Goal: Task Accomplishment & Management: Use online tool/utility

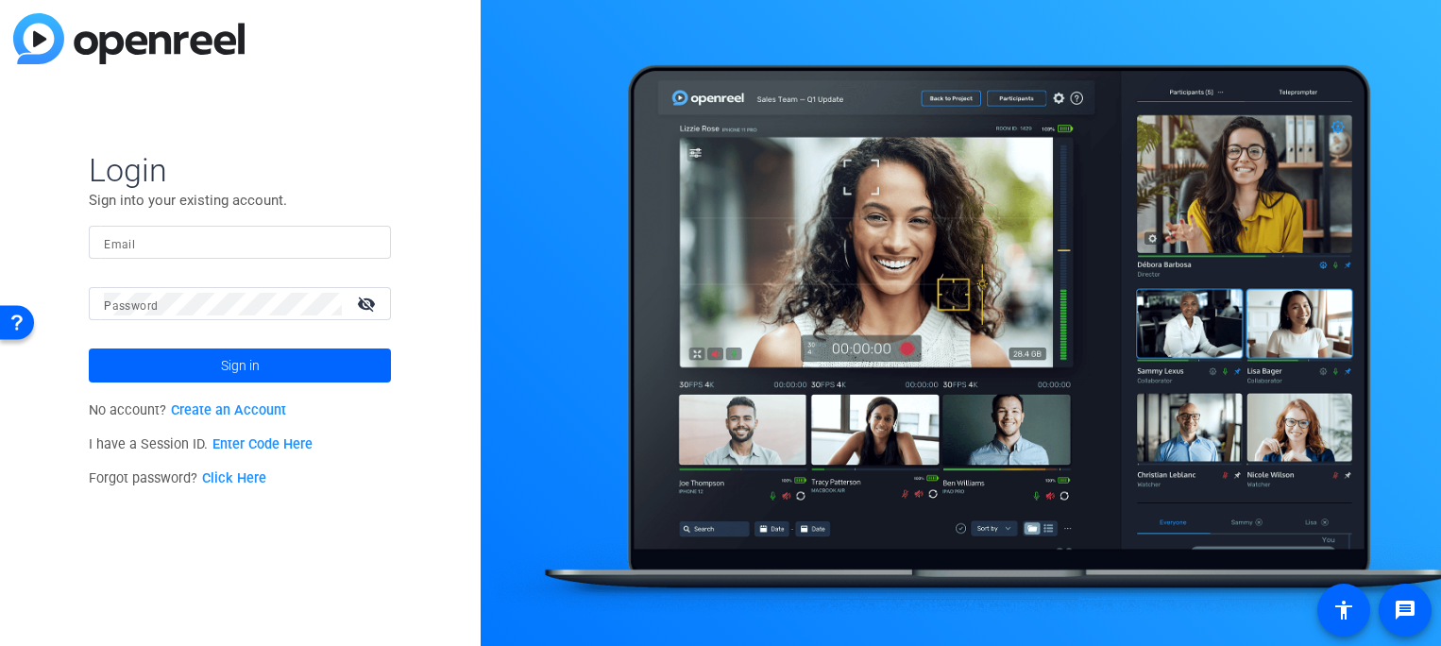
click at [276, 244] on input "Email" at bounding box center [240, 242] width 272 height 23
type input "[MEDICAL_DATA][EMAIL_ADDRESS][PERSON_NAME][DOMAIN_NAME]"
click at [259, 326] on mat-form-field "Password visibility_off" at bounding box center [240, 317] width 302 height 61
click at [89, 348] on button "Sign in" at bounding box center [240, 365] width 302 height 34
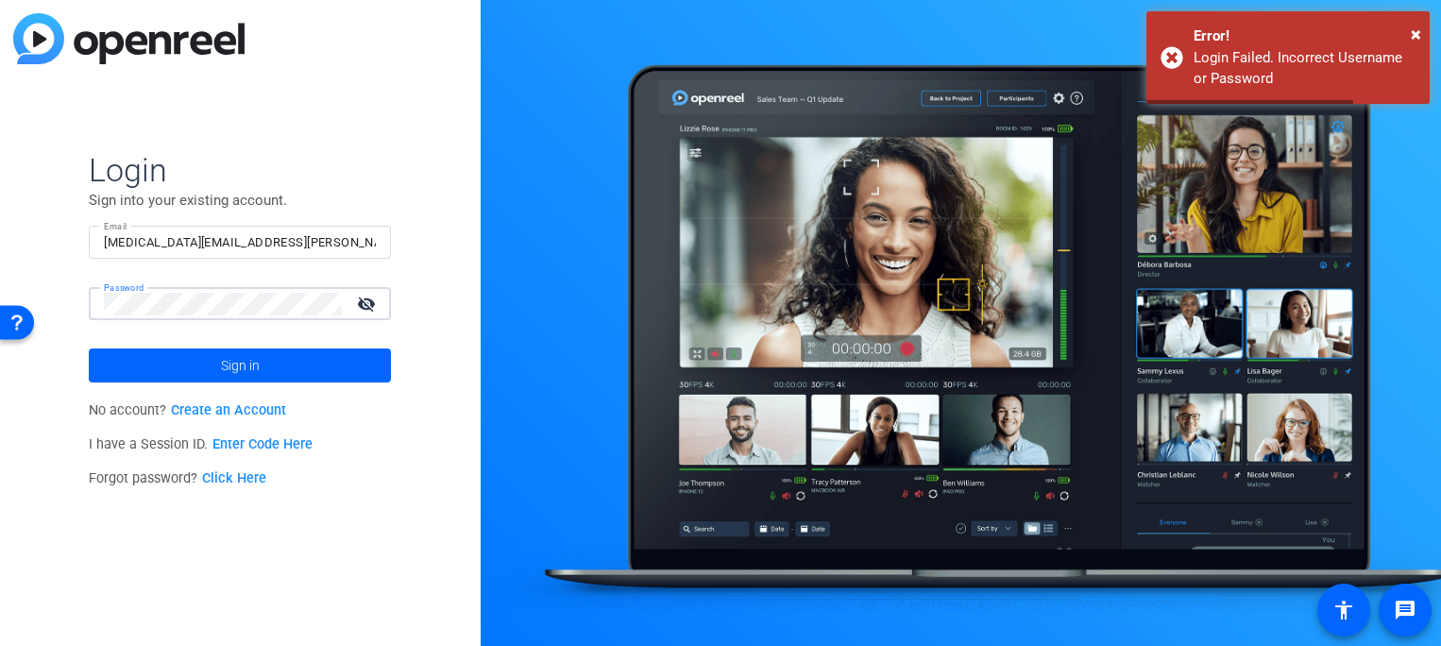
click at [72, 284] on div "Login Sign into your existing account. Email alli.rodgers@fortune.com Password …" at bounding box center [240, 323] width 480 height 646
click at [89, 348] on button "Sign in" at bounding box center [240, 365] width 302 height 34
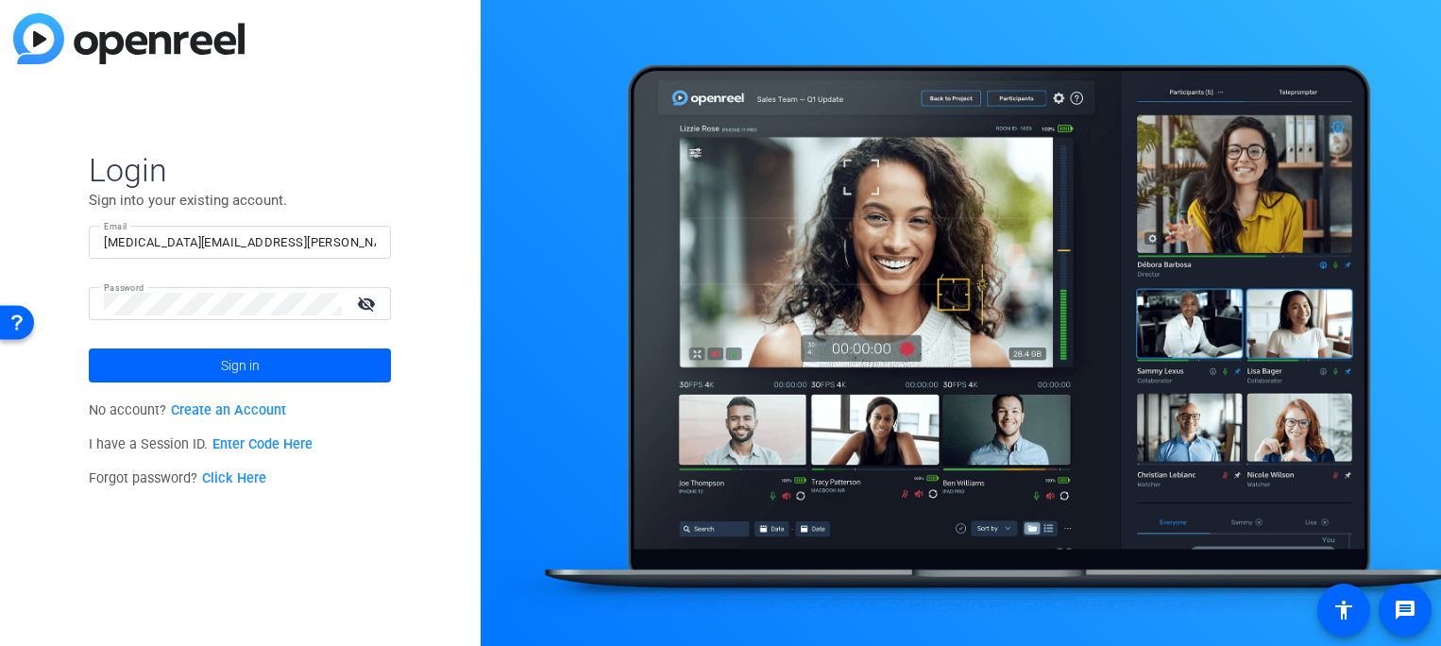
click at [241, 477] on link "Click Here" at bounding box center [234, 478] width 64 height 16
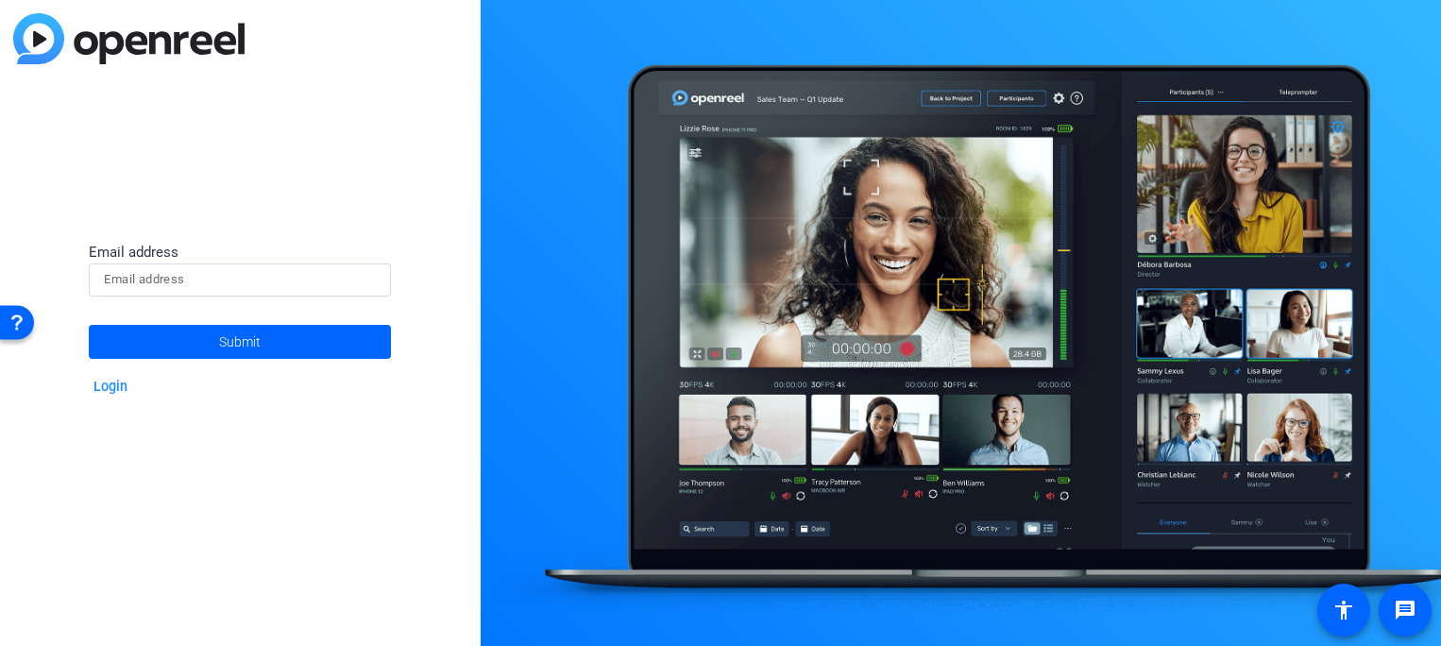
click at [262, 286] on input at bounding box center [240, 279] width 272 height 23
type input "[MEDICAL_DATA][EMAIL_ADDRESS][PERSON_NAME][DOMAIN_NAME]"
click at [202, 339] on span at bounding box center [240, 341] width 302 height 45
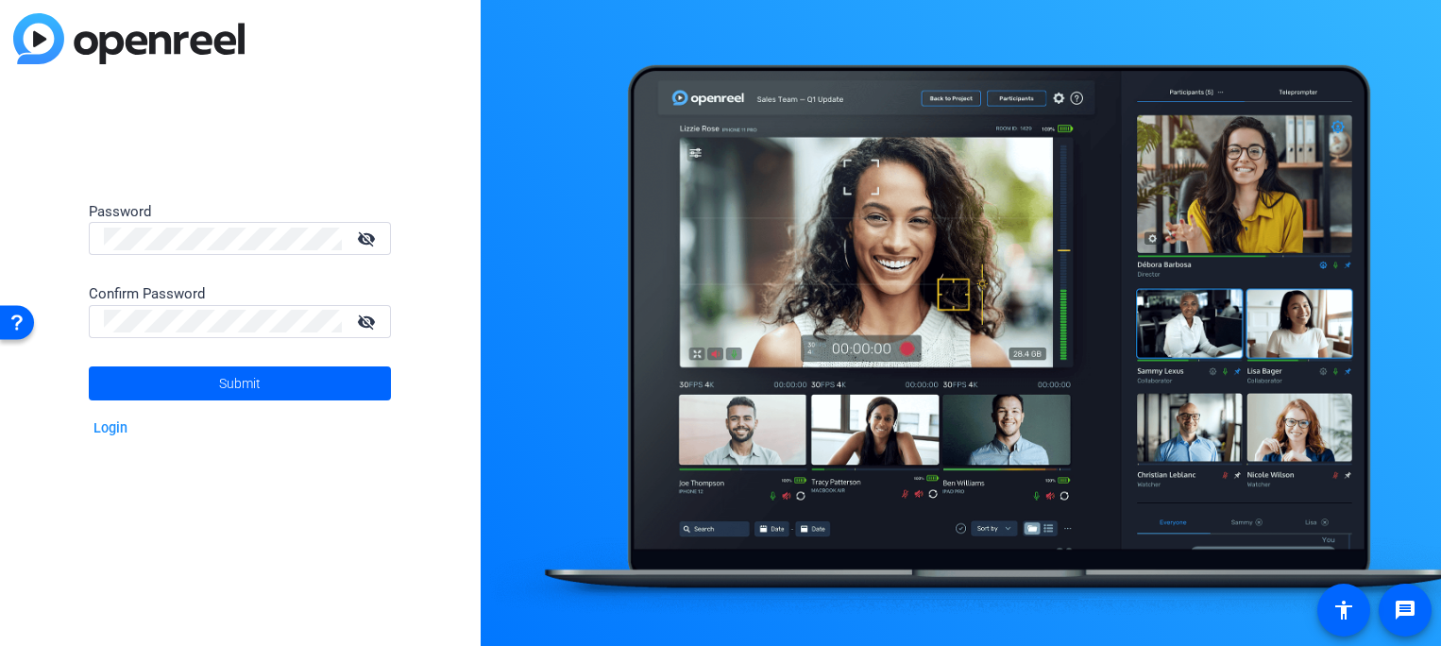
click at [371, 228] on mat-icon "visibility_off" at bounding box center [367, 238] width 45 height 27
click at [59, 211] on div "Password visibility Confirm Password visibility_off Submit Login" at bounding box center [240, 323] width 480 height 646
click at [233, 391] on span "Submit" at bounding box center [240, 383] width 42 height 47
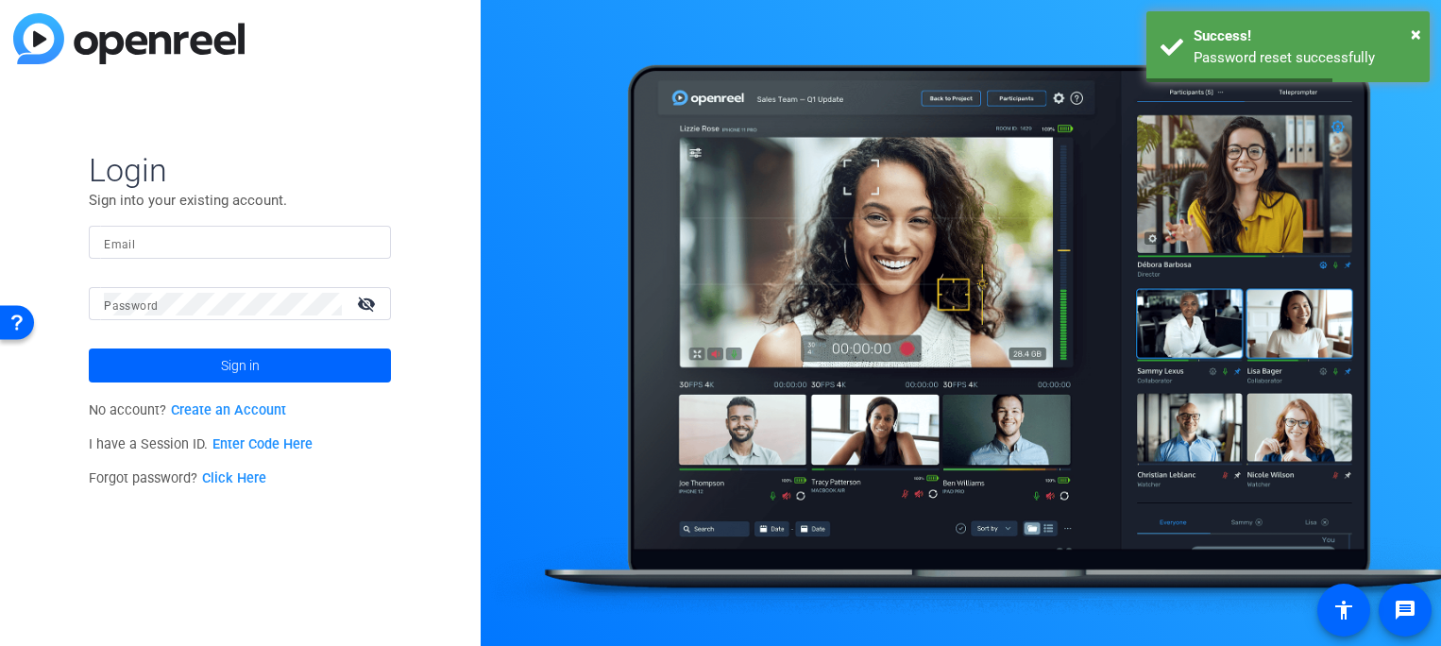
click at [252, 244] on input "Email" at bounding box center [240, 242] width 272 height 23
type input "[MEDICAL_DATA][EMAIL_ADDRESS][PERSON_NAME][DOMAIN_NAME]"
click at [224, 291] on div at bounding box center [223, 303] width 238 height 33
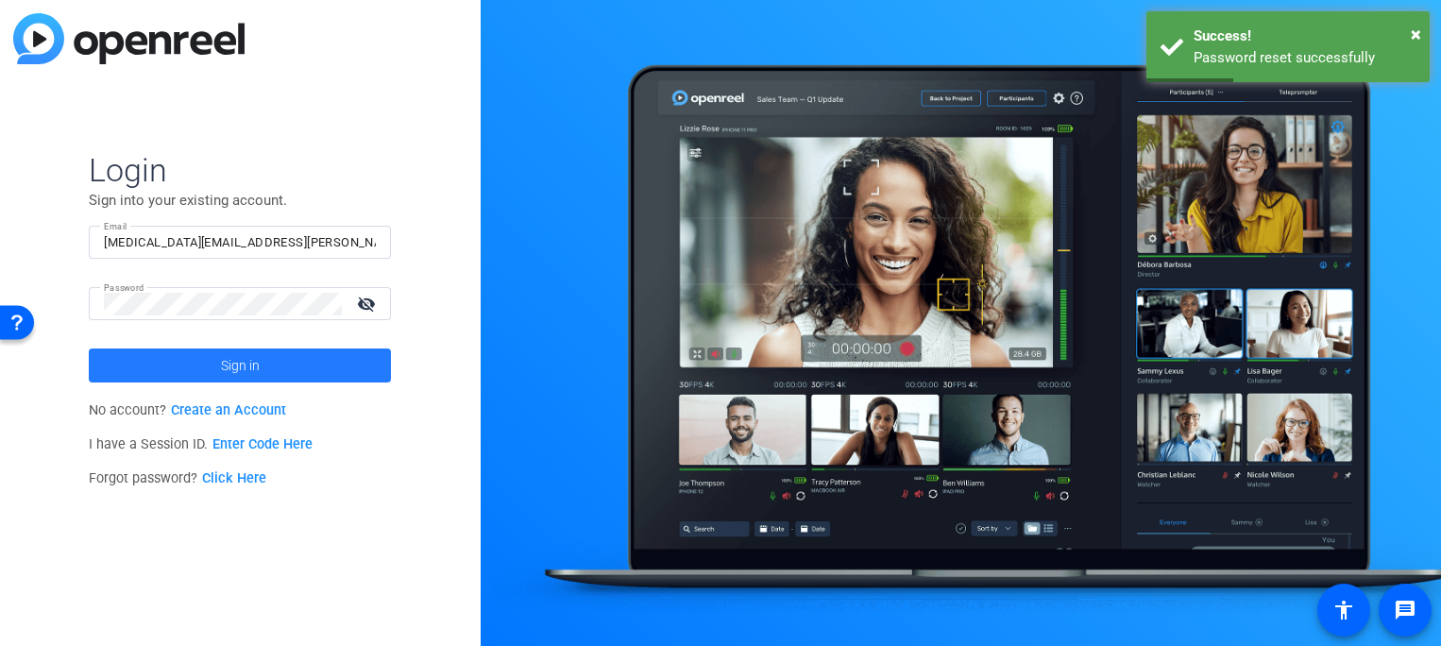
click at [229, 360] on span "Sign in" at bounding box center [240, 365] width 39 height 47
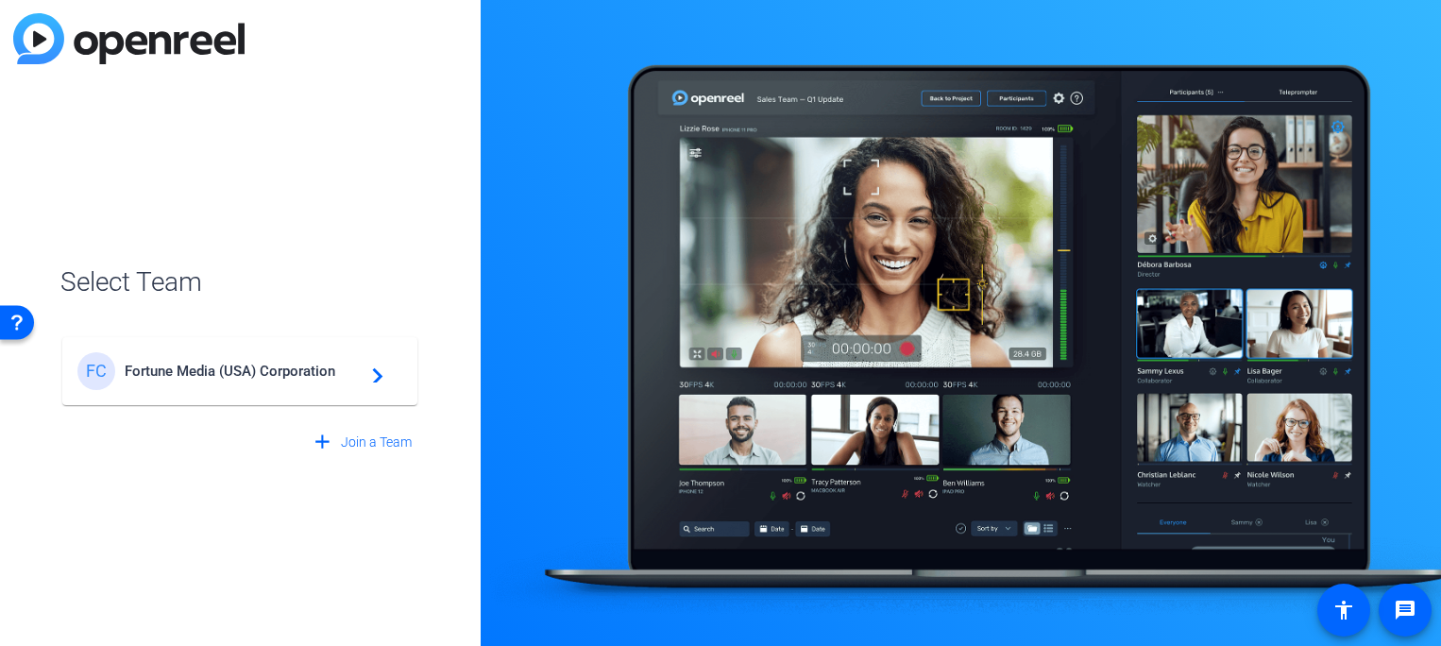
click at [388, 375] on div "FC Fortune Media (USA) Corporation navigate_next" at bounding box center [239, 371] width 325 height 38
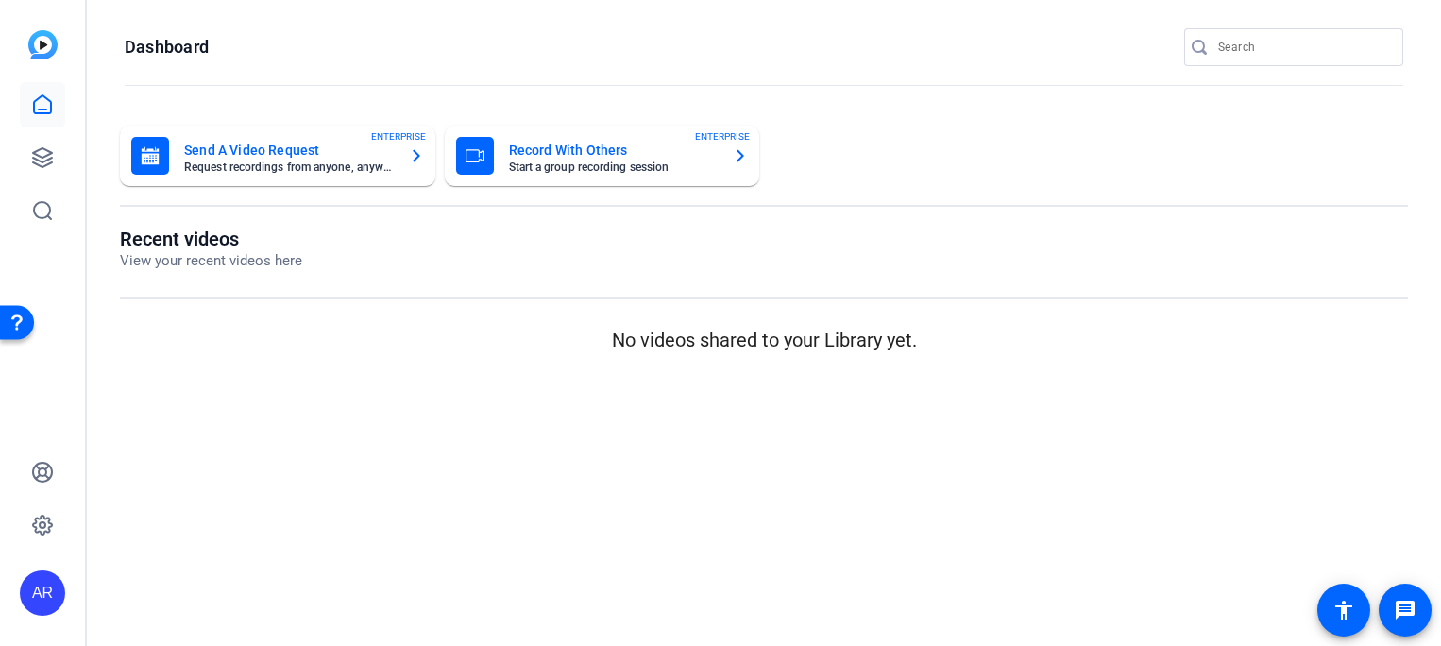
click at [56, 96] on link at bounding box center [42, 104] width 45 height 45
click at [52, 183] on div at bounding box center [42, 157] width 45 height 151
click at [52, 155] on icon at bounding box center [42, 157] width 23 height 23
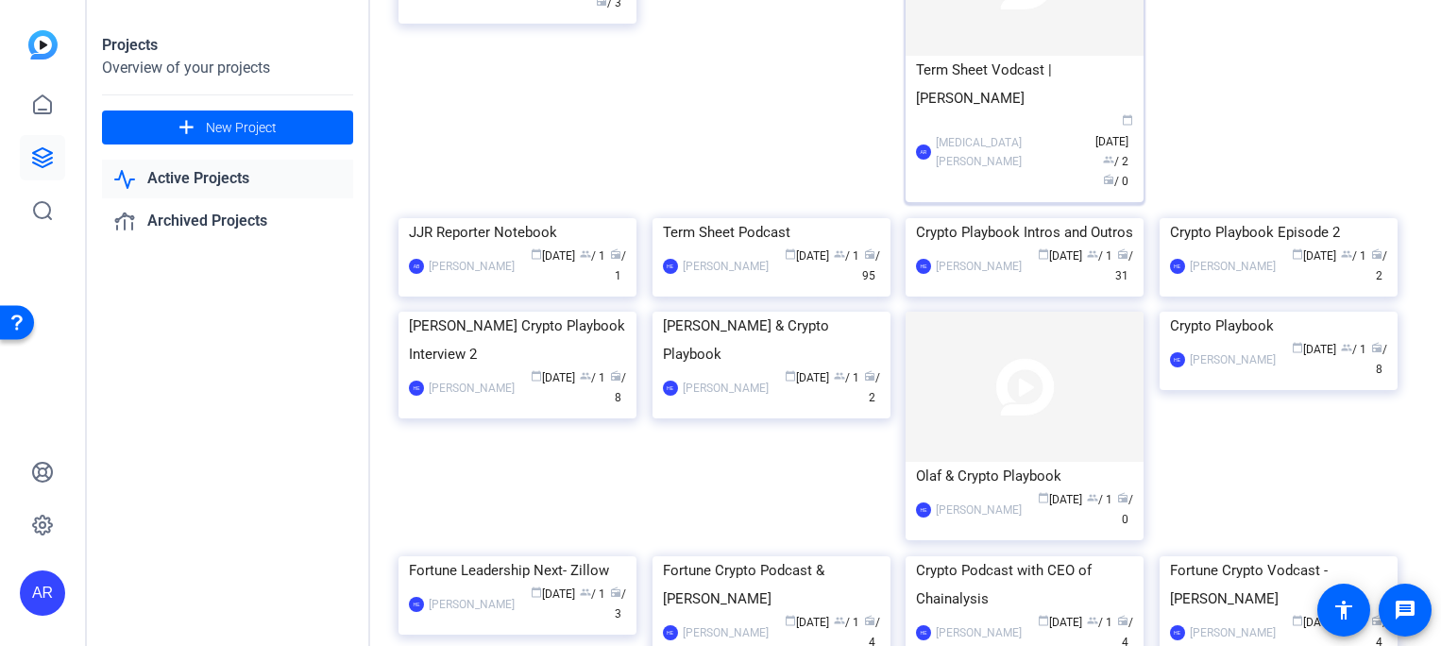
scroll to position [321, 0]
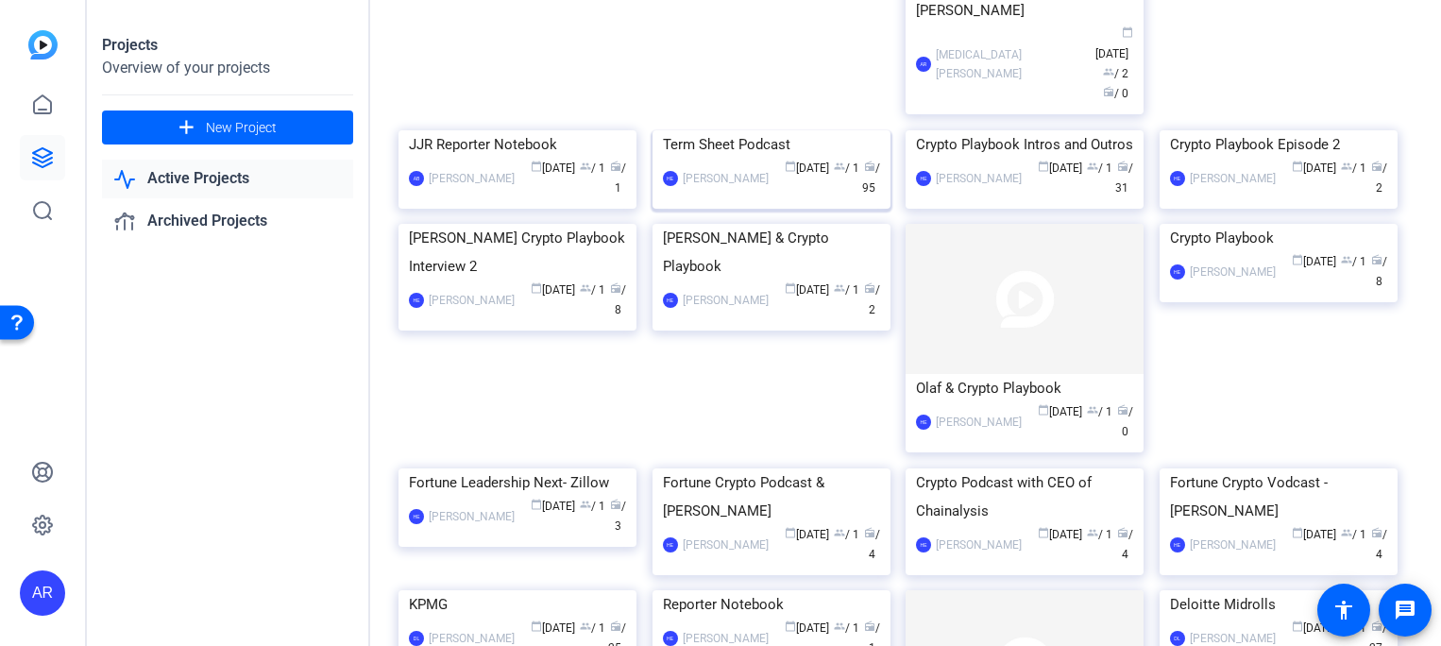
click at [751, 130] on img at bounding box center [771, 130] width 238 height 0
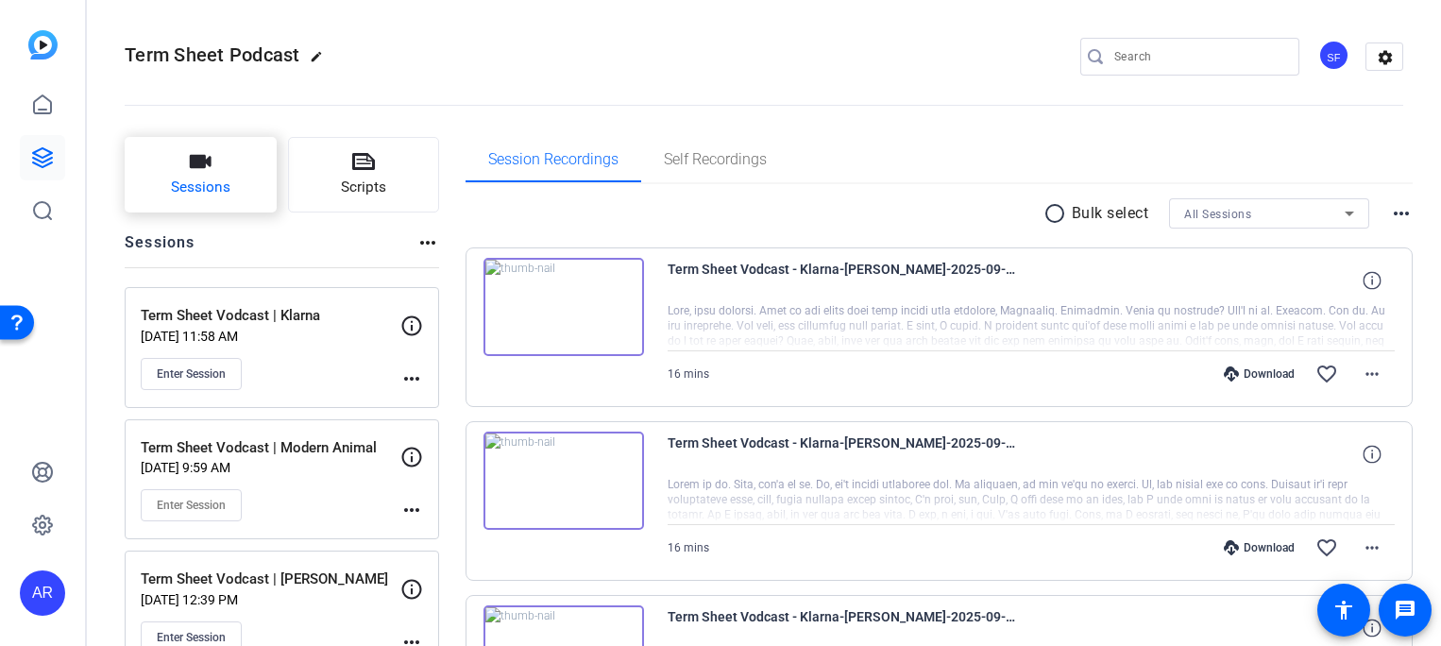
click at [206, 171] on icon "button" at bounding box center [200, 161] width 23 height 23
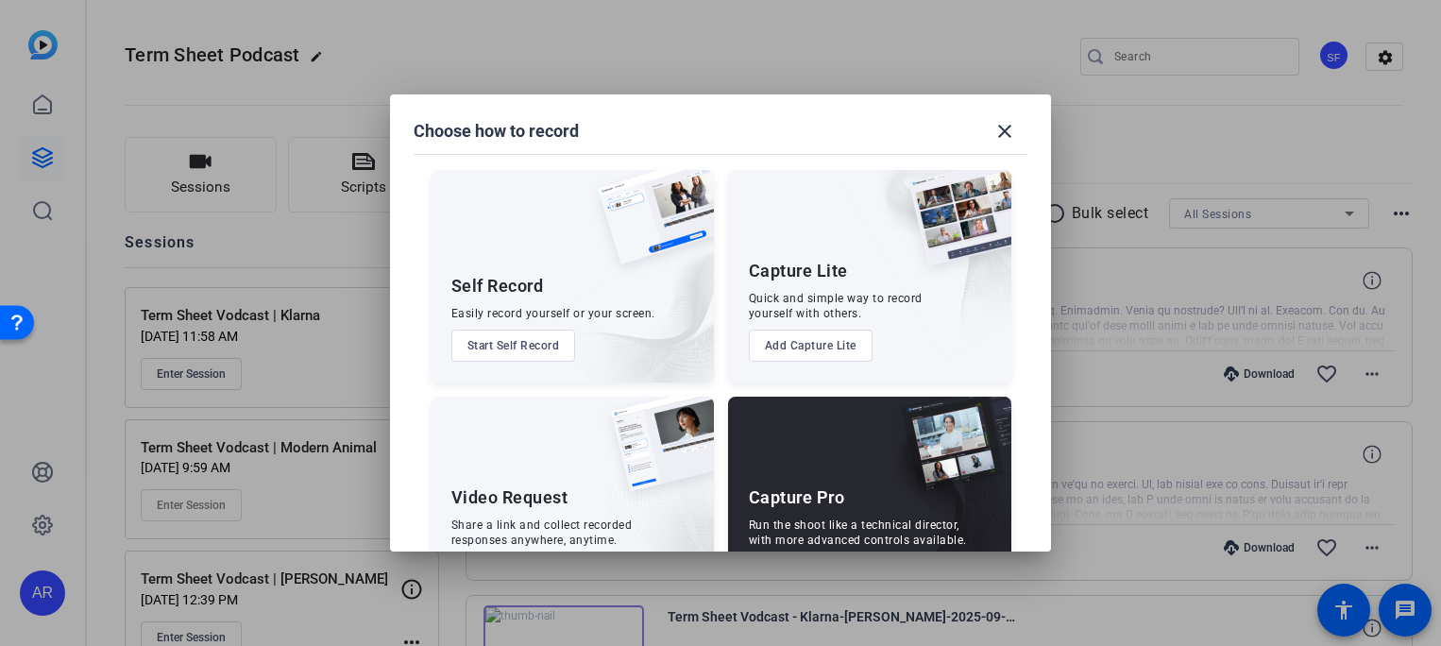
scroll to position [76, 0]
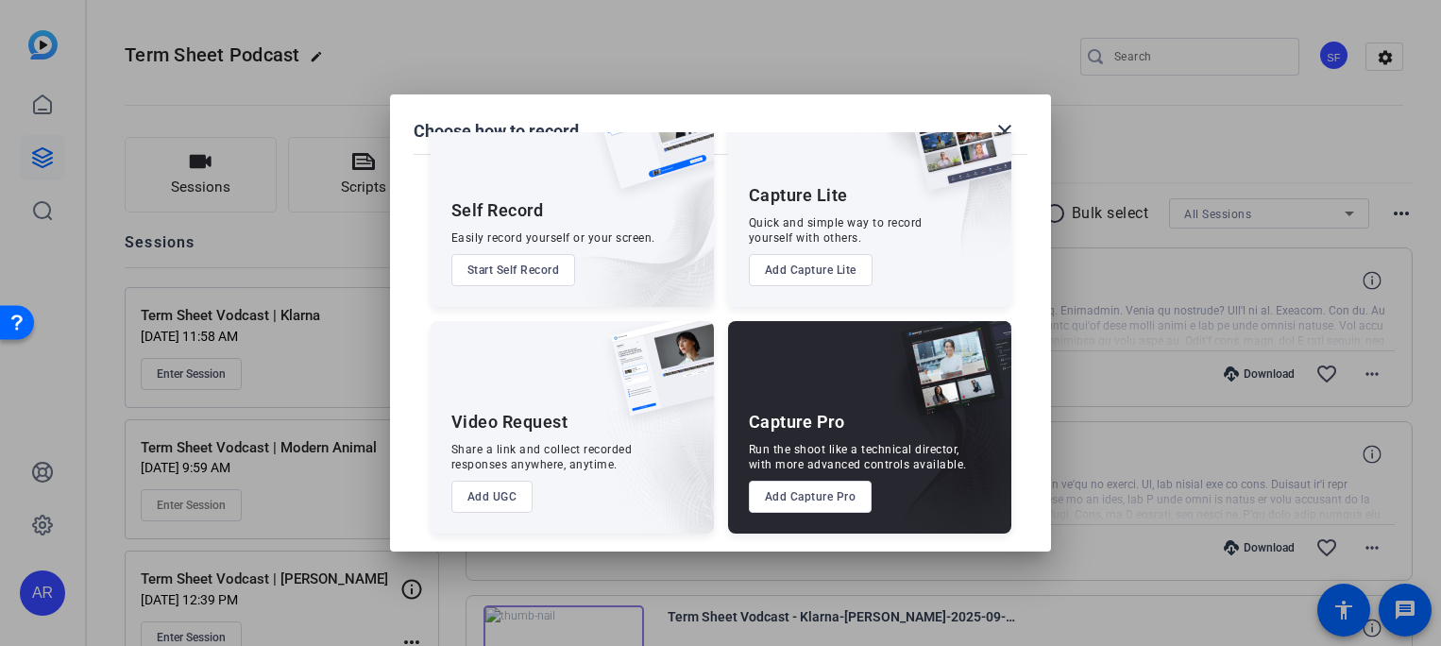
click at [836, 500] on button "Add Capture Pro" at bounding box center [811, 496] width 124 height 32
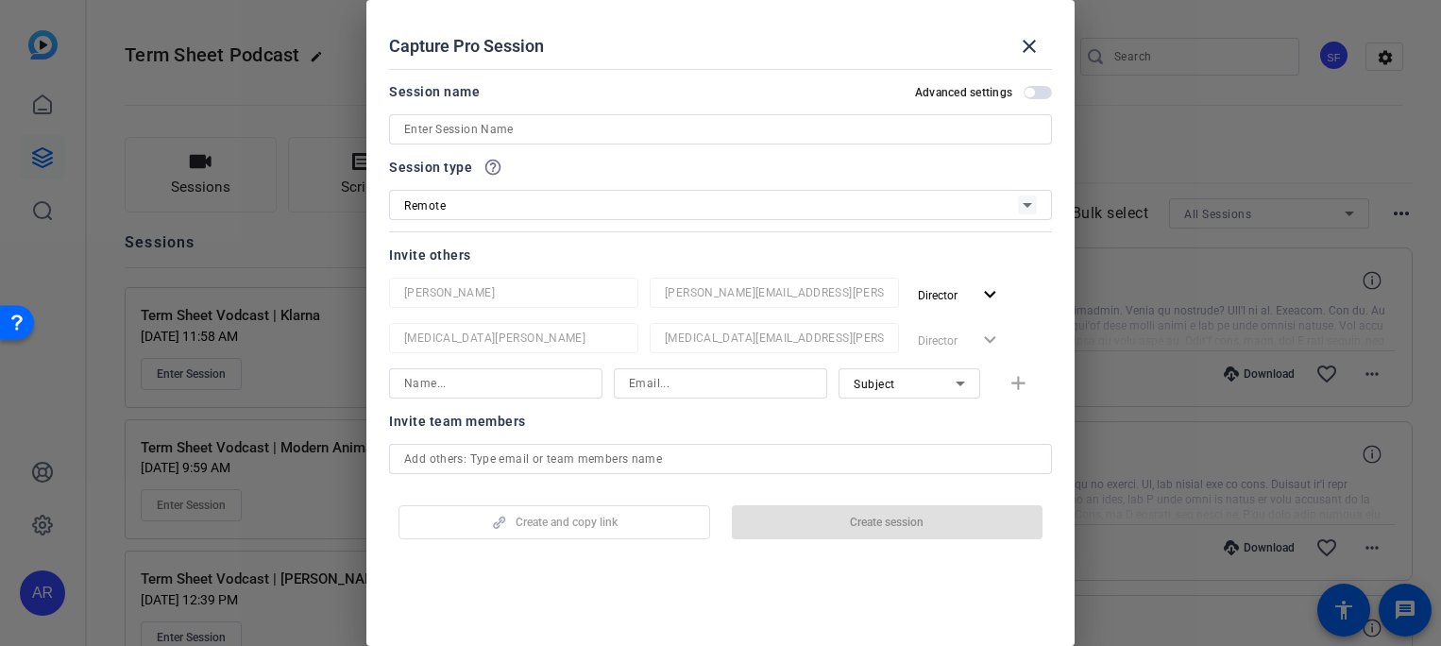
click at [640, 126] on input at bounding box center [720, 129] width 632 height 23
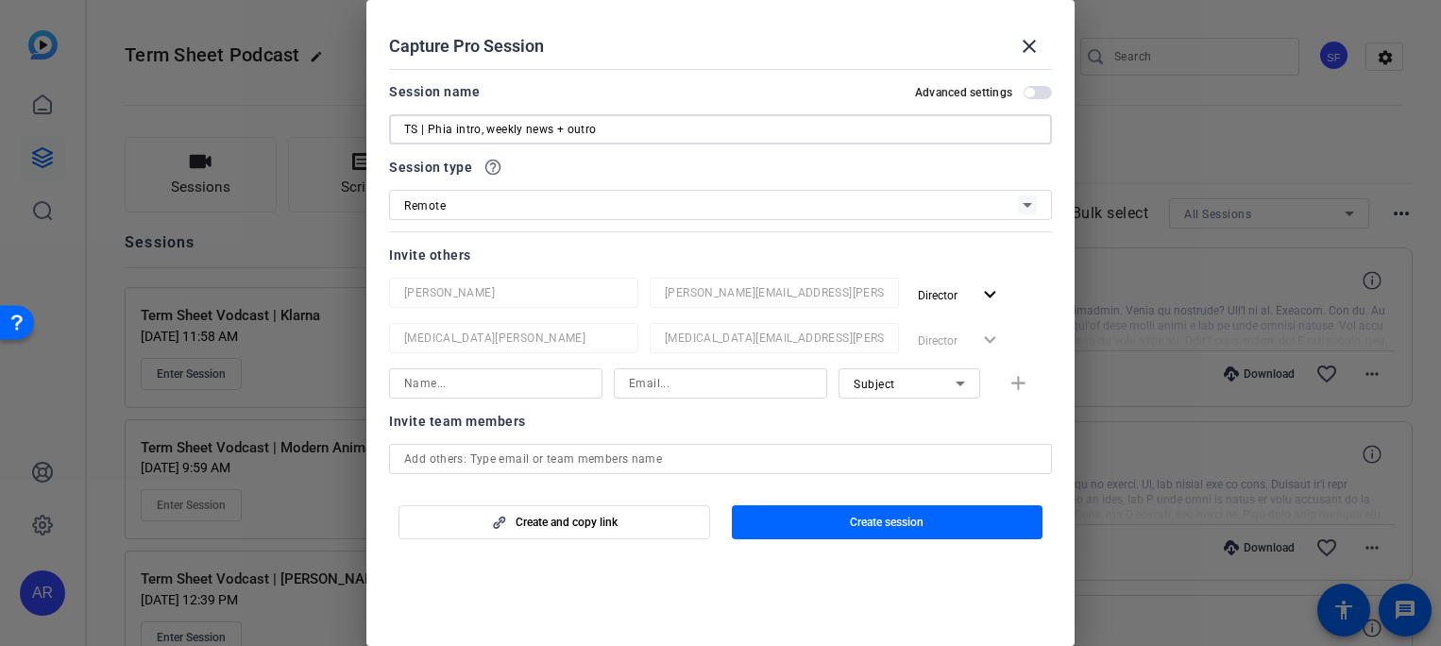
type input "TS | Phia intro, weekly news + outro"
click at [522, 399] on div at bounding box center [495, 408] width 213 height 21
click at [522, 388] on input at bounding box center [495, 383] width 183 height 23
type input "alexandra"
click at [710, 385] on input at bounding box center [720, 383] width 183 height 23
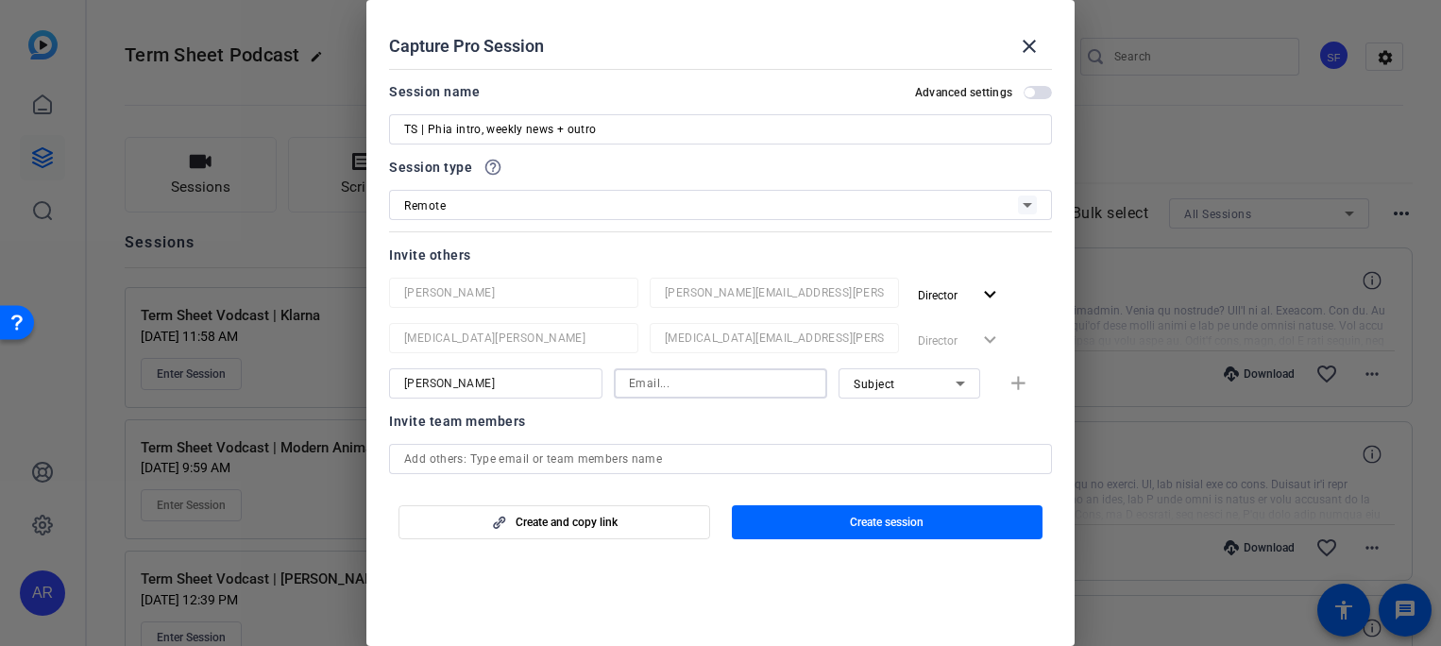
paste input "[PERSON_NAME][EMAIL_ADDRESS][PERSON_NAME][DOMAIN_NAME]"
type input "[PERSON_NAME][EMAIL_ADDRESS][PERSON_NAME][DOMAIN_NAME]"
click at [569, 376] on input "alexandra" at bounding box center [495, 383] width 183 height 23
drag, startPoint x: 569, startPoint y: 380, endPoint x: 258, endPoint y: 305, distance: 320.5
click at [261, 319] on div "Choose how to record close Self Record Easily record yourself or your screen. S…" at bounding box center [720, 323] width 1441 height 646
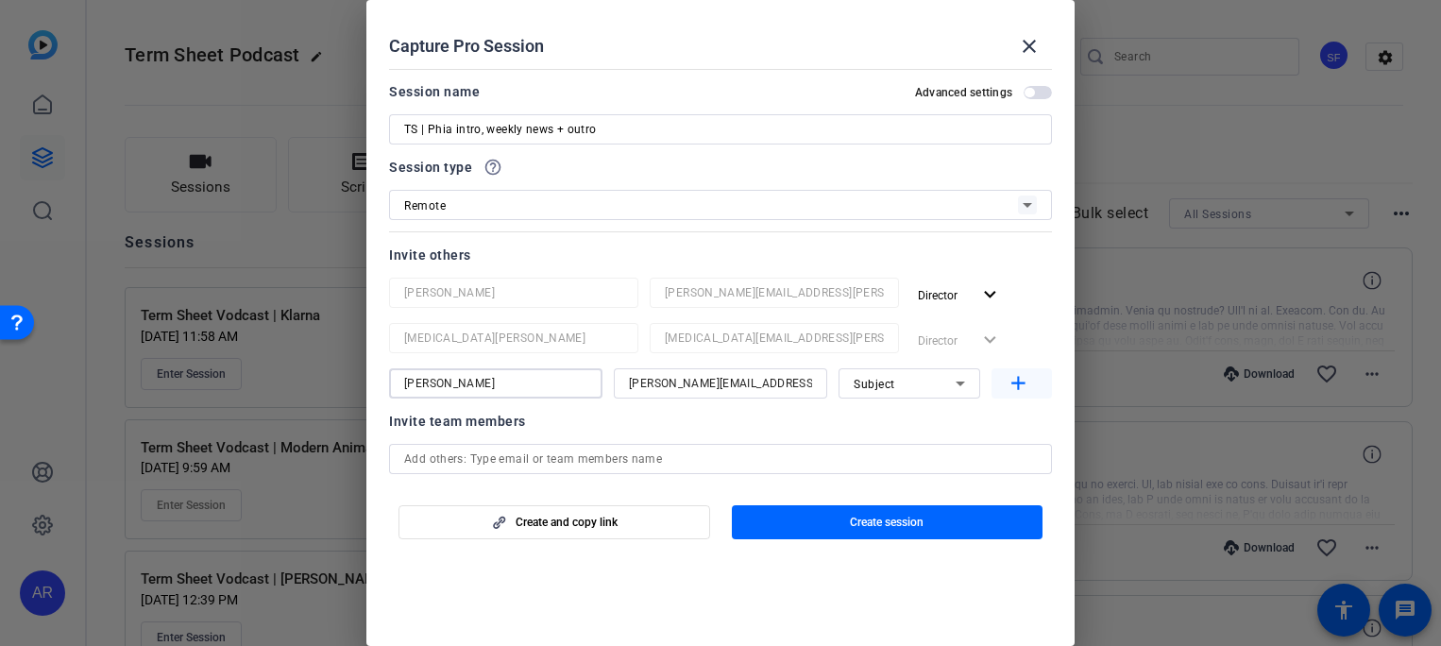
type input "[PERSON_NAME]"
click at [1013, 378] on mat-icon "add" at bounding box center [1018, 384] width 24 height 24
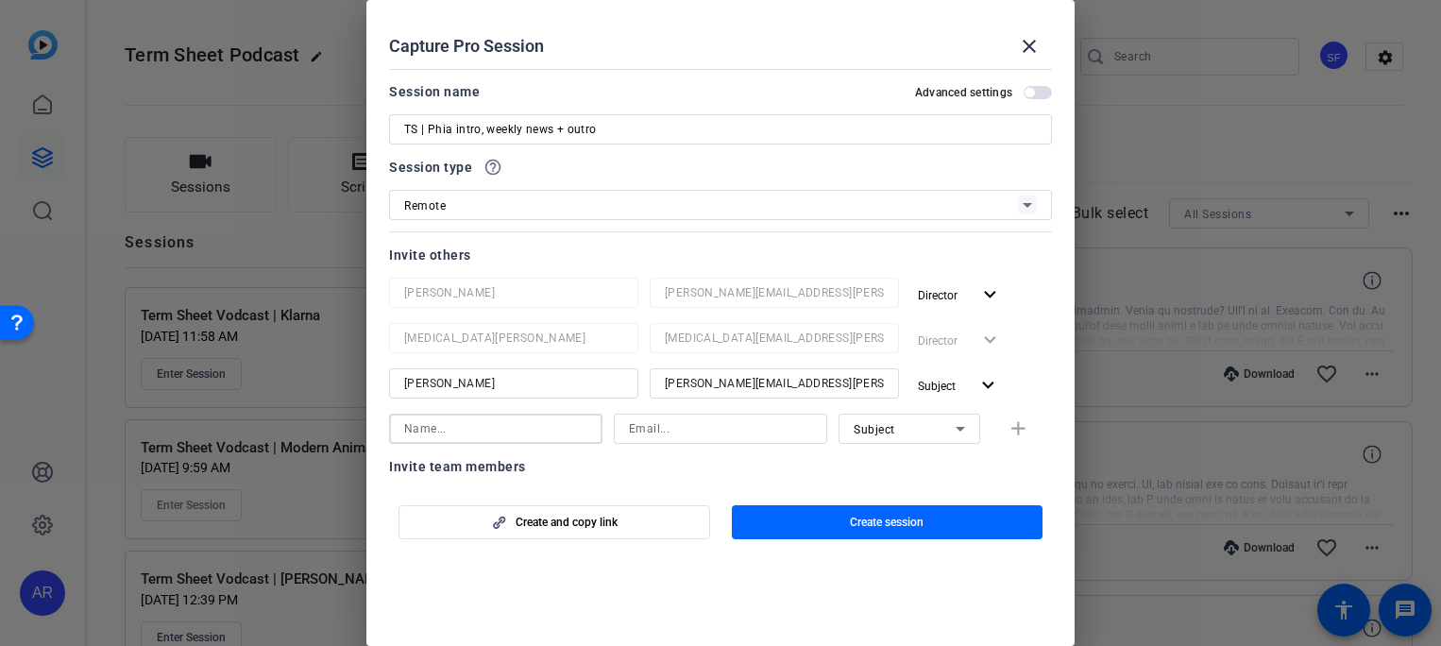
click at [542, 426] on input at bounding box center [495, 428] width 183 height 23
type input "[PERSON_NAME]"
click at [804, 421] on input at bounding box center [720, 428] width 183 height 23
click at [691, 437] on input at bounding box center [720, 428] width 183 height 23
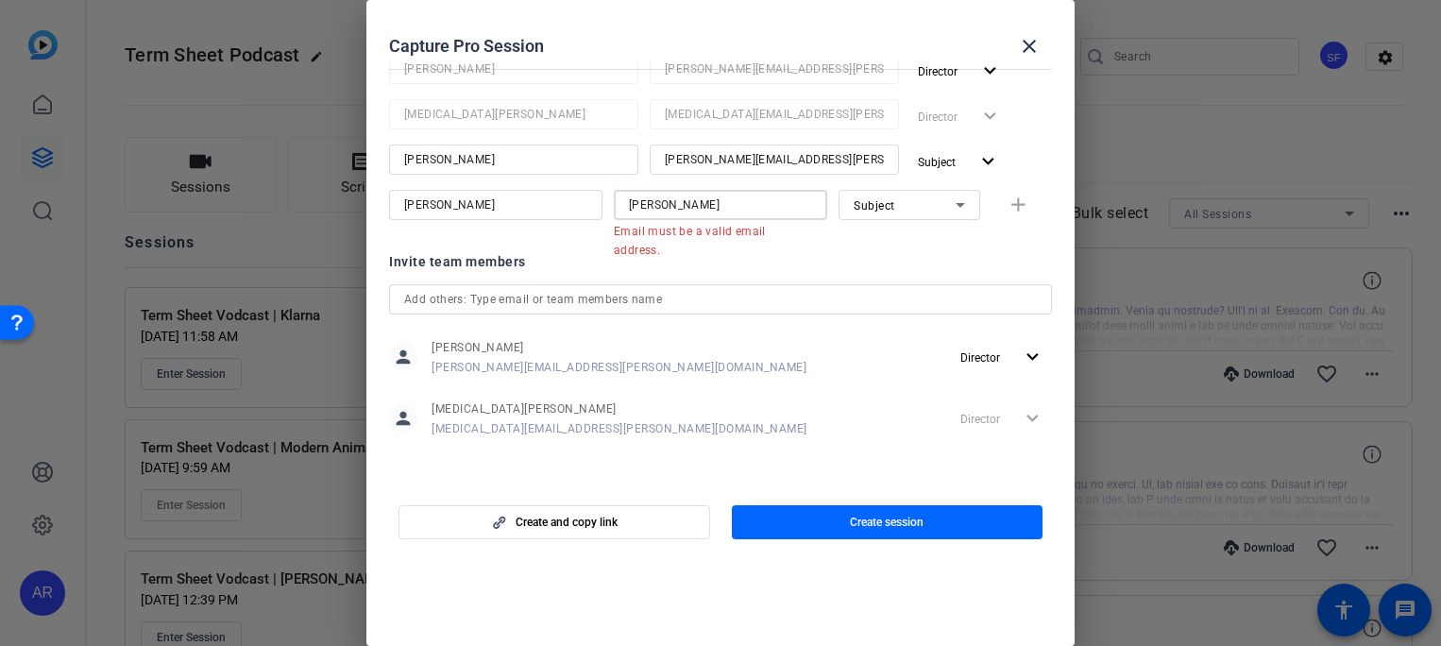
scroll to position [187, 0]
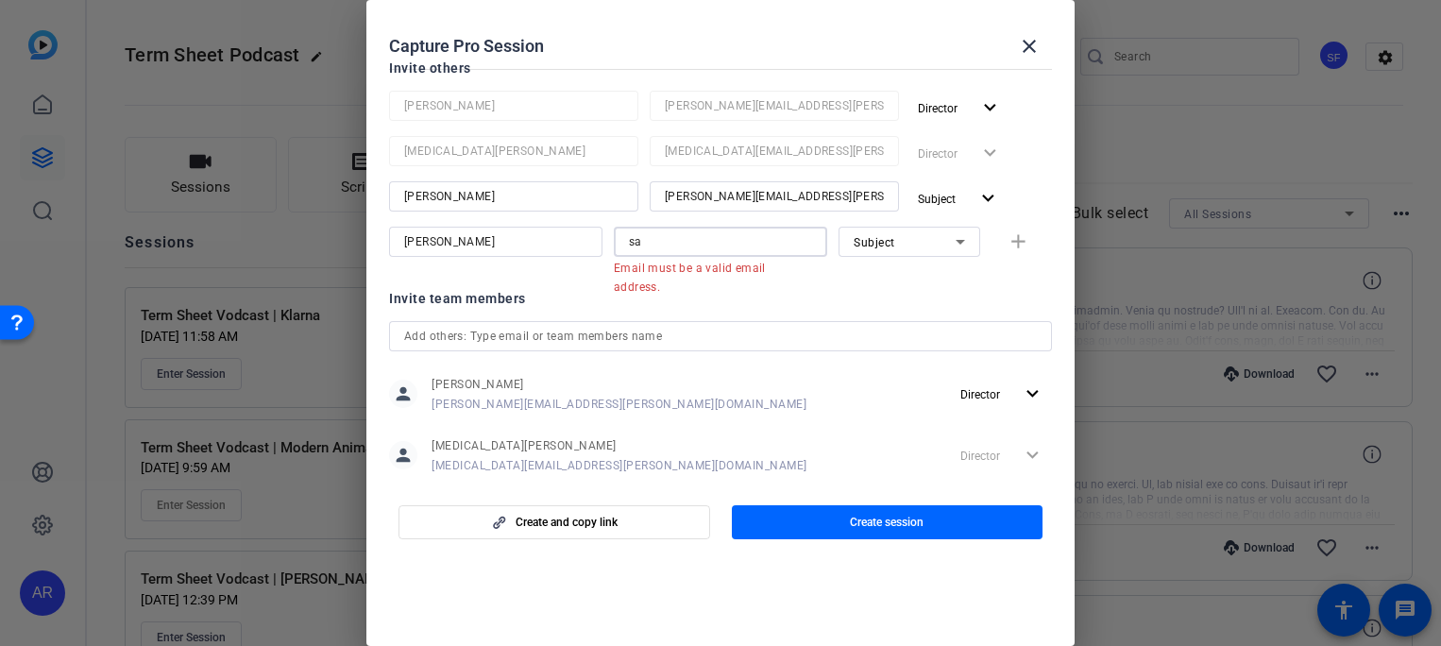
type input "s"
click at [697, 244] on input at bounding box center [720, 241] width 183 height 23
drag, startPoint x: 481, startPoint y: 233, endPoint x: 176, endPoint y: 147, distance: 317.7
click at [180, 150] on div "Choose how to record close Self Record Easily record yourself or your screen. S…" at bounding box center [720, 323] width 1441 height 646
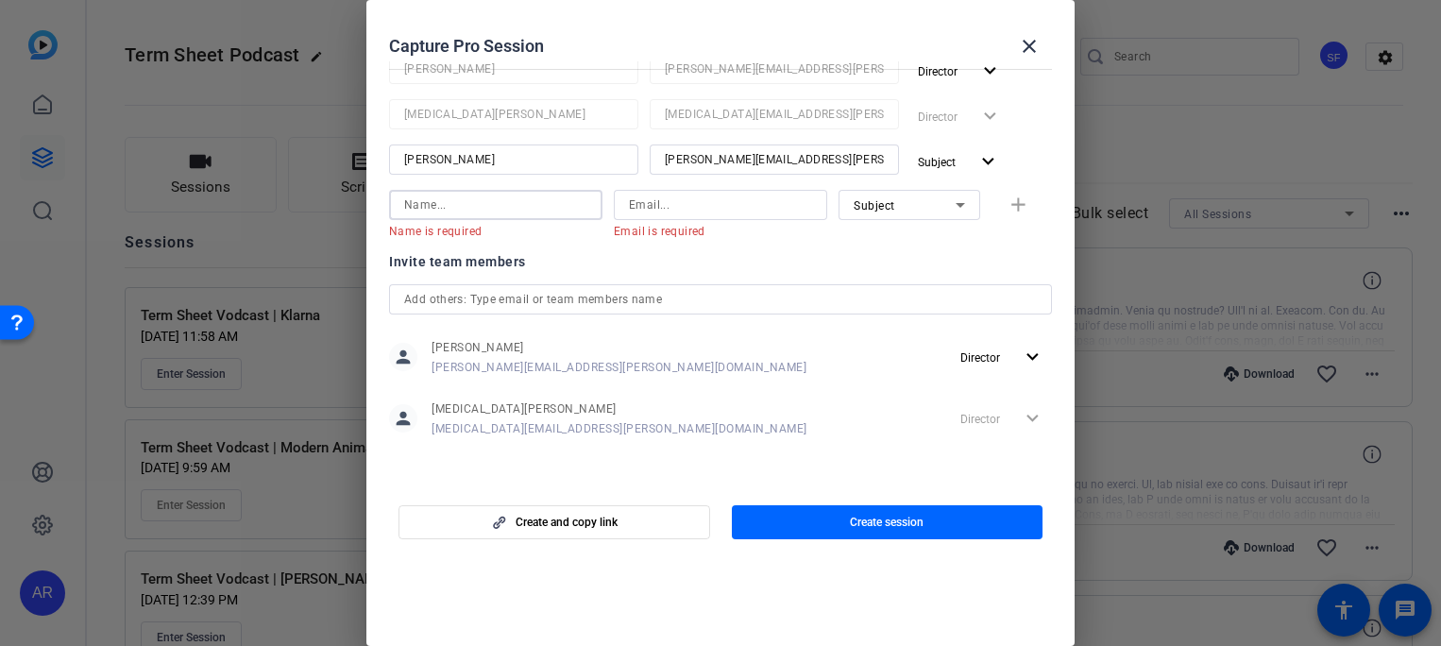
scroll to position [0, 0]
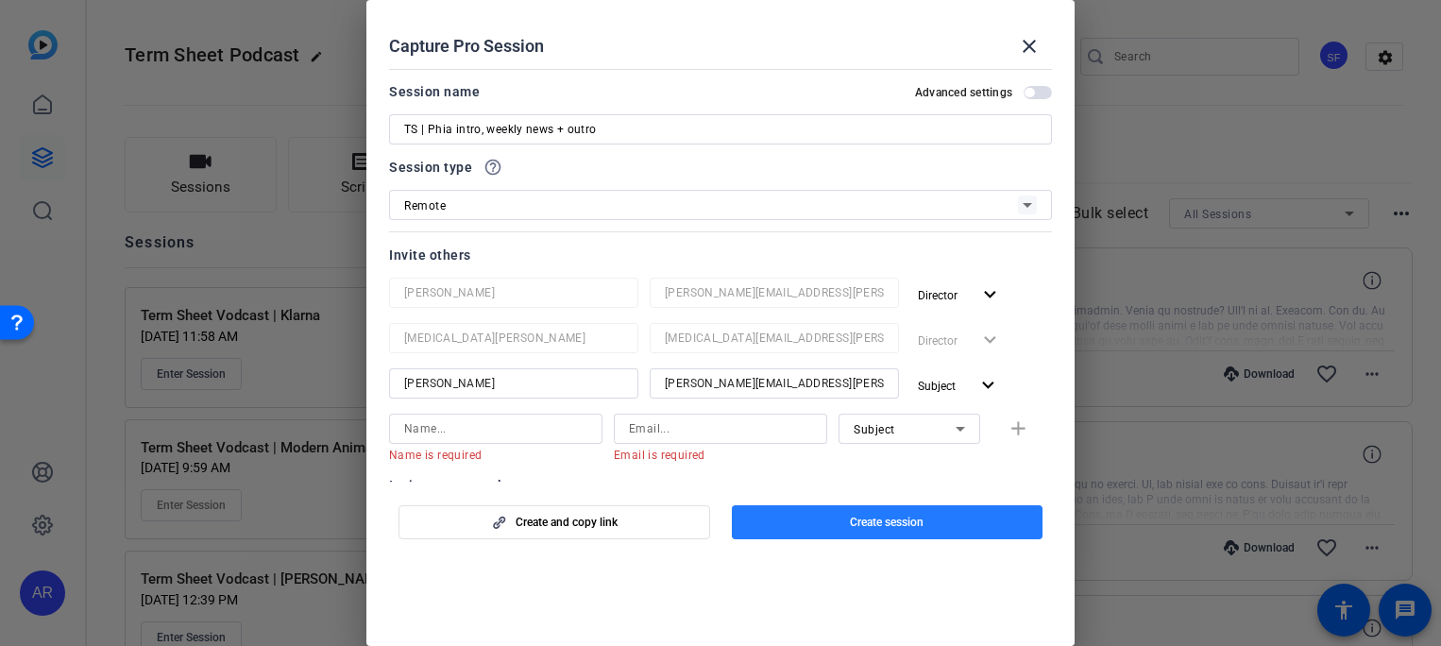
click at [896, 517] on span "Create session" at bounding box center [887, 521] width 74 height 15
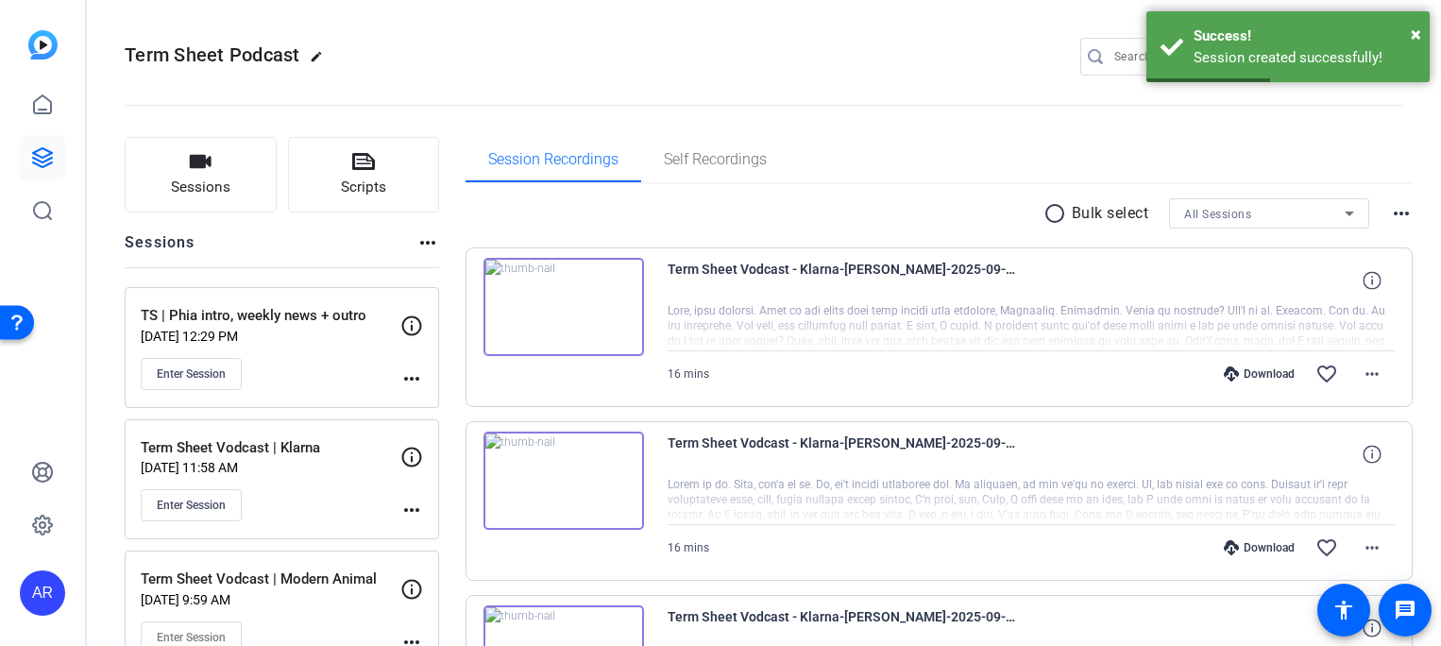
click at [412, 381] on mat-icon "more_horiz" at bounding box center [411, 378] width 23 height 23
click at [361, 367] on div at bounding box center [720, 323] width 1441 height 646
click at [302, 303] on div "TS | Phia intro, weekly news + outro Sep 15, 2025 @ 12:29 PM Enter Session more…" at bounding box center [282, 347] width 314 height 121
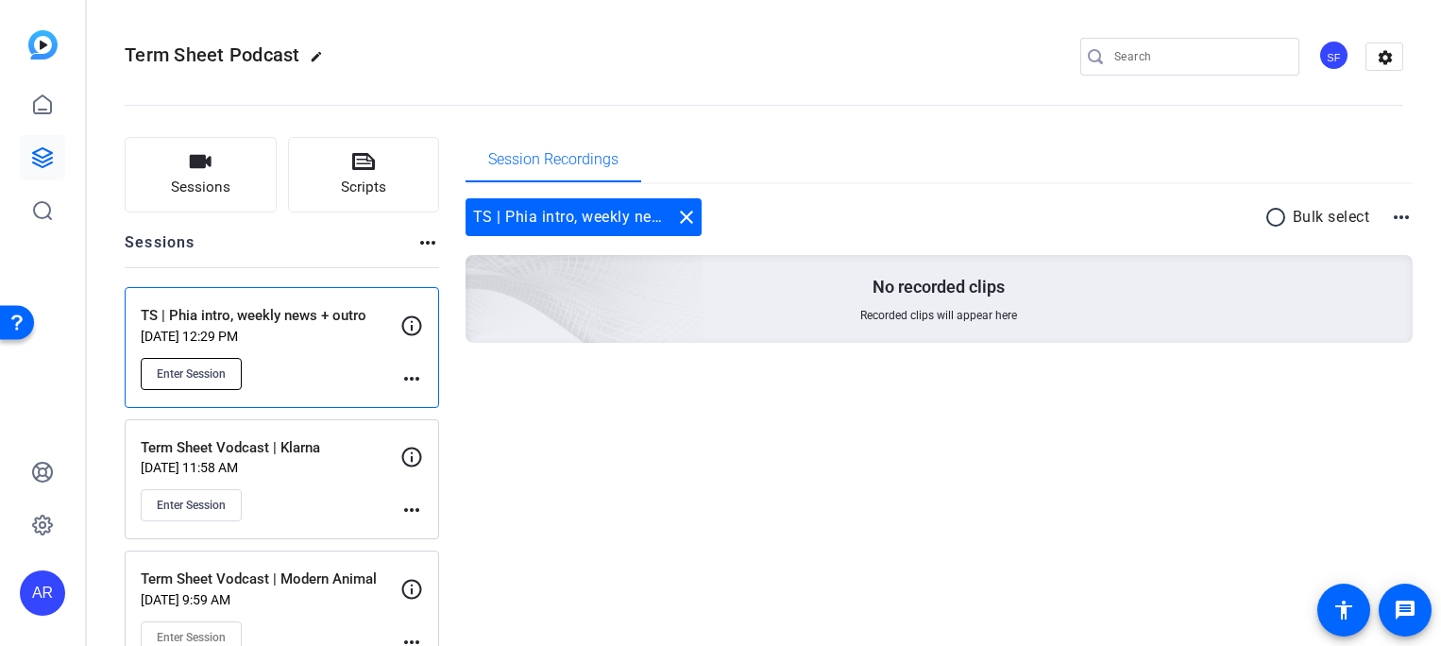
click at [237, 371] on button "Enter Session" at bounding box center [191, 374] width 101 height 32
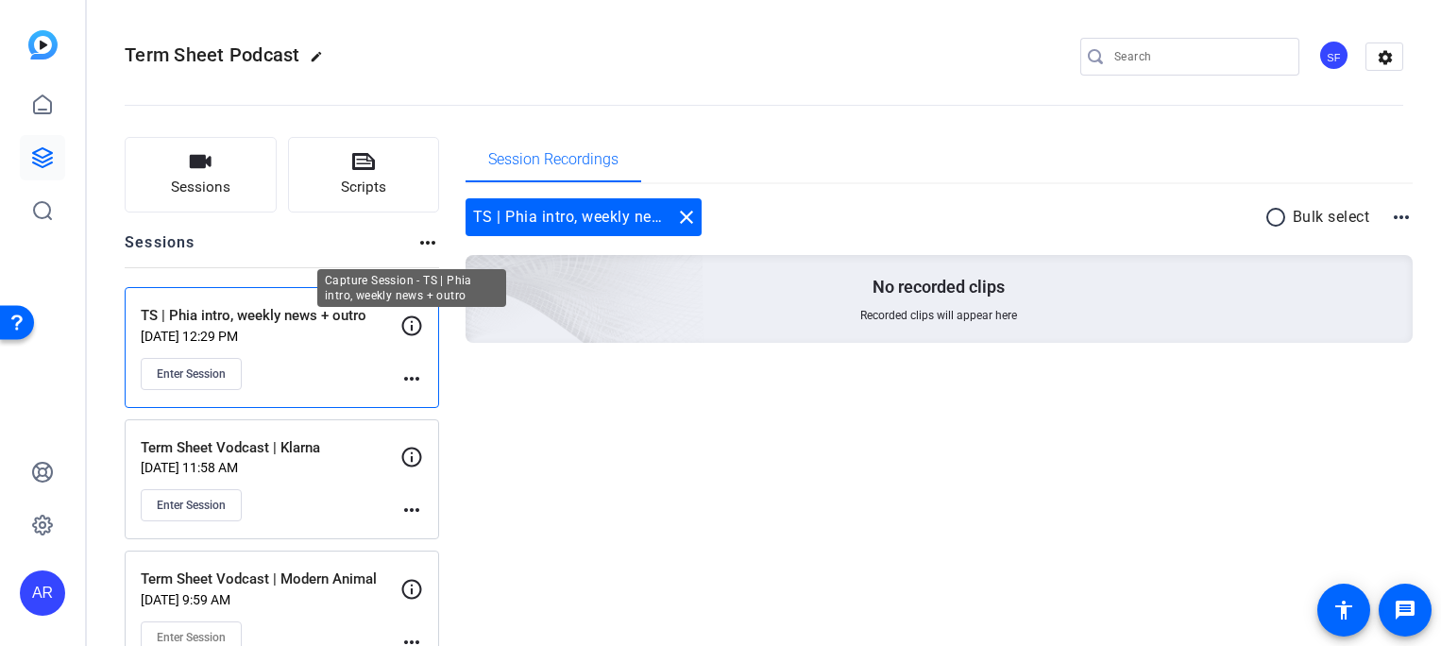
click at [417, 329] on icon at bounding box center [411, 325] width 23 height 23
click at [411, 321] on icon at bounding box center [412, 325] width 20 height 20
click at [410, 392] on div "TS | Phia intro, weekly news + outro Sep 15, 2025 @ 12:29 PM Enter Session more…" at bounding box center [282, 347] width 314 height 121
click at [410, 379] on mat-icon "more_horiz" at bounding box center [411, 378] width 23 height 23
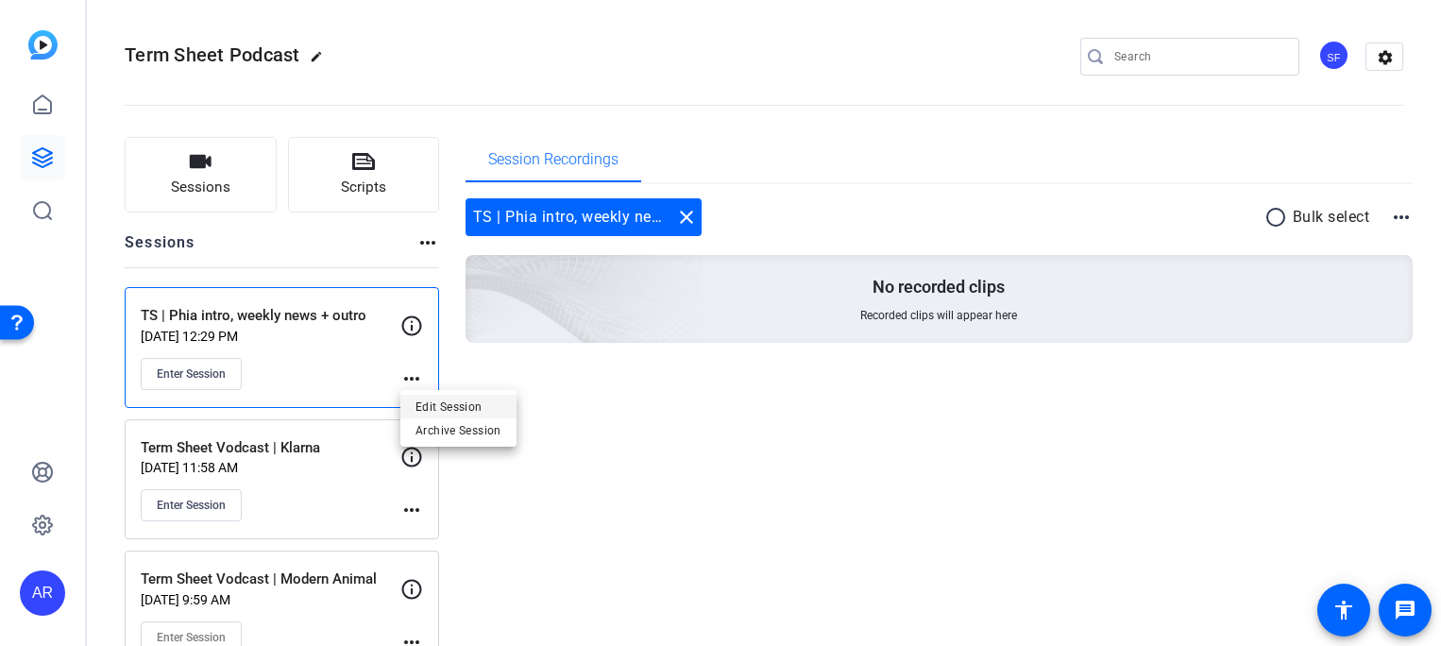
click at [432, 400] on span "Edit Session" at bounding box center [458, 406] width 86 height 23
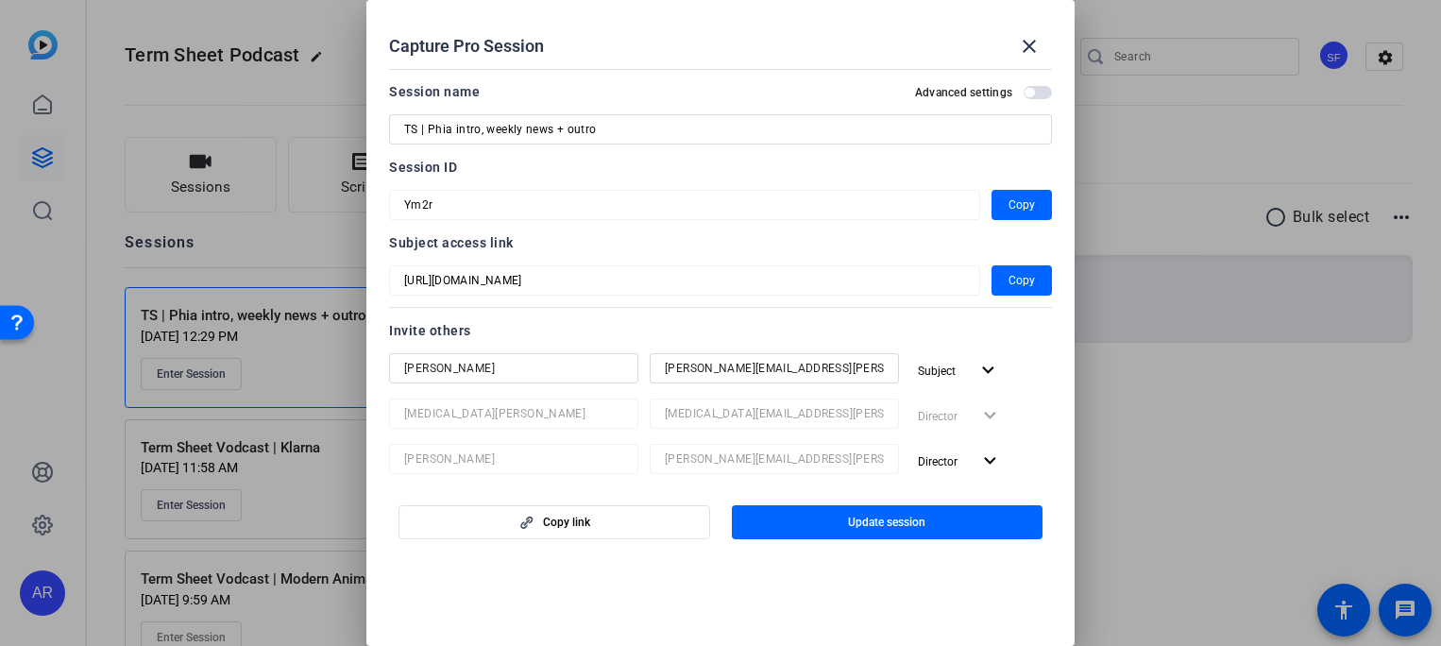
click at [345, 274] on div "Capture Pro Session close Session name Advanced settings TS | Phia intro, weekl…" at bounding box center [720, 323] width 1441 height 646
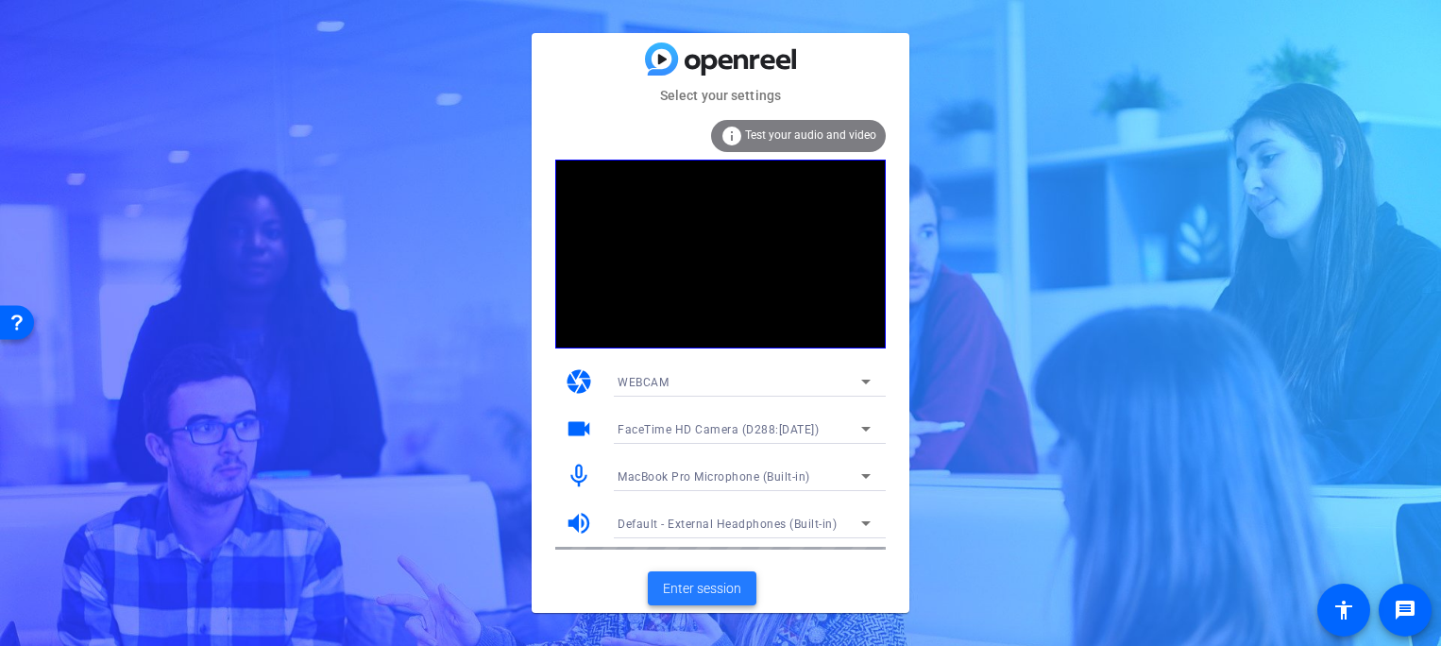
click at [720, 589] on span "Enter session" at bounding box center [702, 589] width 78 height 20
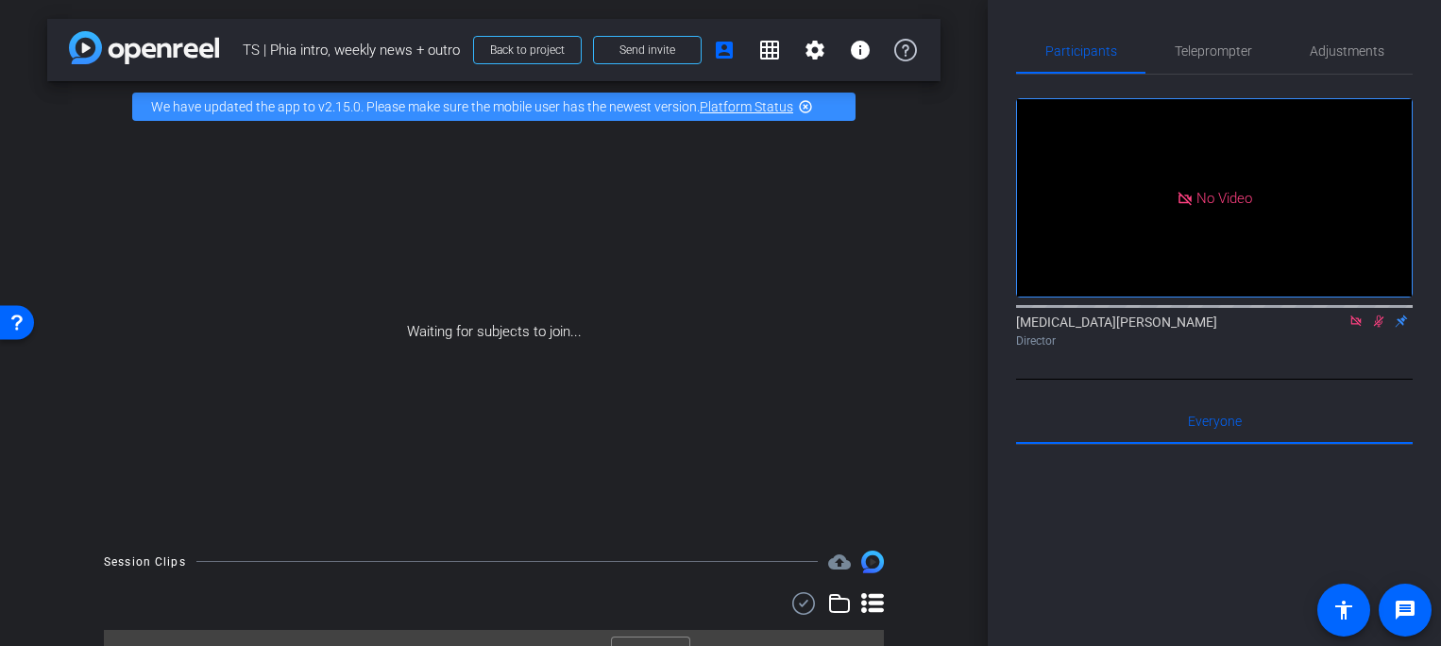
click at [1356, 328] on icon at bounding box center [1355, 320] width 15 height 13
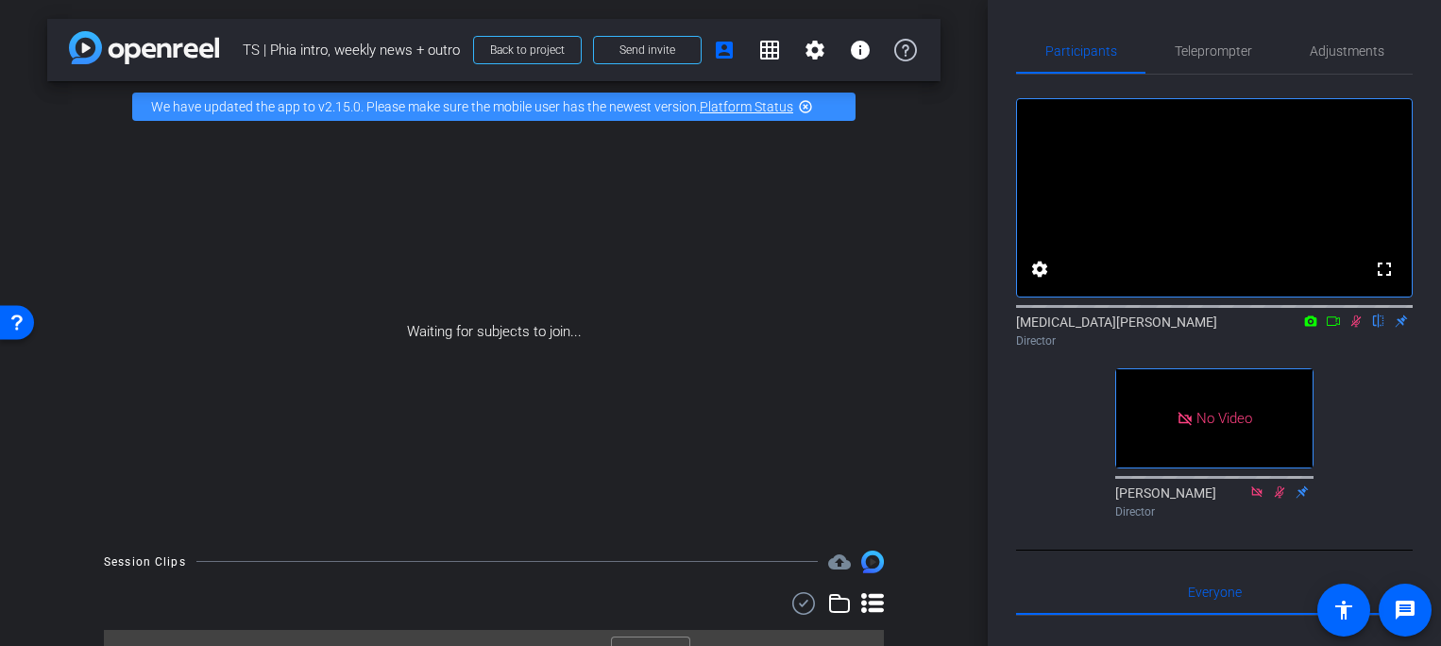
click at [1282, 498] on icon at bounding box center [1279, 491] width 15 height 13
click at [1355, 328] on icon at bounding box center [1356, 321] width 10 height 12
click at [661, 50] on span "Send invite" at bounding box center [647, 49] width 56 height 15
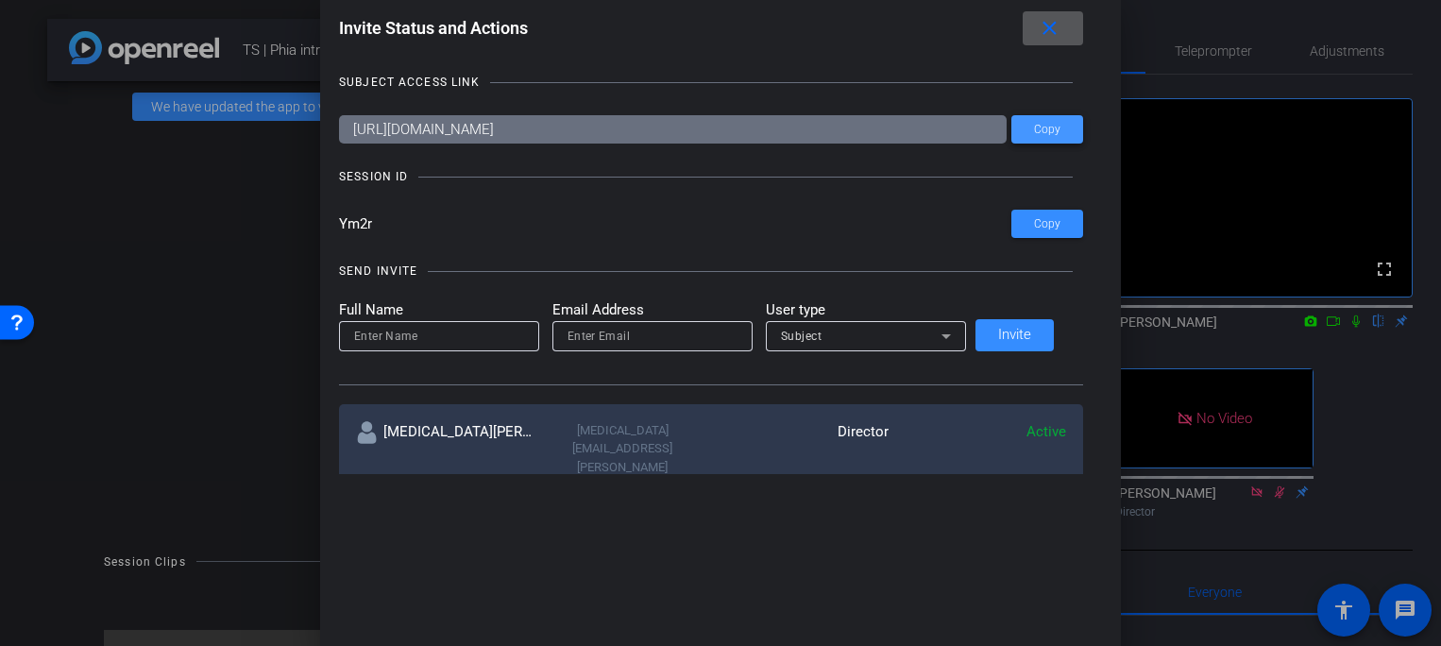
click at [1034, 128] on span "Copy" at bounding box center [1047, 130] width 26 height 14
click at [159, 220] on div at bounding box center [720, 323] width 1441 height 646
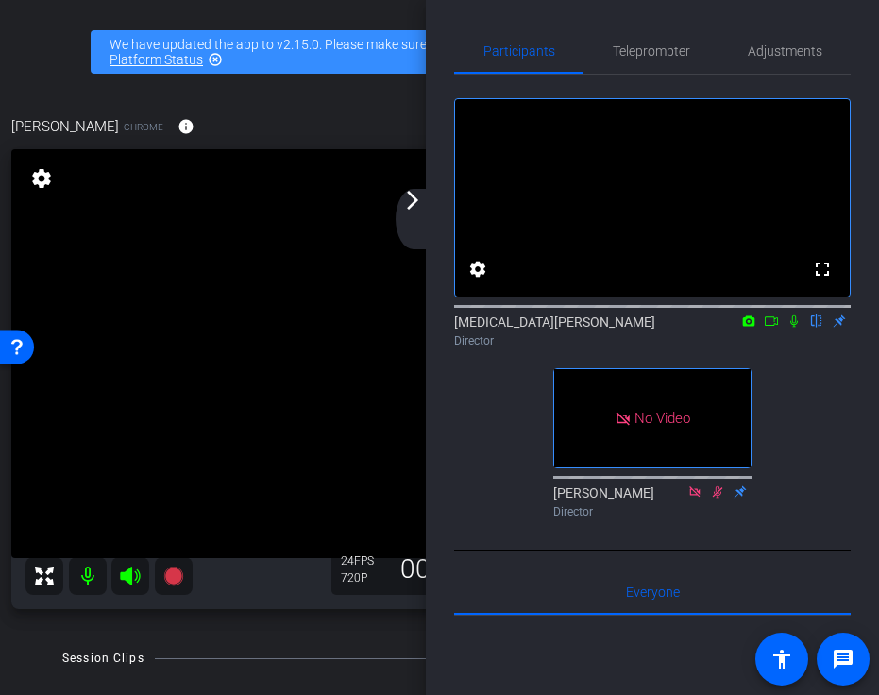
click at [418, 203] on mat-icon "arrow_forward_ios" at bounding box center [412, 200] width 23 height 23
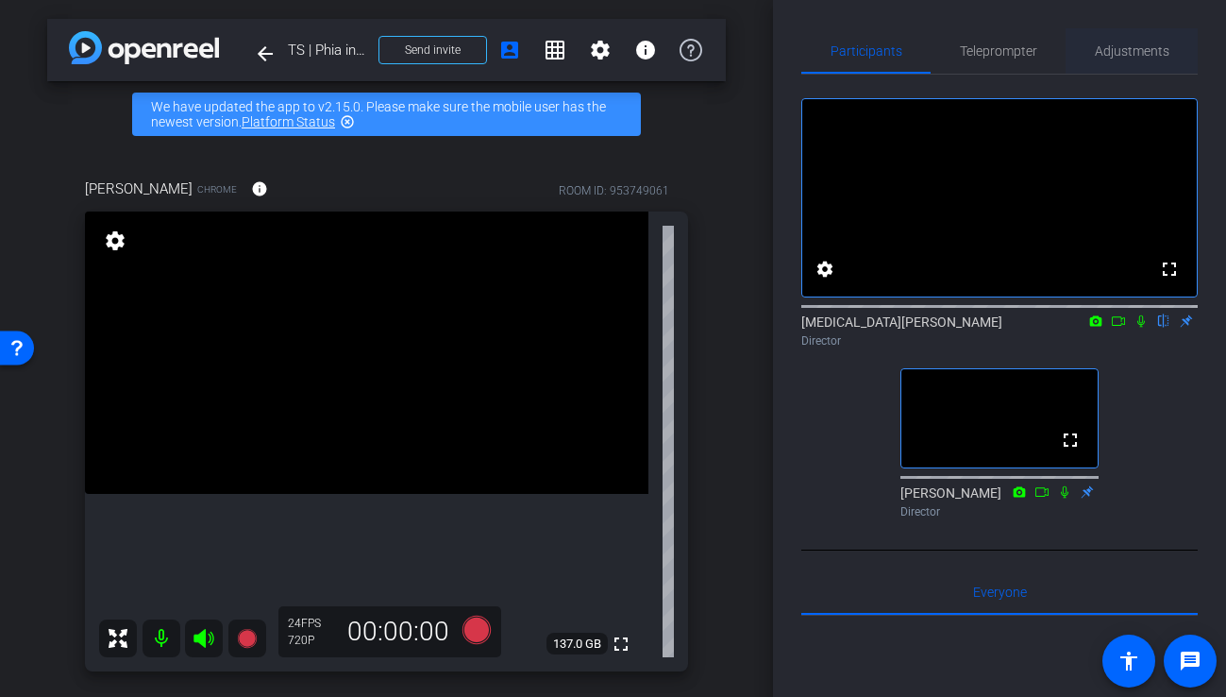
click at [1135, 59] on span "Adjustments" at bounding box center [1132, 50] width 75 height 45
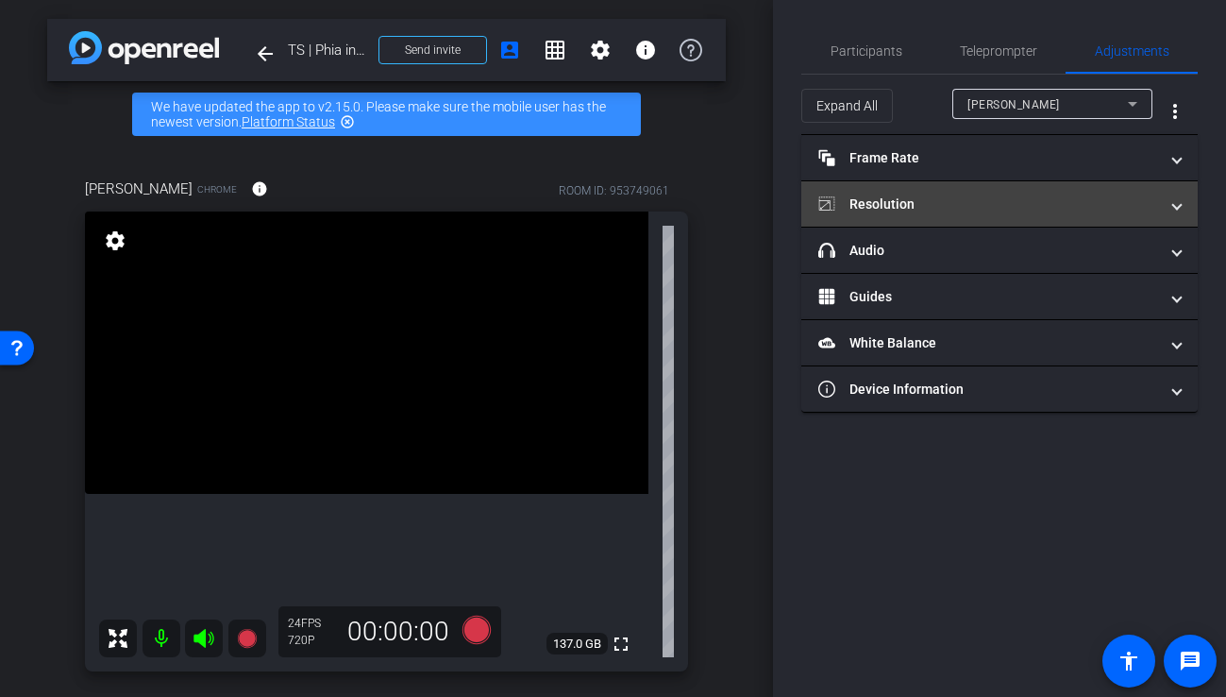
click at [978, 214] on mat-expansion-panel-header "Resolution" at bounding box center [999, 203] width 396 height 45
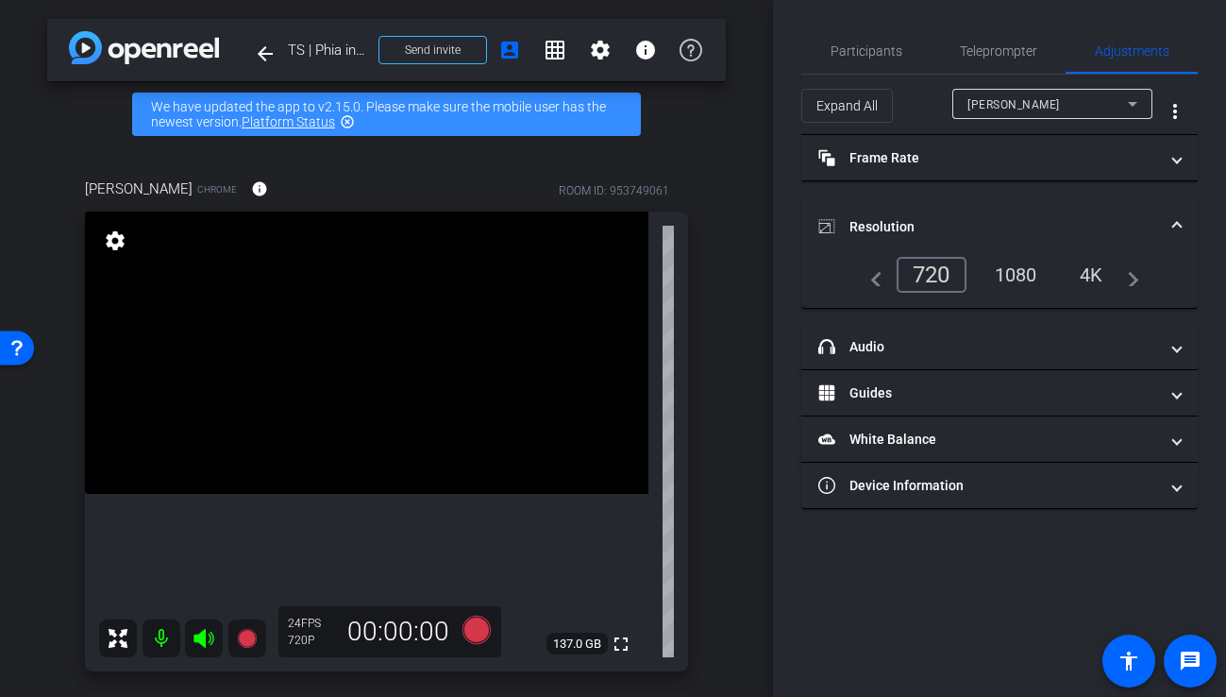
click at [113, 240] on mat-icon "settings" at bounding box center [115, 240] width 26 height 23
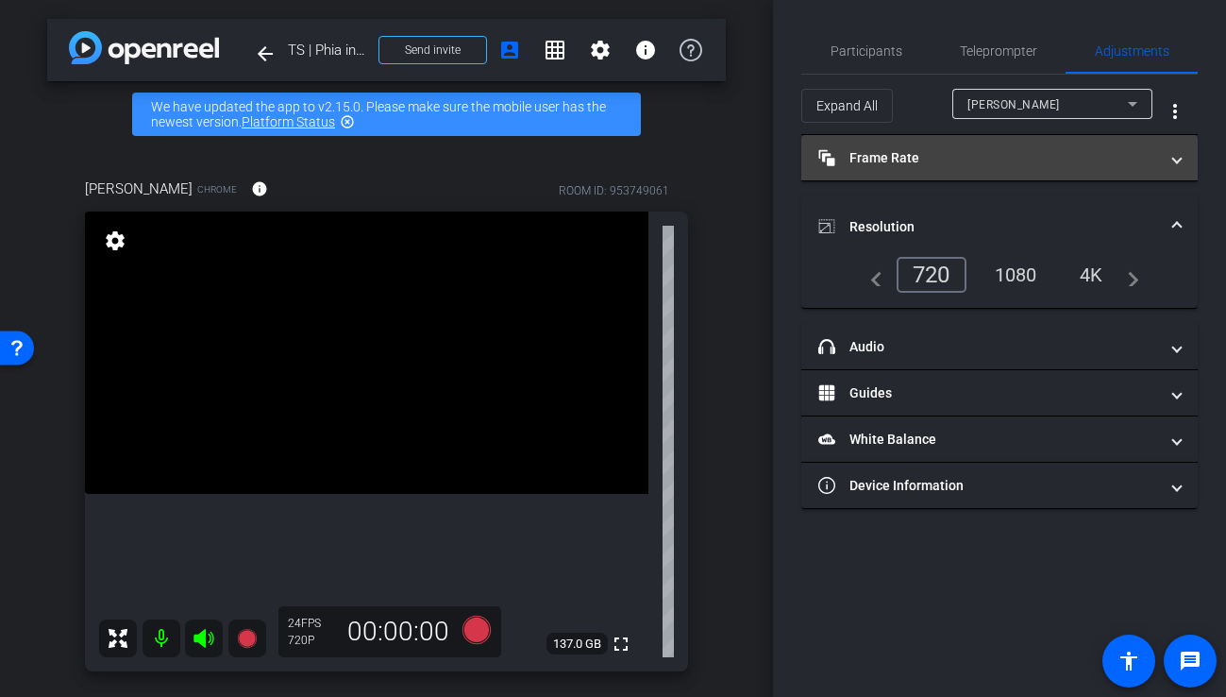
click at [901, 166] on mat-panel-title "Frame Rate Frame Rate" at bounding box center [988, 158] width 340 height 20
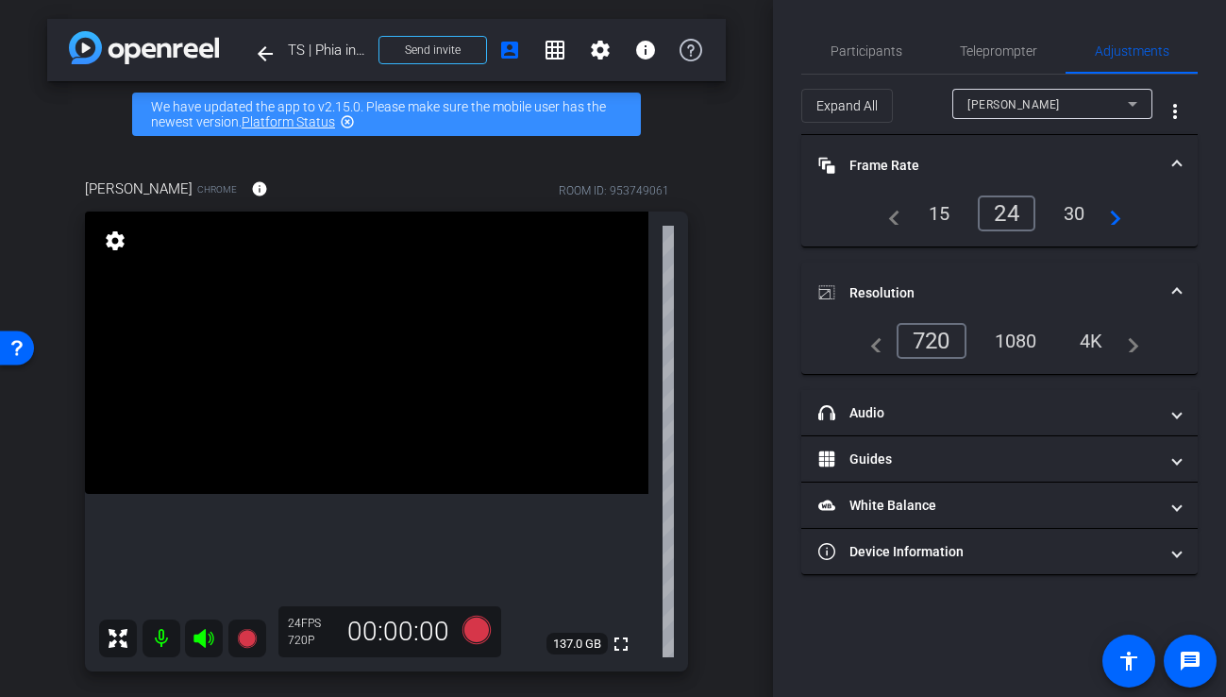
click at [1010, 343] on div "1080" at bounding box center [1016, 341] width 71 height 32
click at [1086, 341] on div "4K" at bounding box center [1093, 341] width 52 height 32
click at [113, 244] on mat-icon "settings" at bounding box center [115, 240] width 26 height 23
click at [120, 244] on mat-icon "settings" at bounding box center [115, 240] width 26 height 23
click at [1097, 346] on div "4K" at bounding box center [1093, 341] width 52 height 32
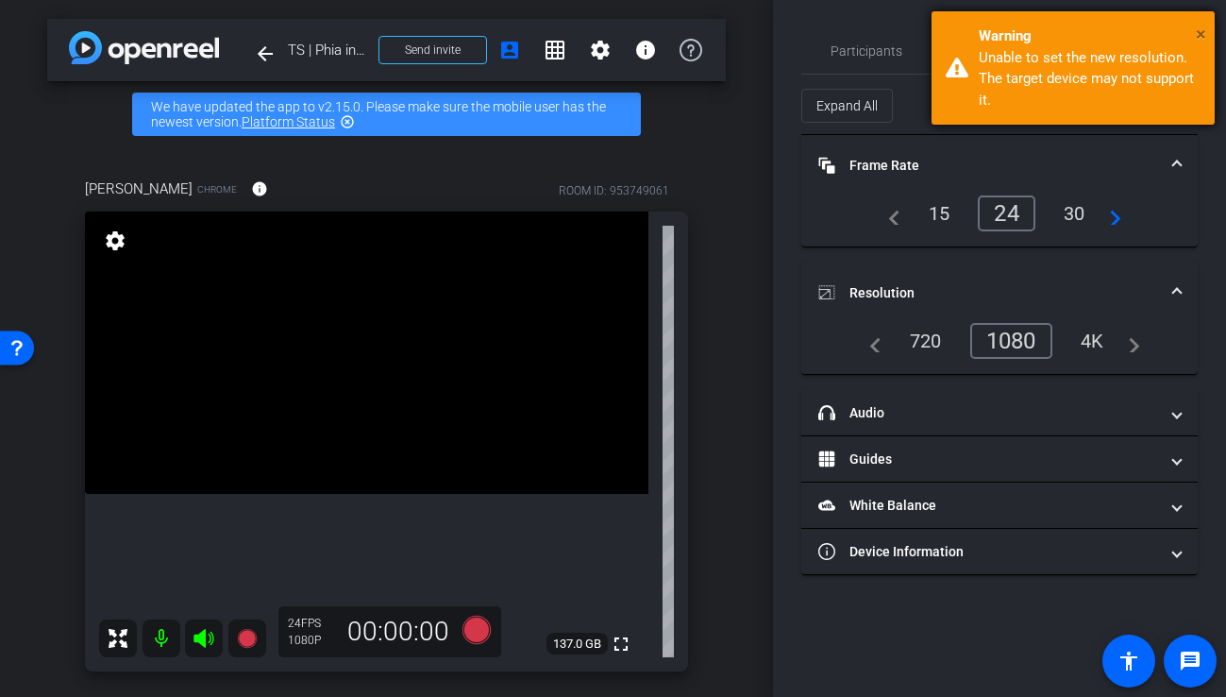
click at [1203, 37] on span "×" at bounding box center [1201, 34] width 10 height 23
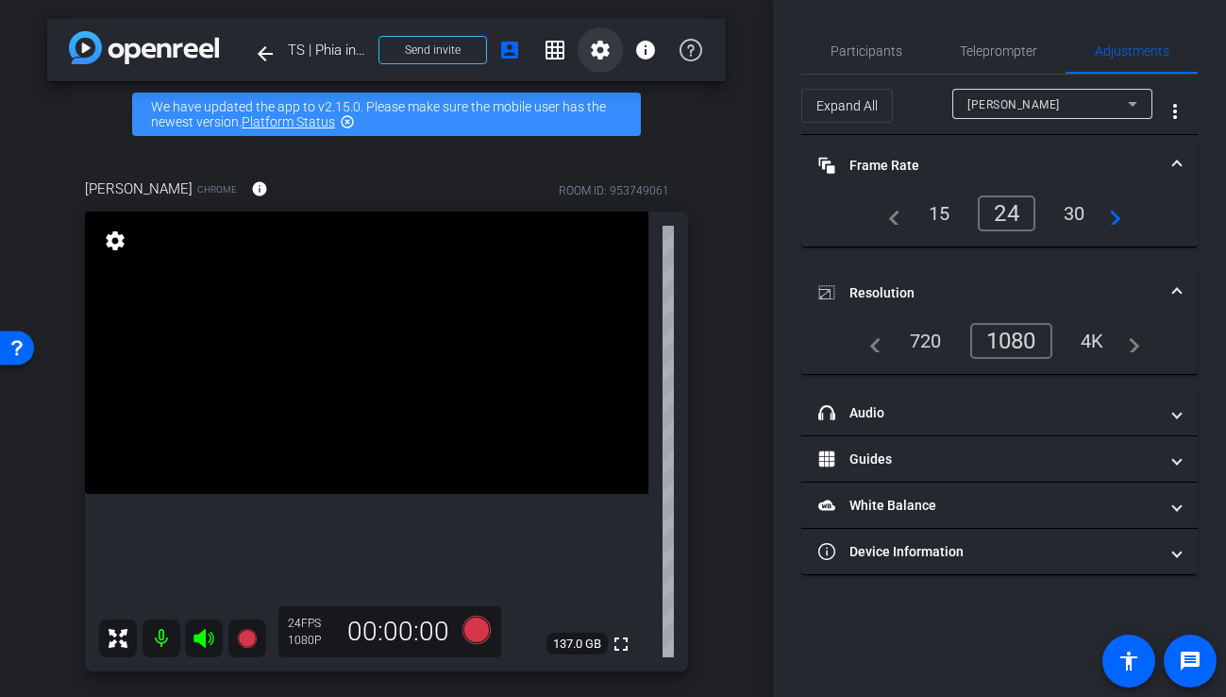
click at [602, 35] on span at bounding box center [600, 49] width 45 height 45
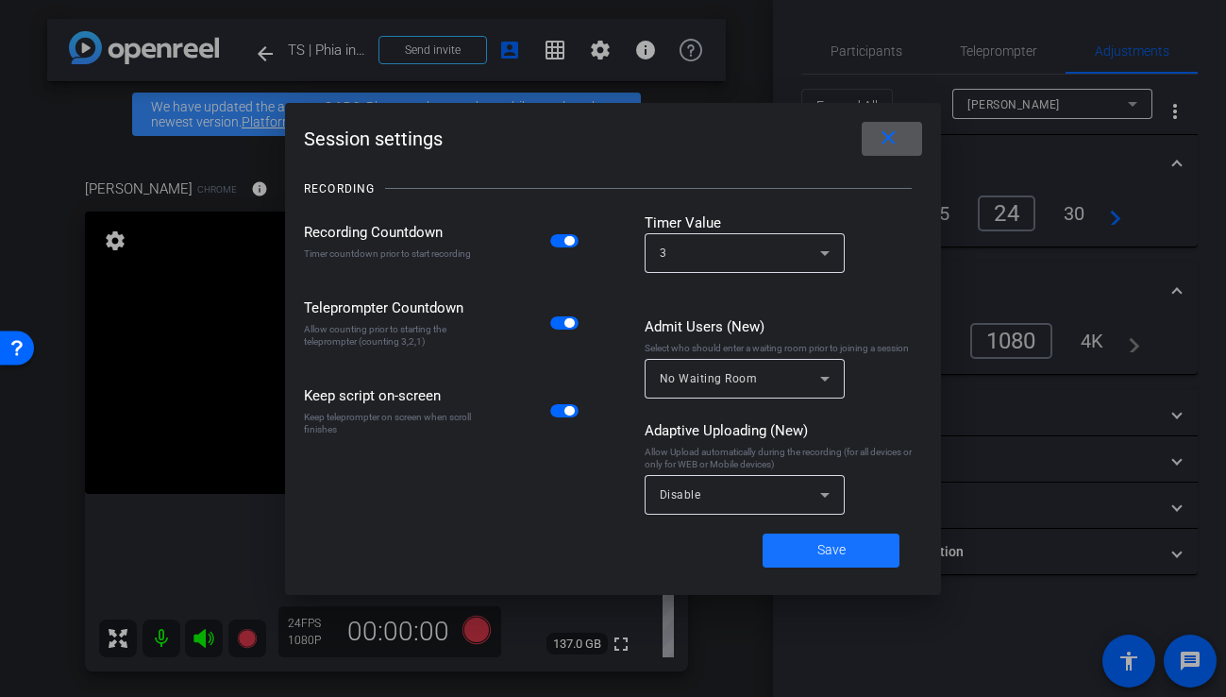
click at [862, 543] on span at bounding box center [831, 550] width 137 height 45
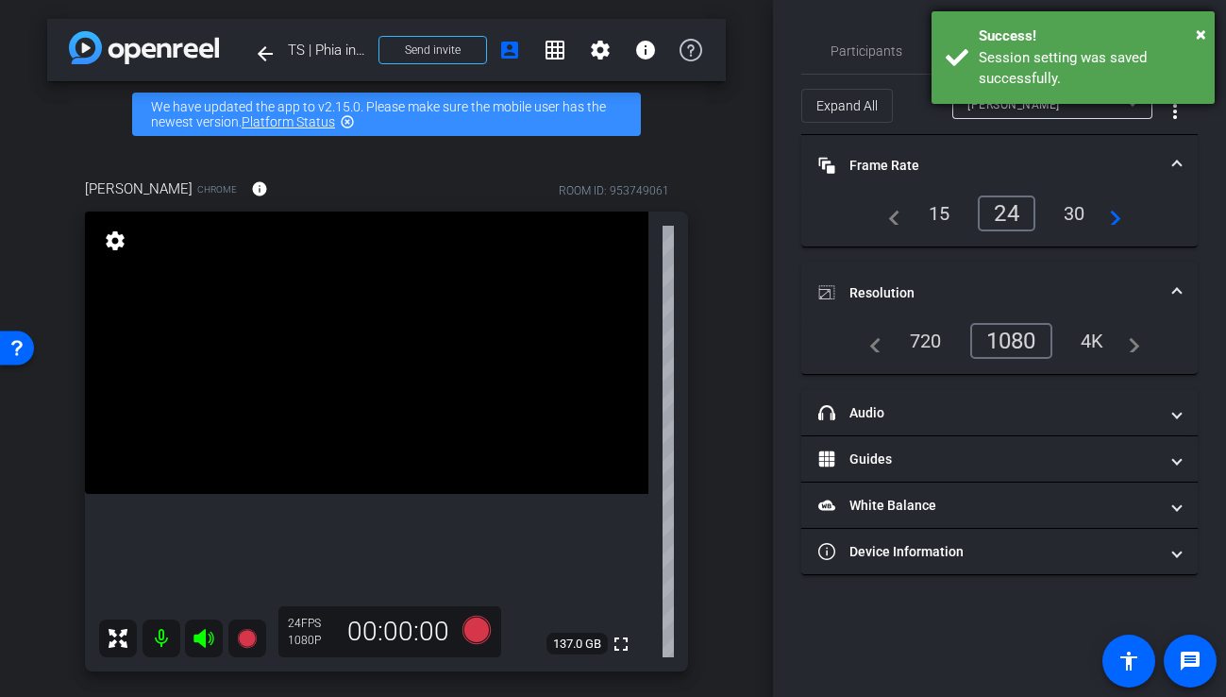
click at [1208, 27] on div "× Success! Session setting was saved successfully." at bounding box center [1073, 57] width 283 height 93
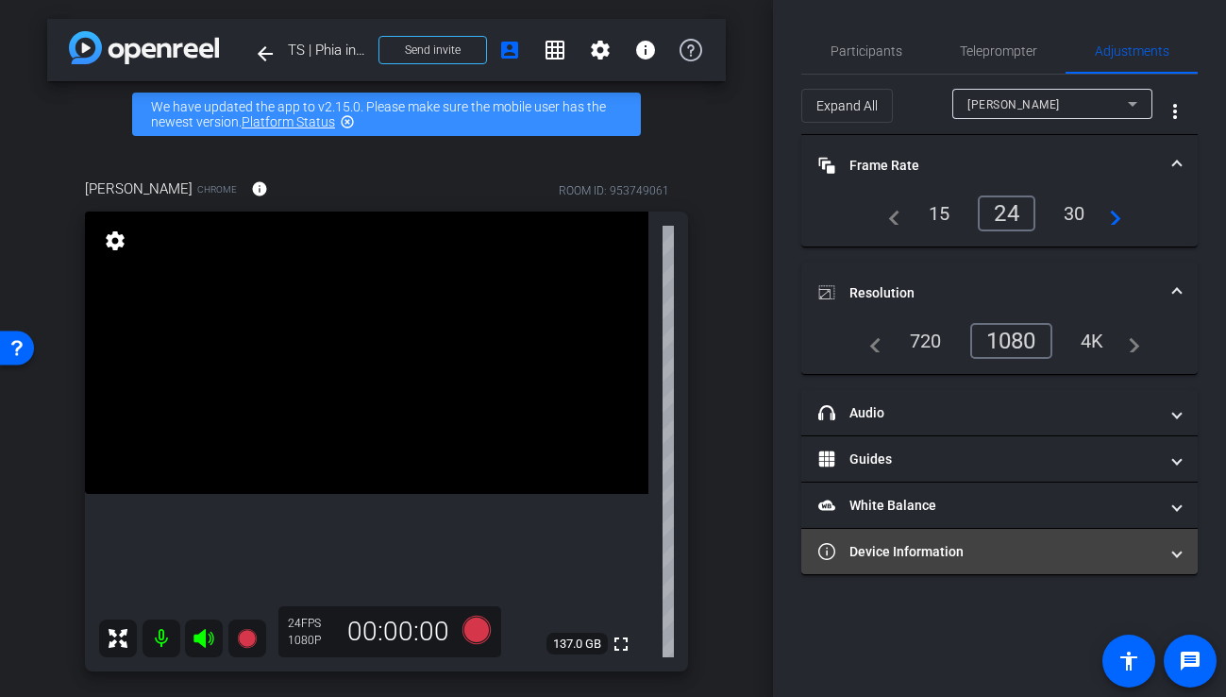
click at [1127, 554] on mat-panel-title "Device Information" at bounding box center [988, 552] width 340 height 20
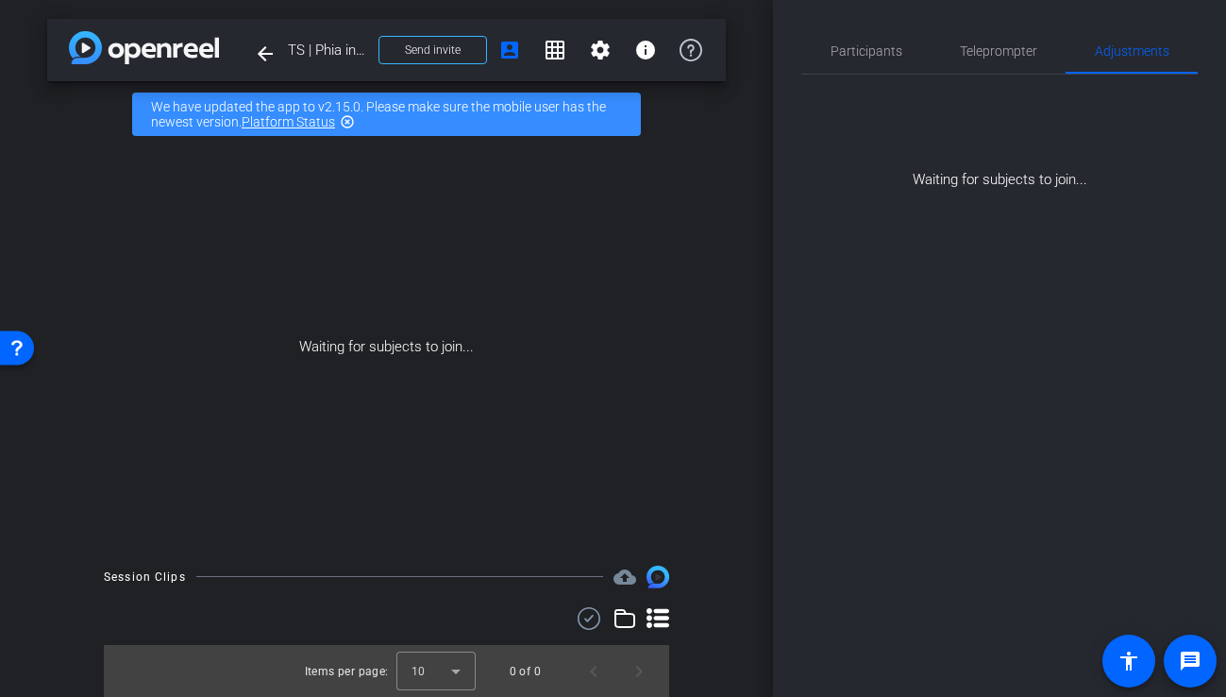
scroll to position [1, 0]
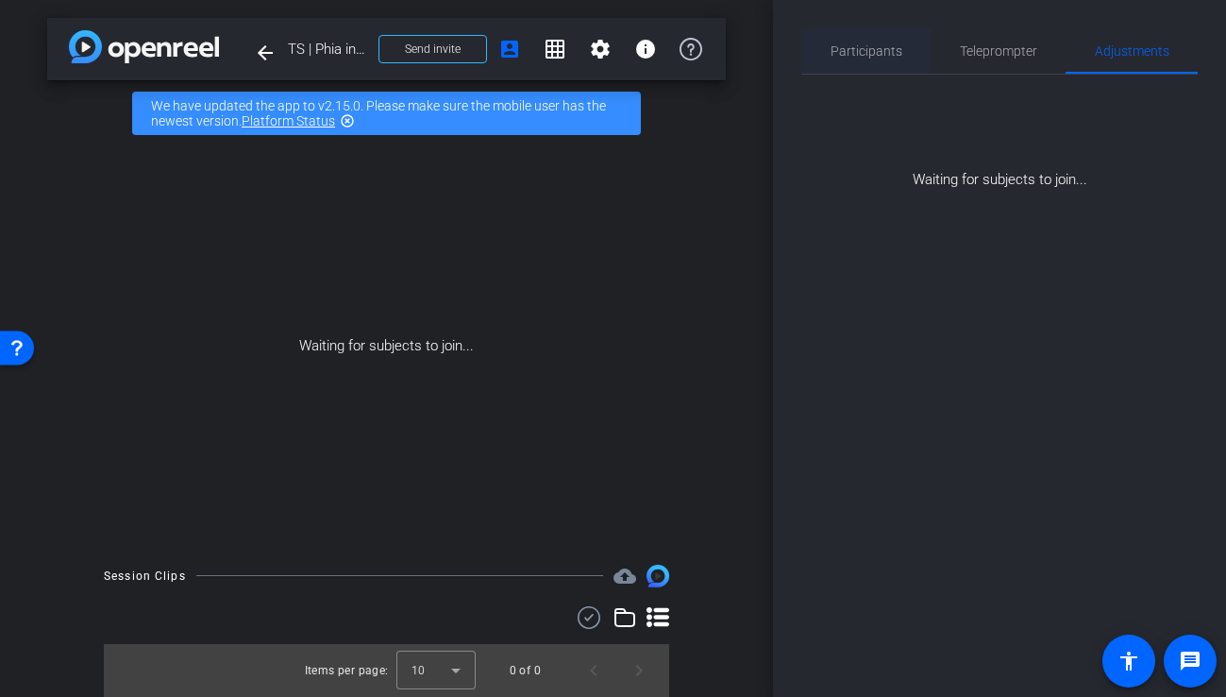
click at [853, 56] on span "Participants" at bounding box center [867, 50] width 72 height 13
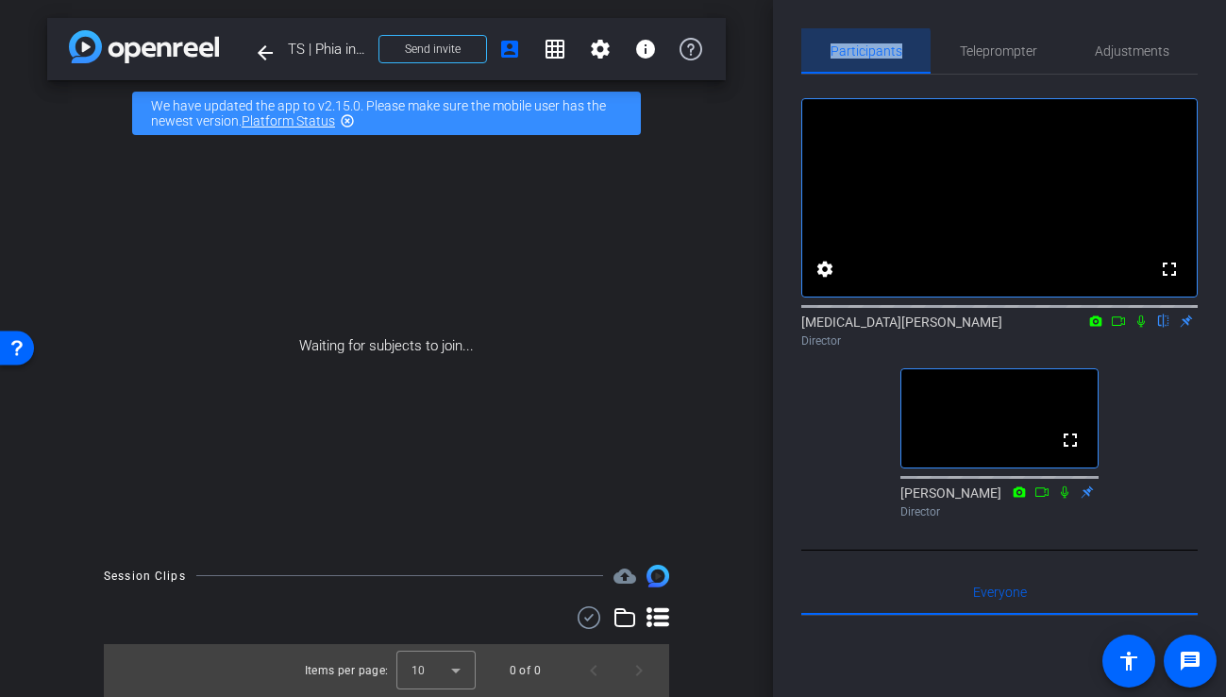
click at [853, 56] on span "Participants" at bounding box center [867, 50] width 72 height 13
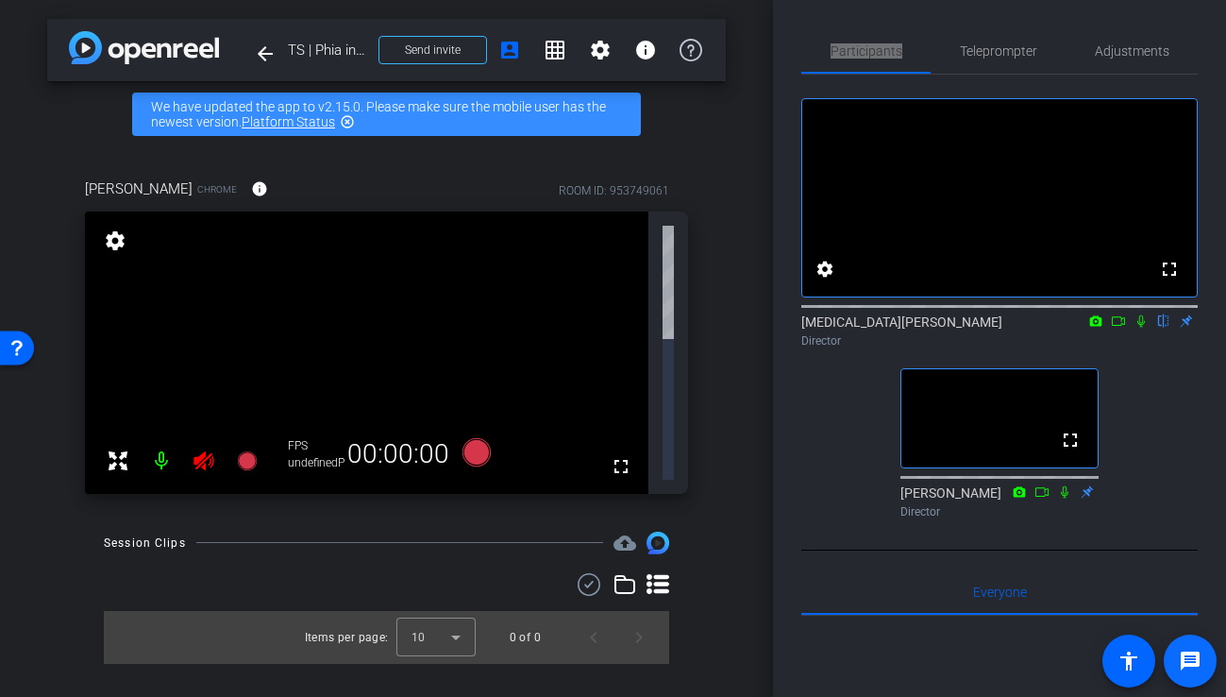
scroll to position [0, 0]
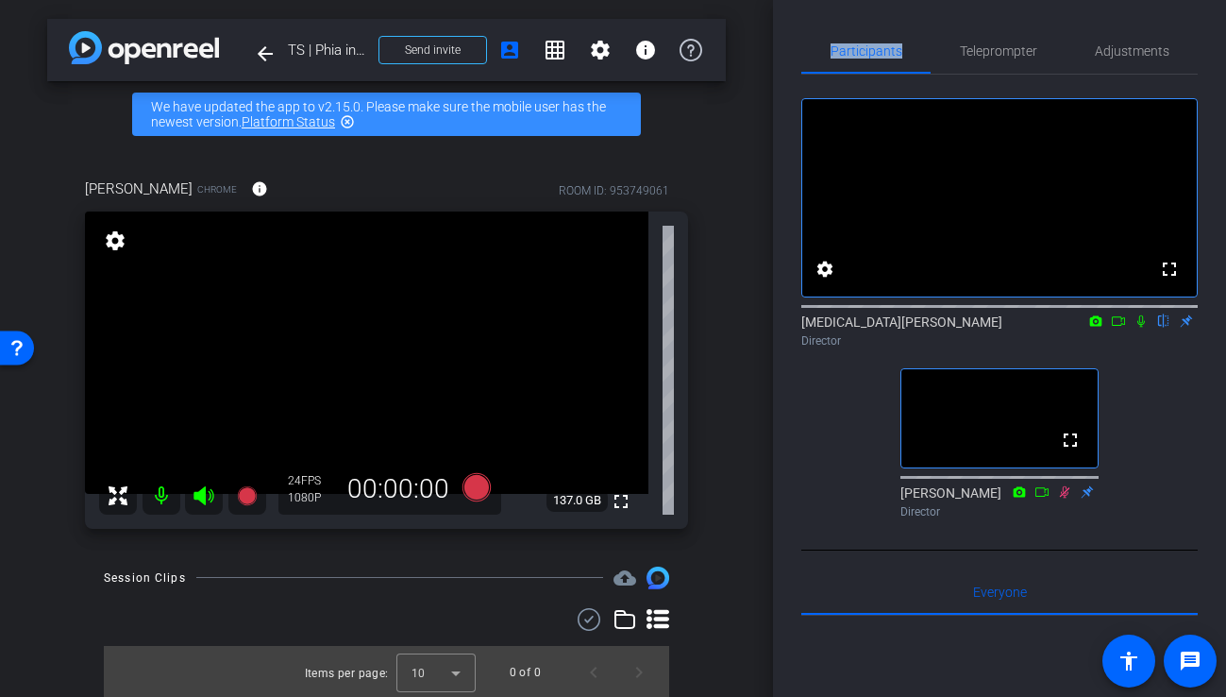
click at [612, 375] on video at bounding box center [367, 352] width 564 height 282
click at [614, 448] on video at bounding box center [367, 352] width 564 height 282
click at [1140, 60] on span "Adjustments" at bounding box center [1132, 50] width 75 height 45
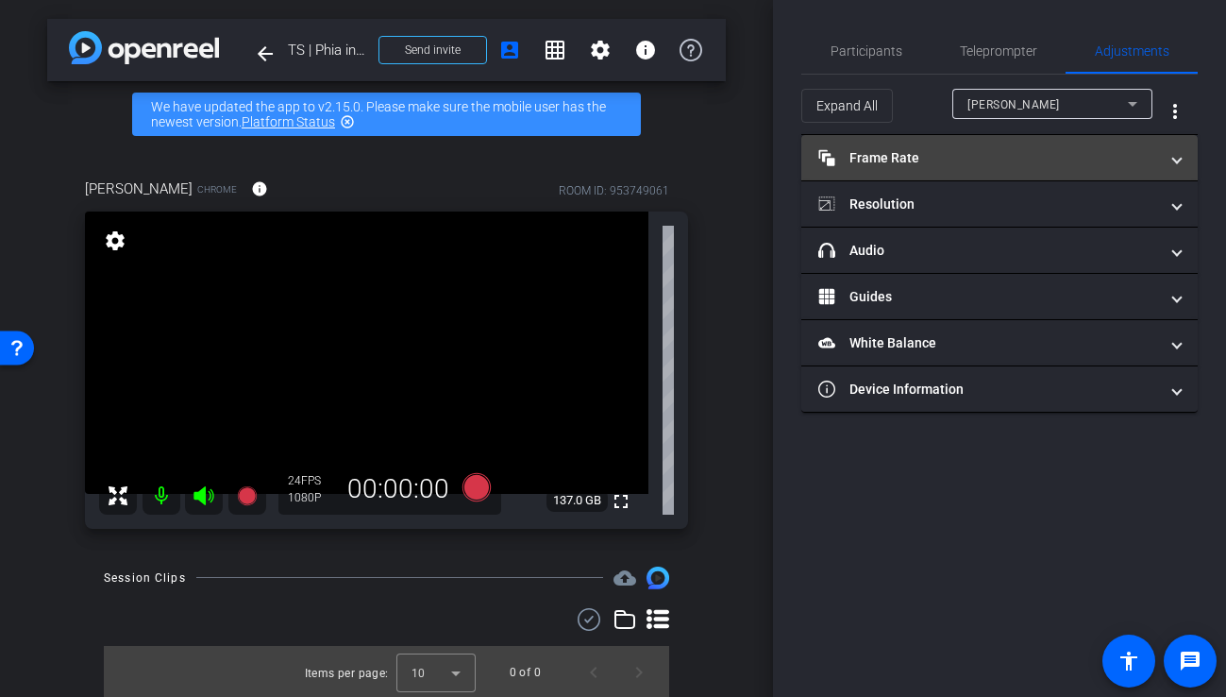
click at [992, 145] on mat-expansion-panel-header "Frame Rate Frame Rate" at bounding box center [999, 157] width 396 height 45
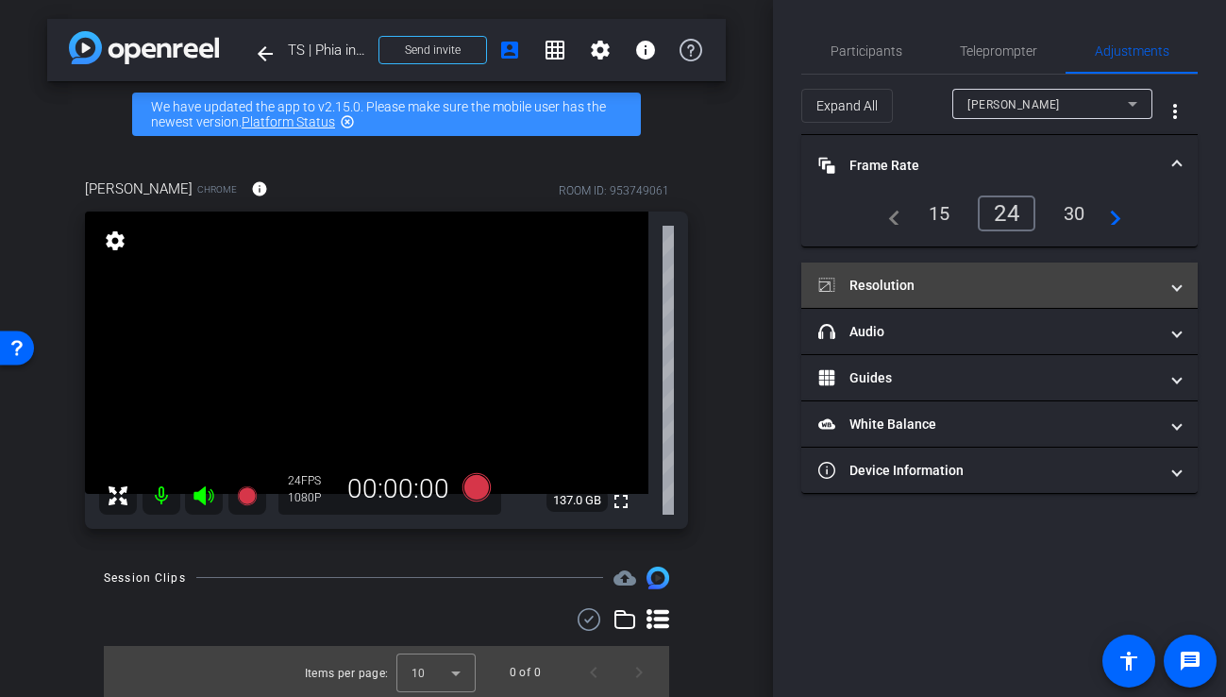
click at [1020, 295] on mat-expansion-panel-header "Resolution" at bounding box center [999, 284] width 396 height 45
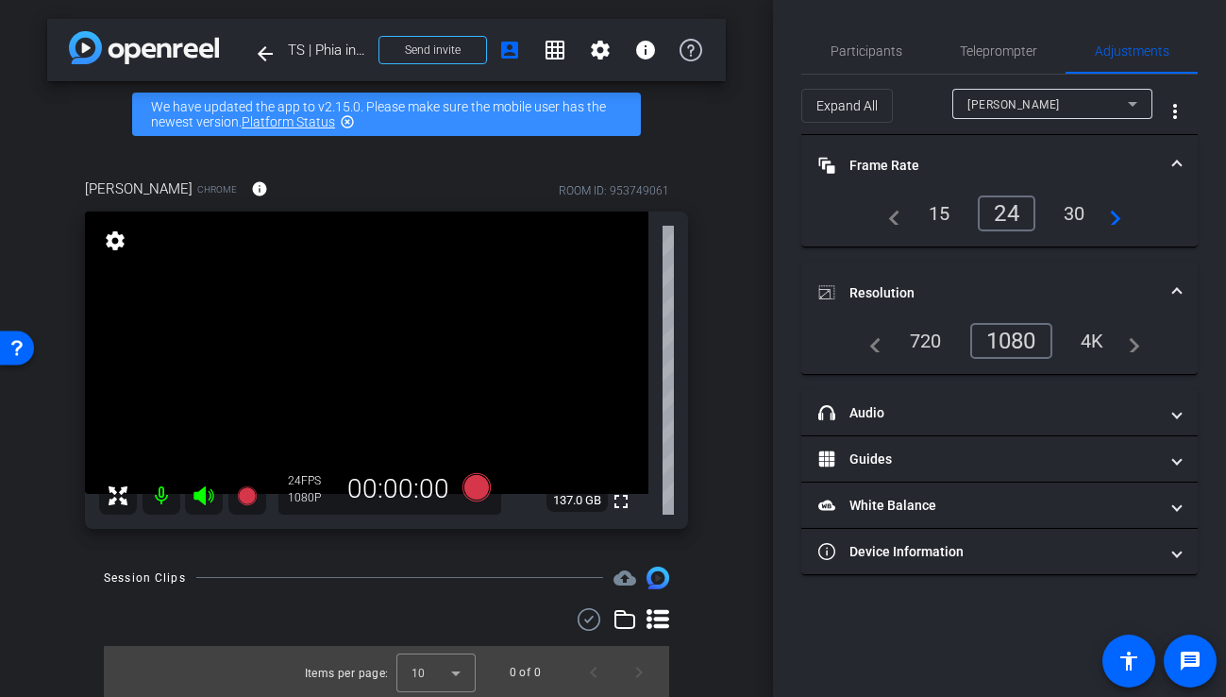
click at [1099, 346] on div "4K" at bounding box center [1093, 341] width 52 height 32
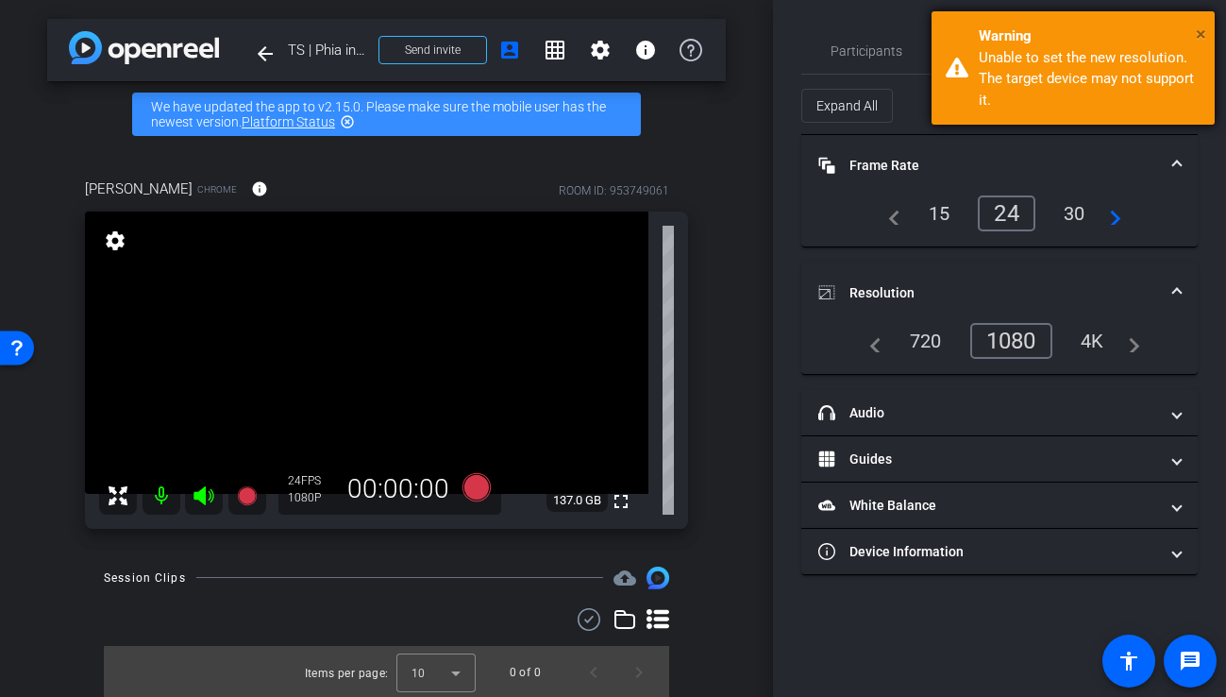
click at [1202, 26] on span "×" at bounding box center [1201, 34] width 10 height 23
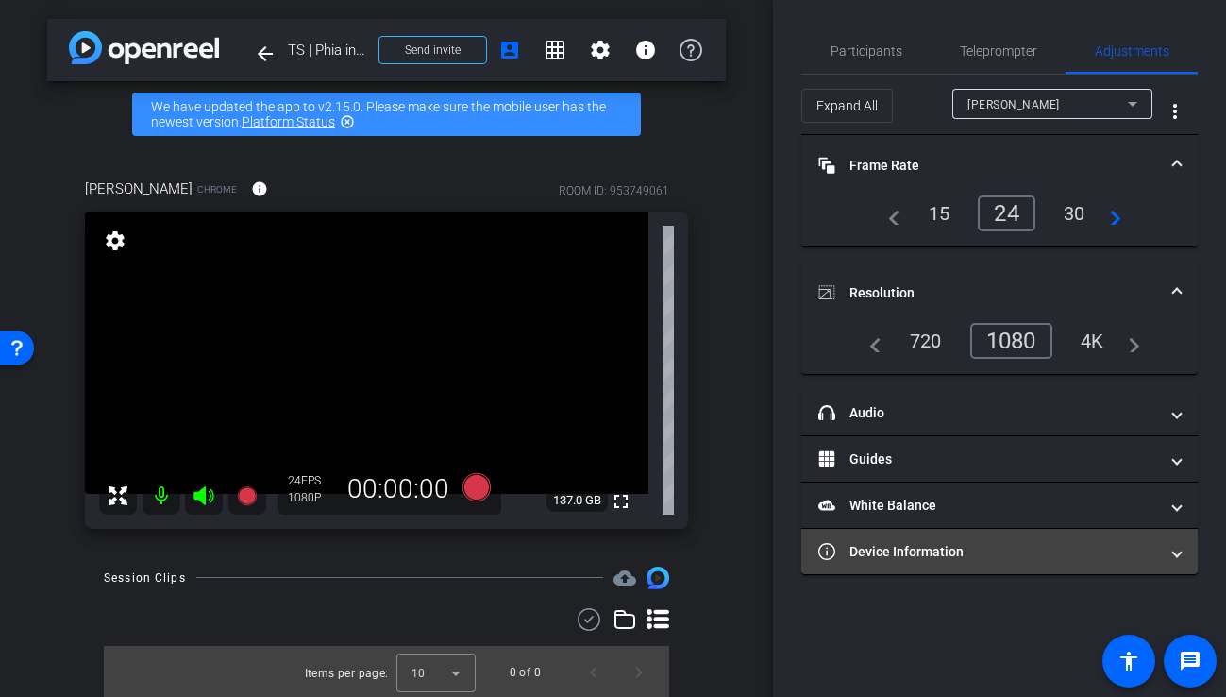
click at [960, 548] on mat-panel-title "Device Information" at bounding box center [988, 552] width 340 height 20
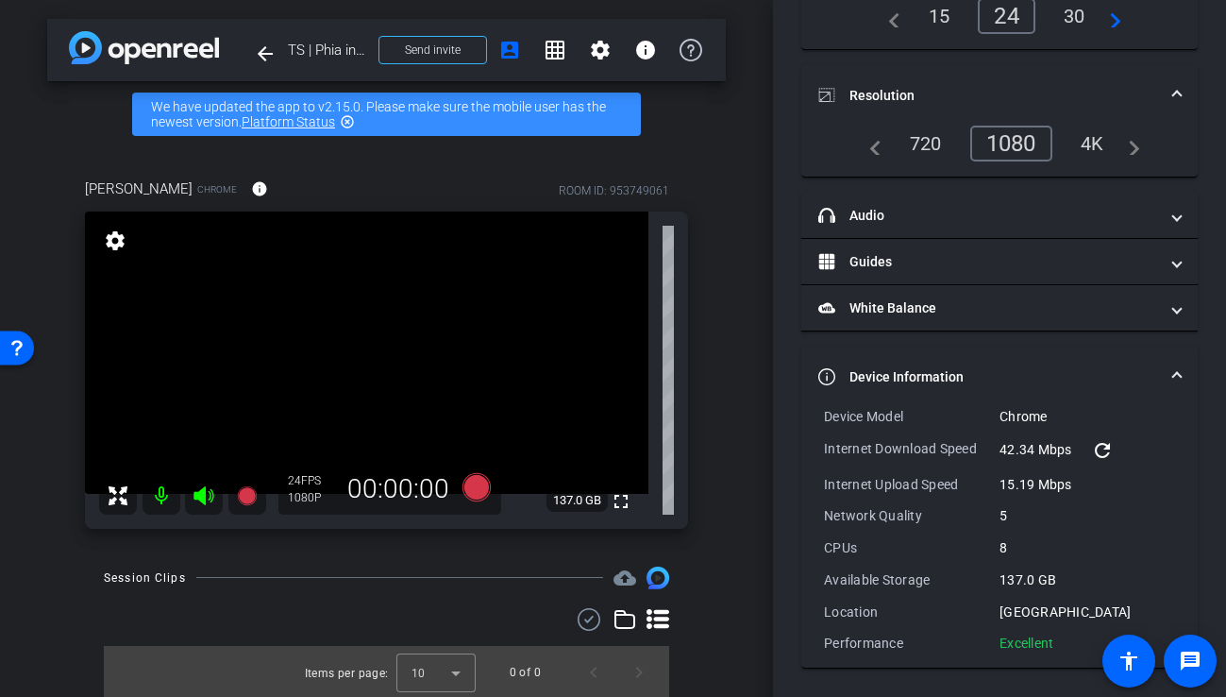
scroll to position [194, 0]
click at [106, 238] on mat-icon "settings" at bounding box center [115, 240] width 26 height 23
click at [112, 236] on mat-icon "settings" at bounding box center [115, 240] width 26 height 23
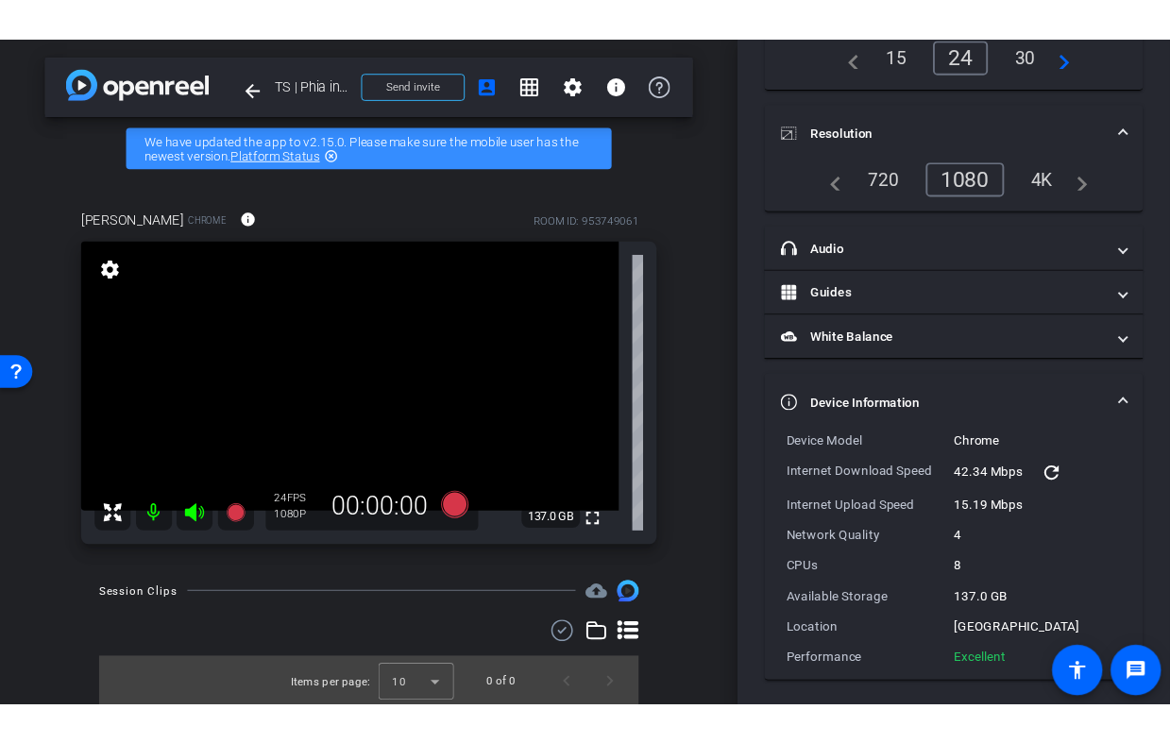
scroll to position [0, 0]
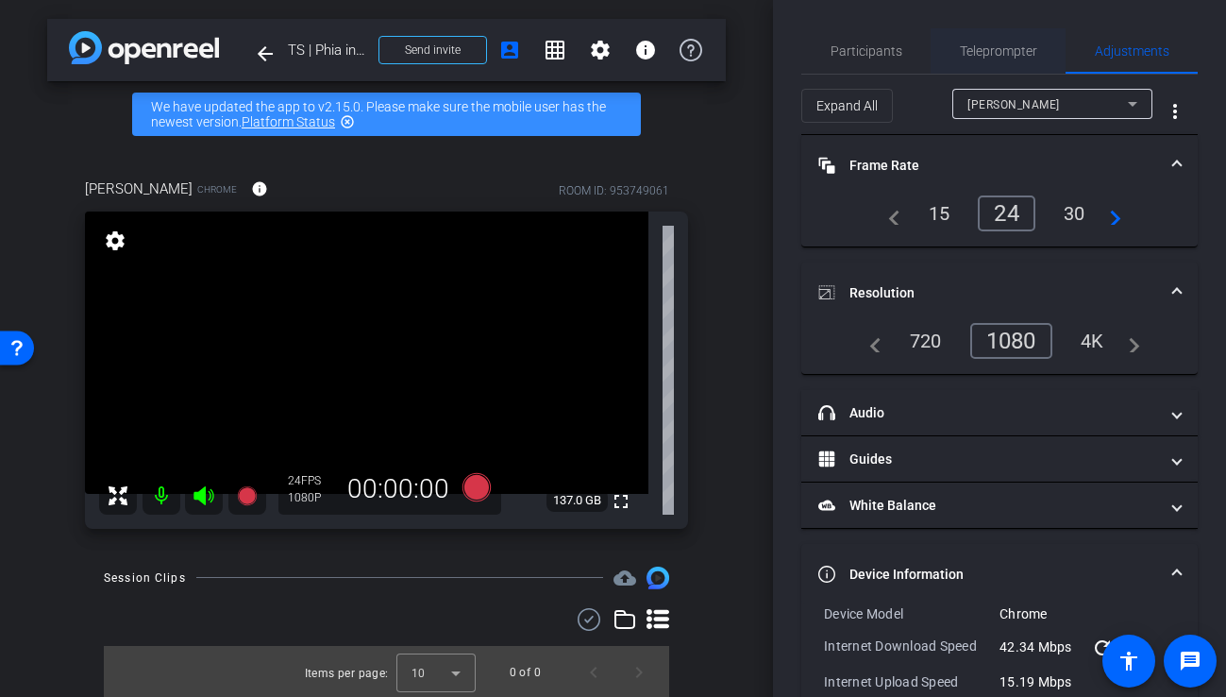
click at [991, 57] on span "Teleprompter" at bounding box center [998, 50] width 77 height 13
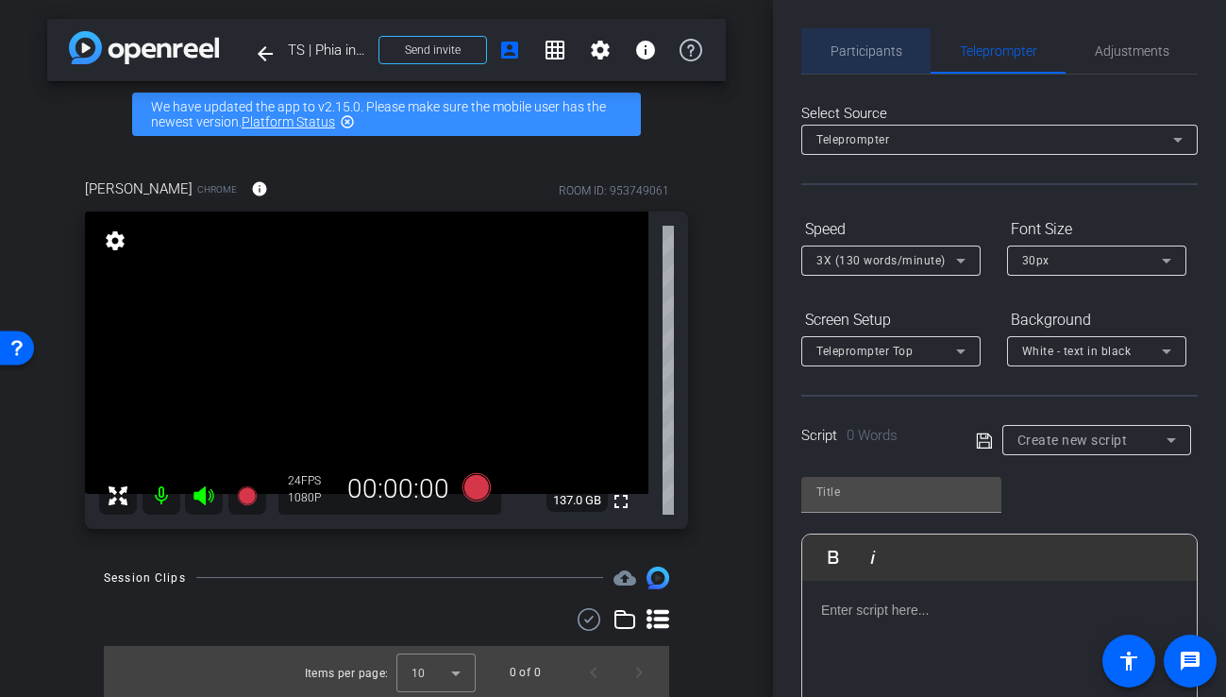
click at [886, 64] on span "Participants" at bounding box center [867, 50] width 72 height 45
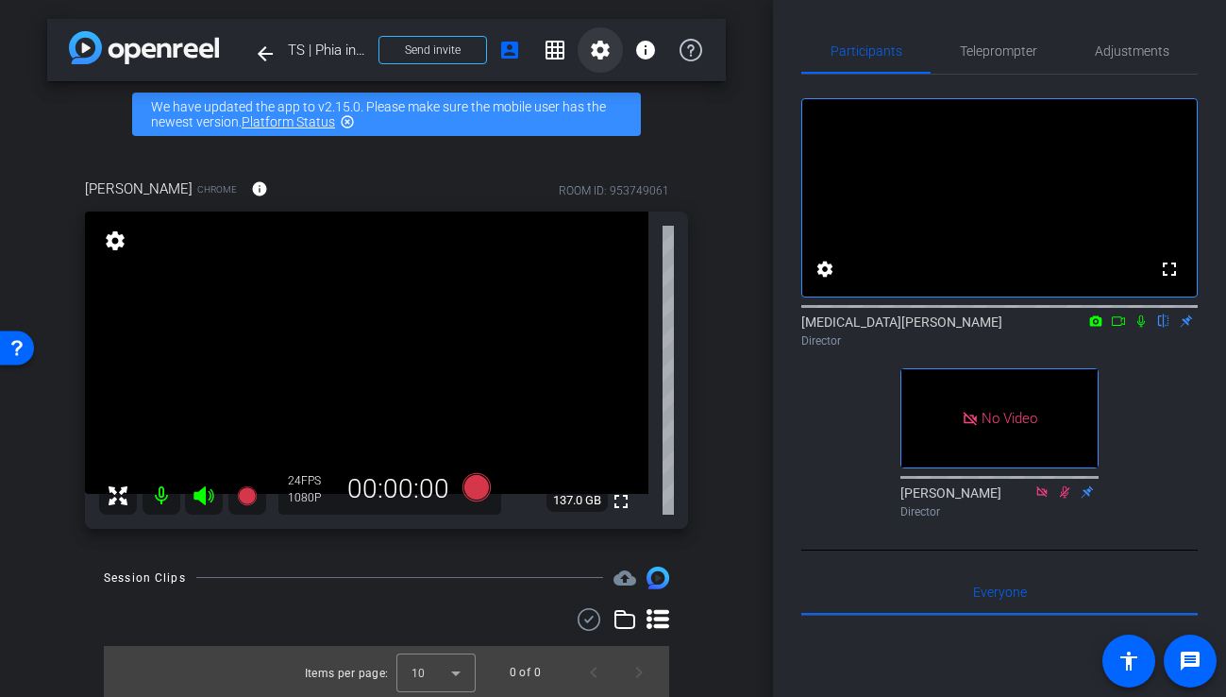
click at [619, 52] on span at bounding box center [600, 49] width 45 height 45
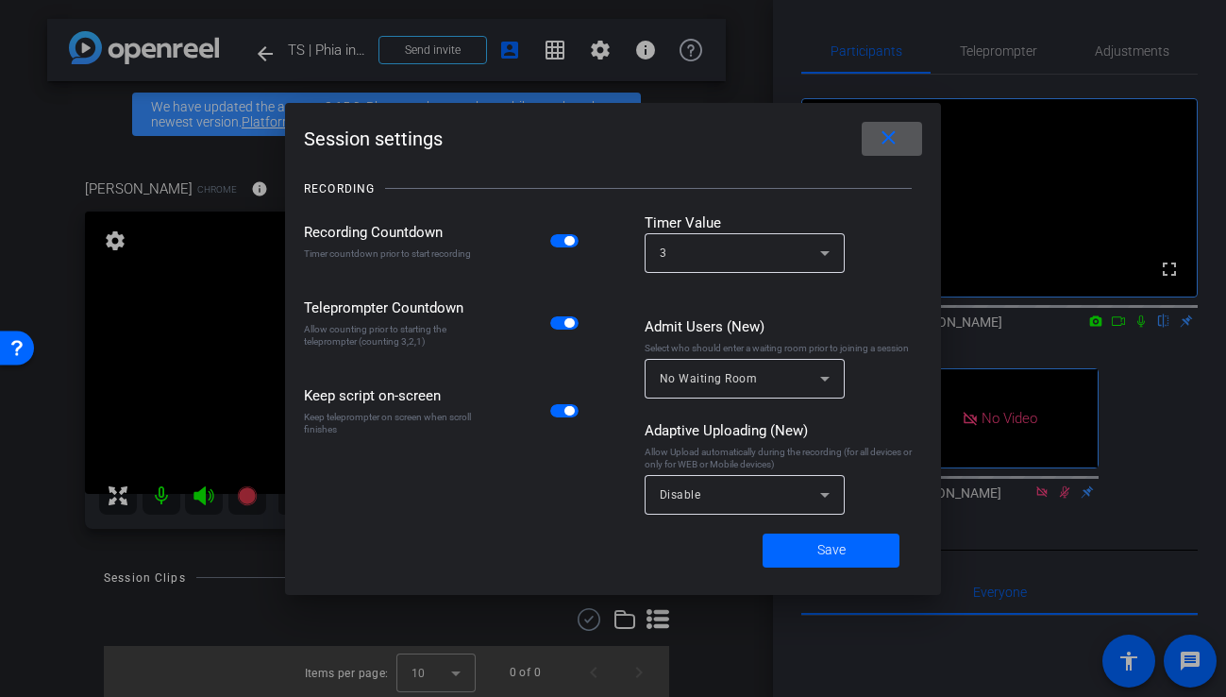
click at [904, 126] on span at bounding box center [892, 138] width 60 height 45
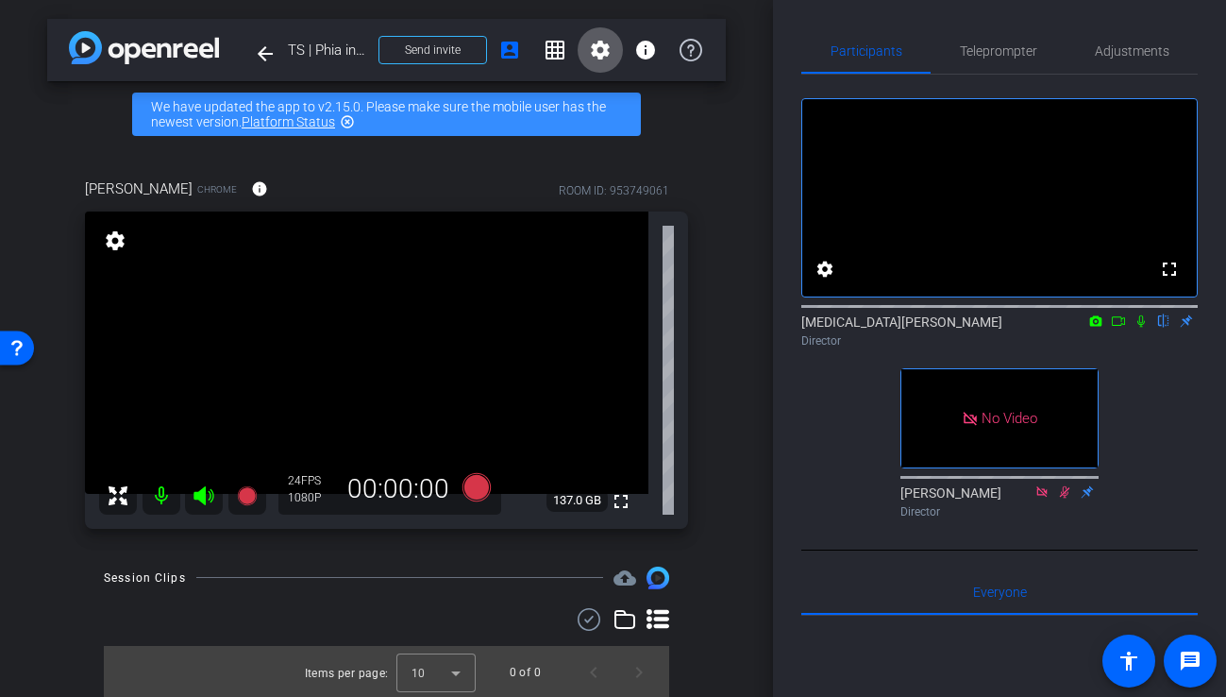
click at [600, 47] on mat-icon "settings" at bounding box center [600, 50] width 23 height 23
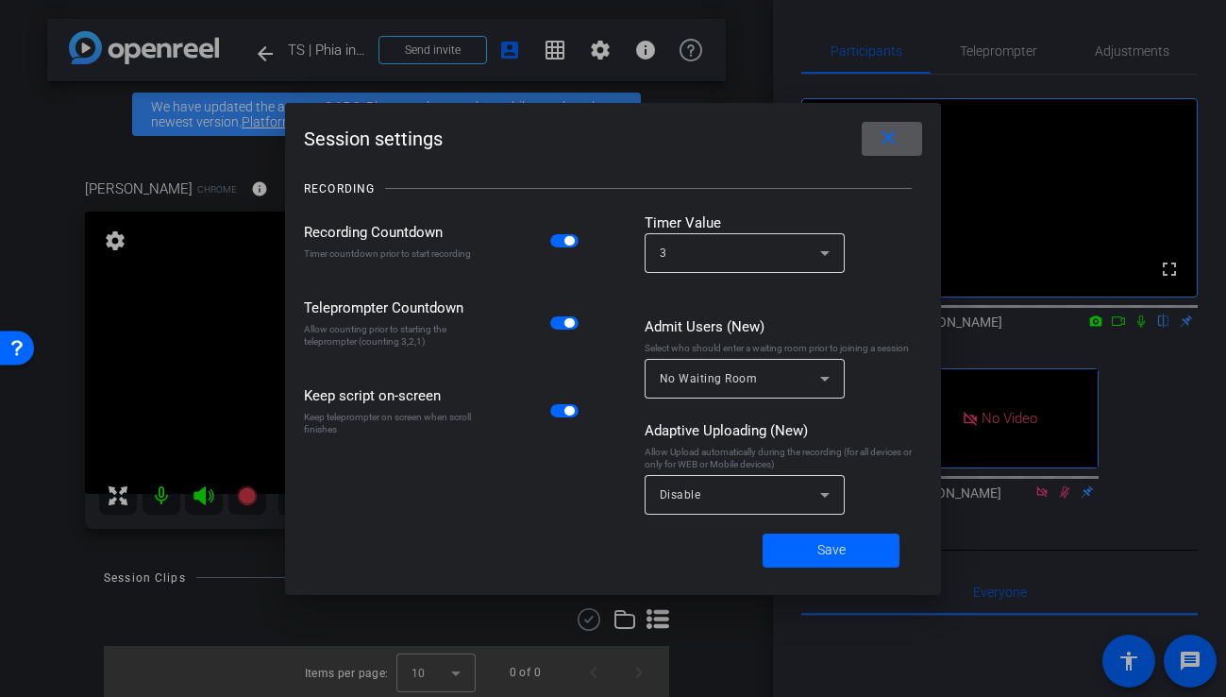
click at [908, 129] on span at bounding box center [892, 138] width 60 height 45
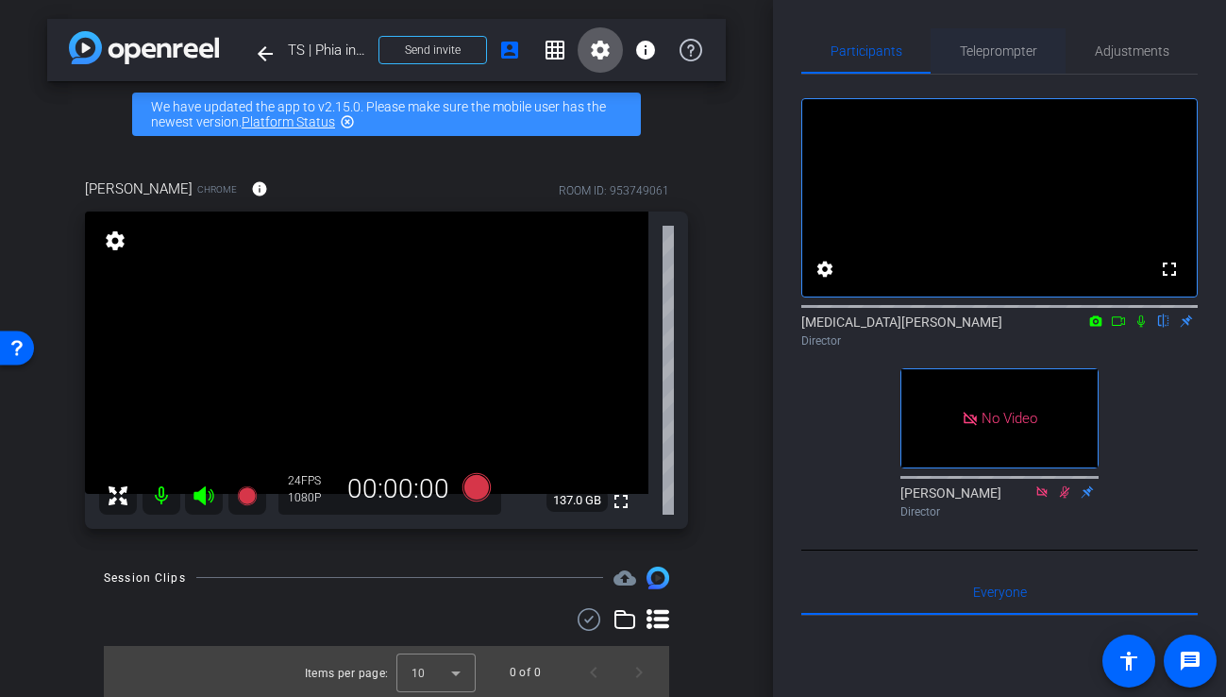
click at [937, 56] on div "Teleprompter" at bounding box center [998, 50] width 135 height 45
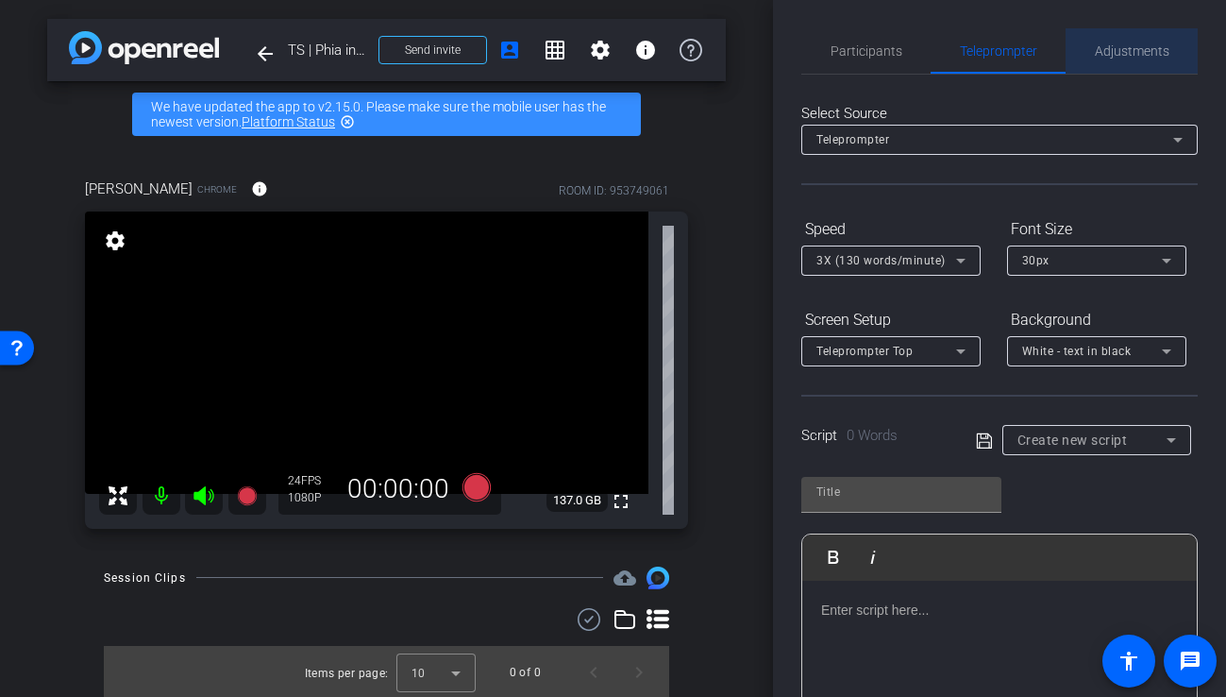
click at [1132, 54] on span "Adjustments" at bounding box center [1132, 50] width 75 height 13
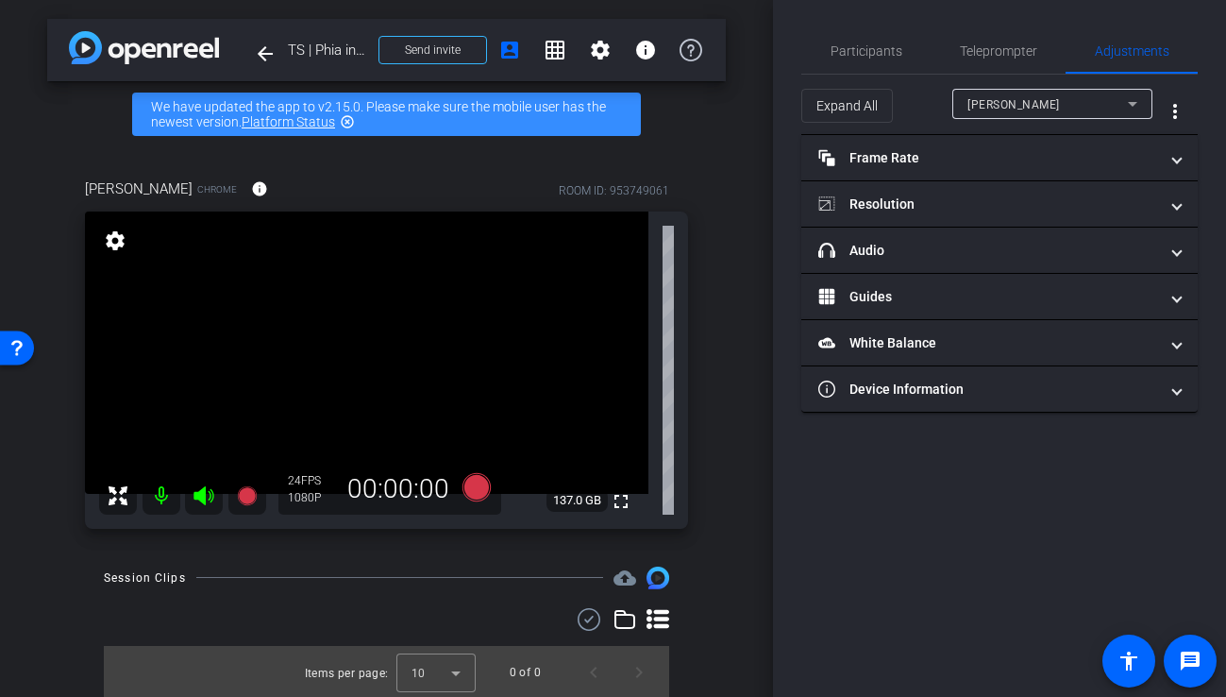
click at [1099, 93] on div "Allie Garfinkle" at bounding box center [1048, 105] width 160 height 24
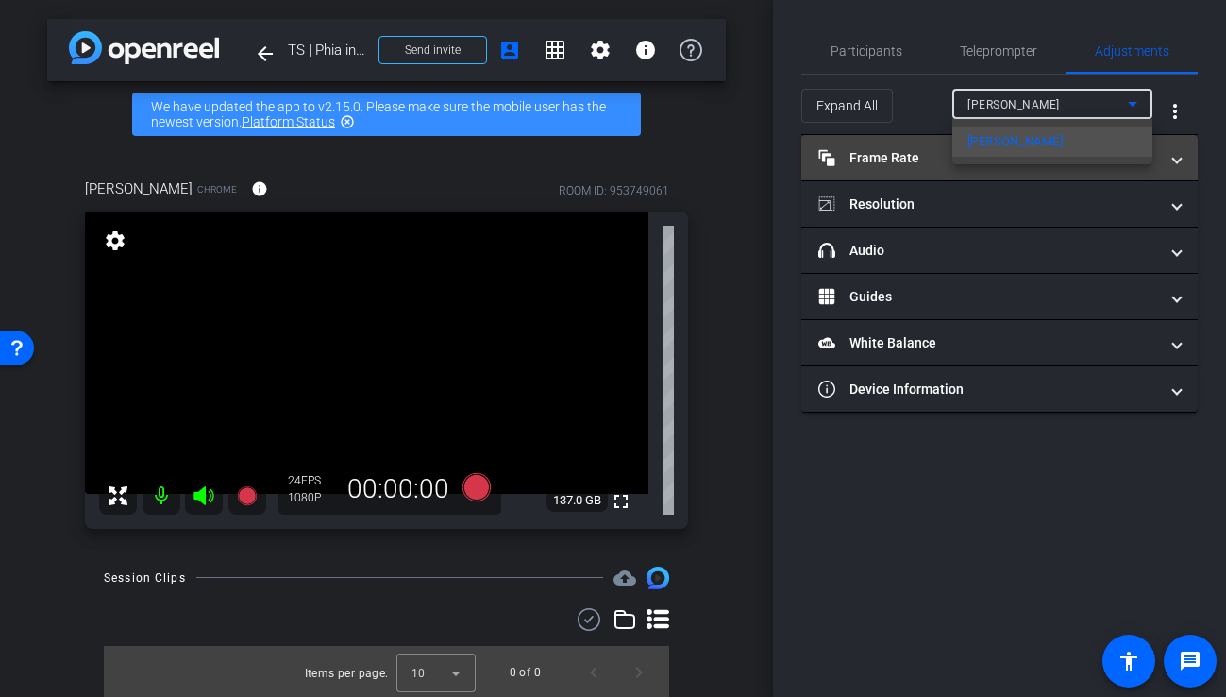
drag, startPoint x: 1099, startPoint y: 93, endPoint x: 1066, endPoint y: 148, distance: 63.9
click at [1099, 93] on div at bounding box center [613, 348] width 1226 height 697
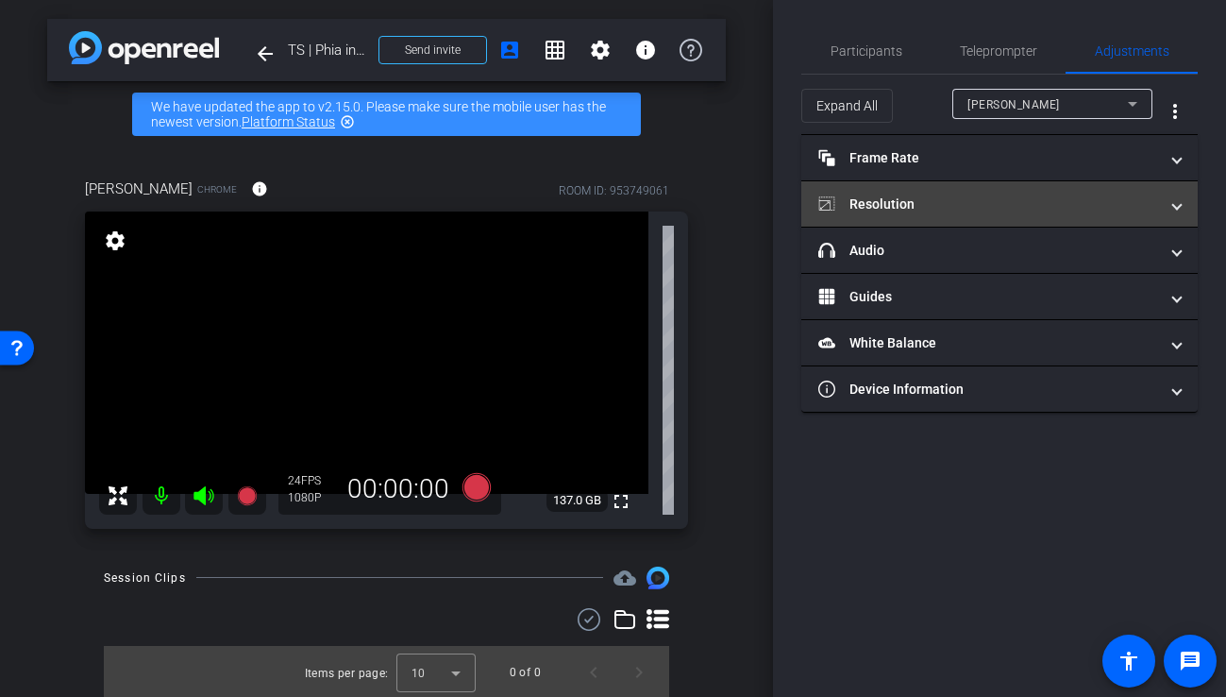
click at [979, 184] on mat-expansion-panel-header "Resolution" at bounding box center [999, 203] width 396 height 45
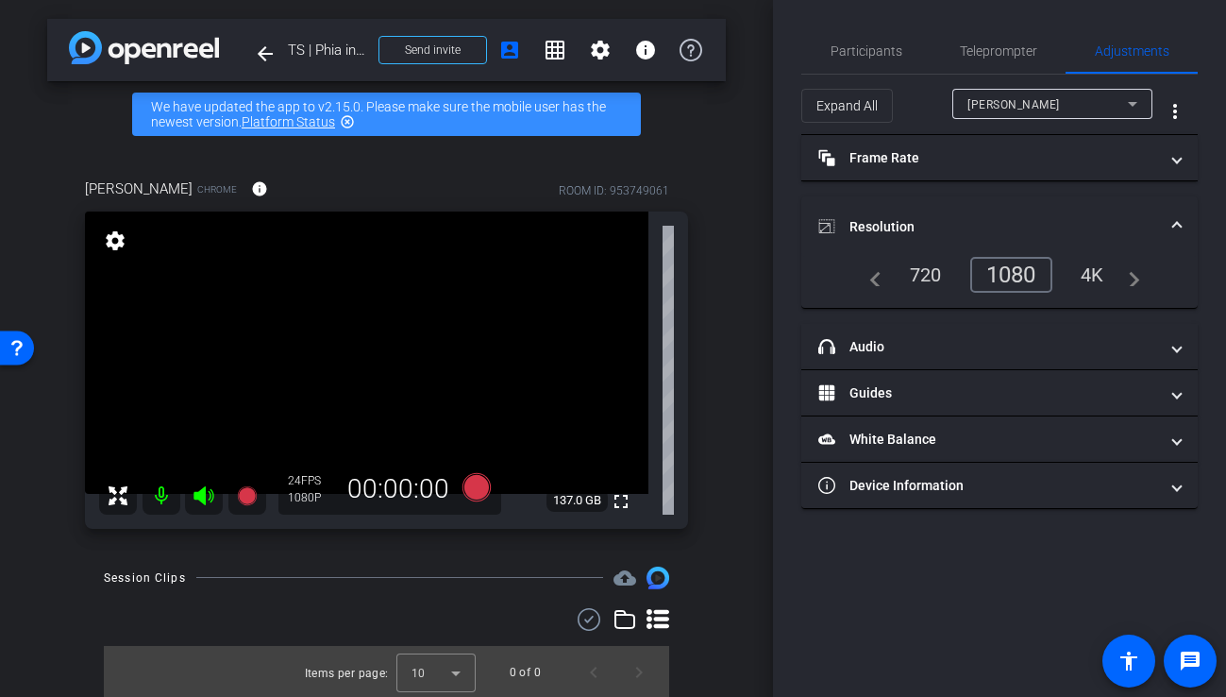
click at [1108, 274] on div "4K" at bounding box center [1093, 275] width 52 height 32
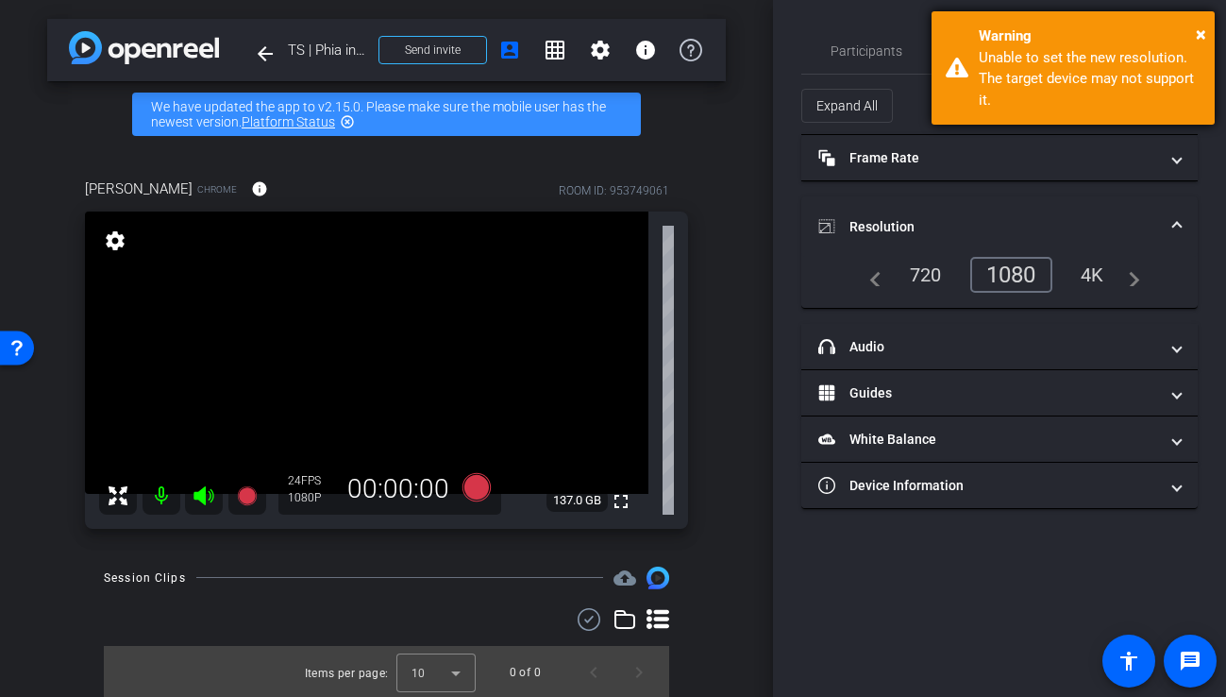
click at [1187, 17] on div "× Warning Unable to set the new resolution. The target device may not support i…" at bounding box center [1073, 67] width 283 height 113
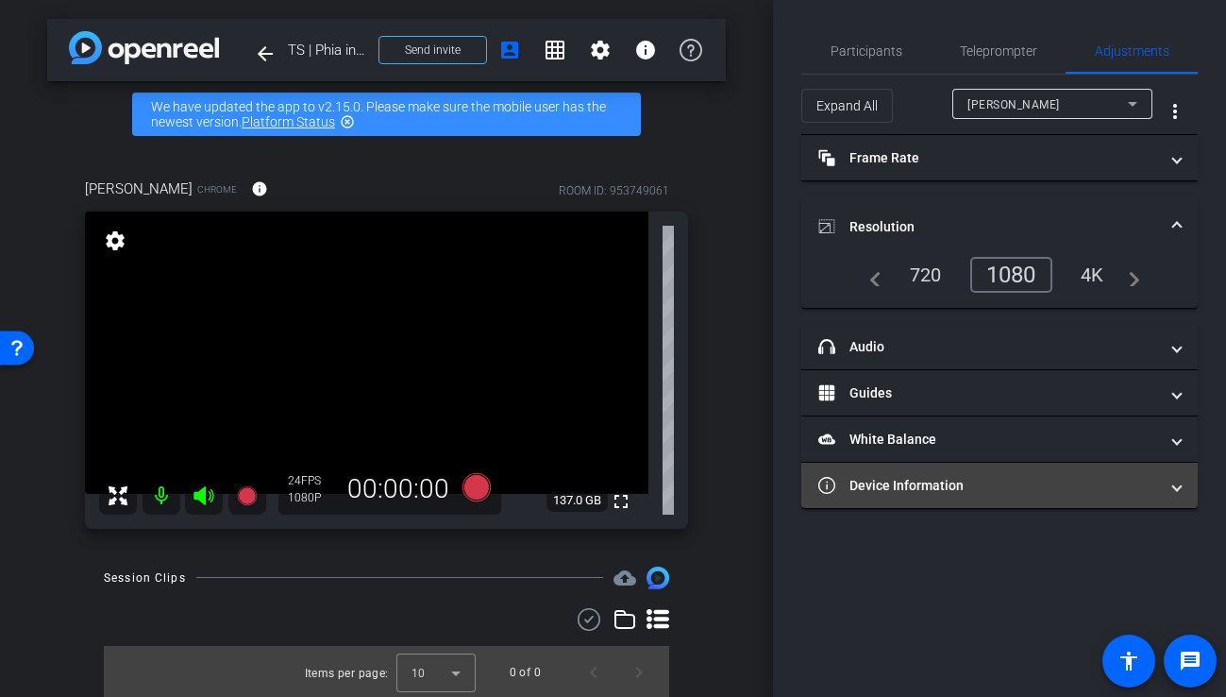
click at [894, 486] on mat-panel-title "Device Information" at bounding box center [988, 486] width 340 height 20
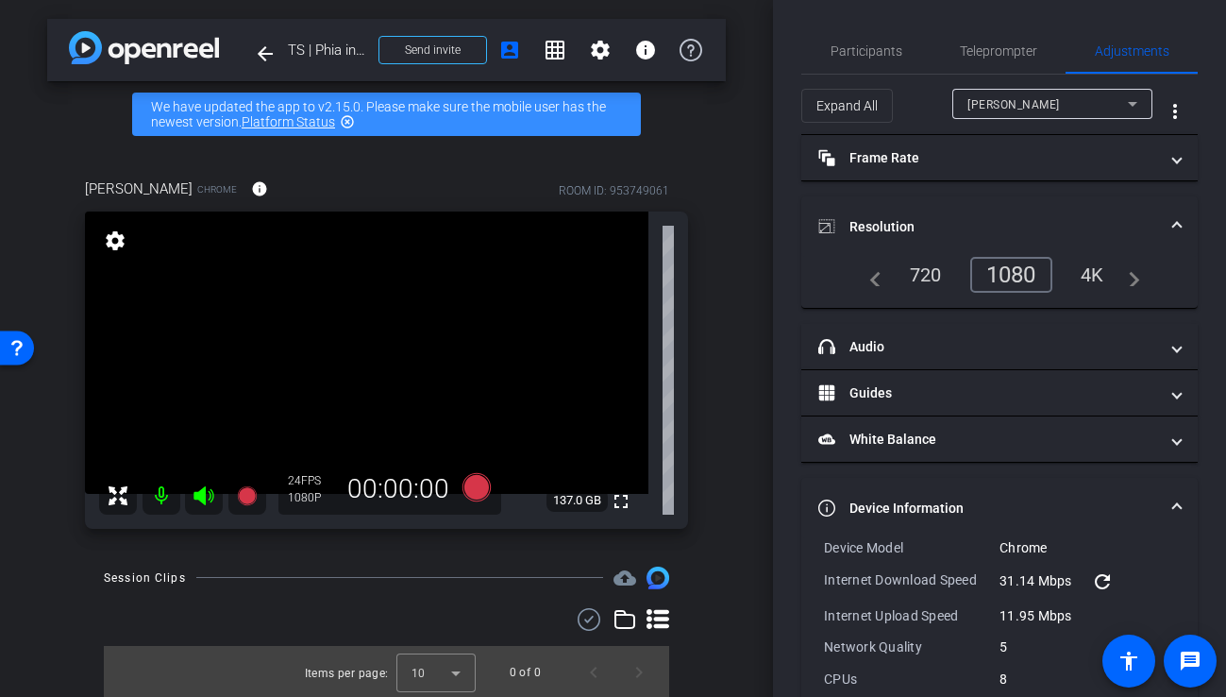
click at [894, 486] on mat-expansion-panel-header "Device Information" at bounding box center [999, 508] width 396 height 60
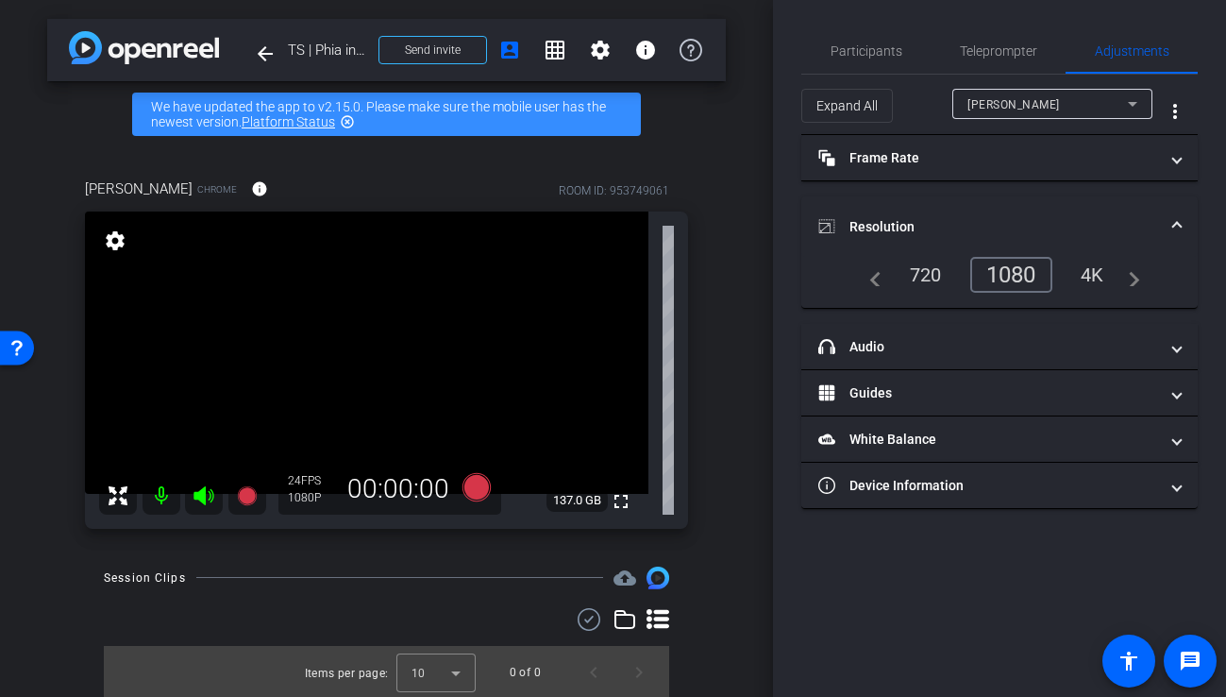
click at [664, 617] on icon at bounding box center [658, 619] width 23 height 20
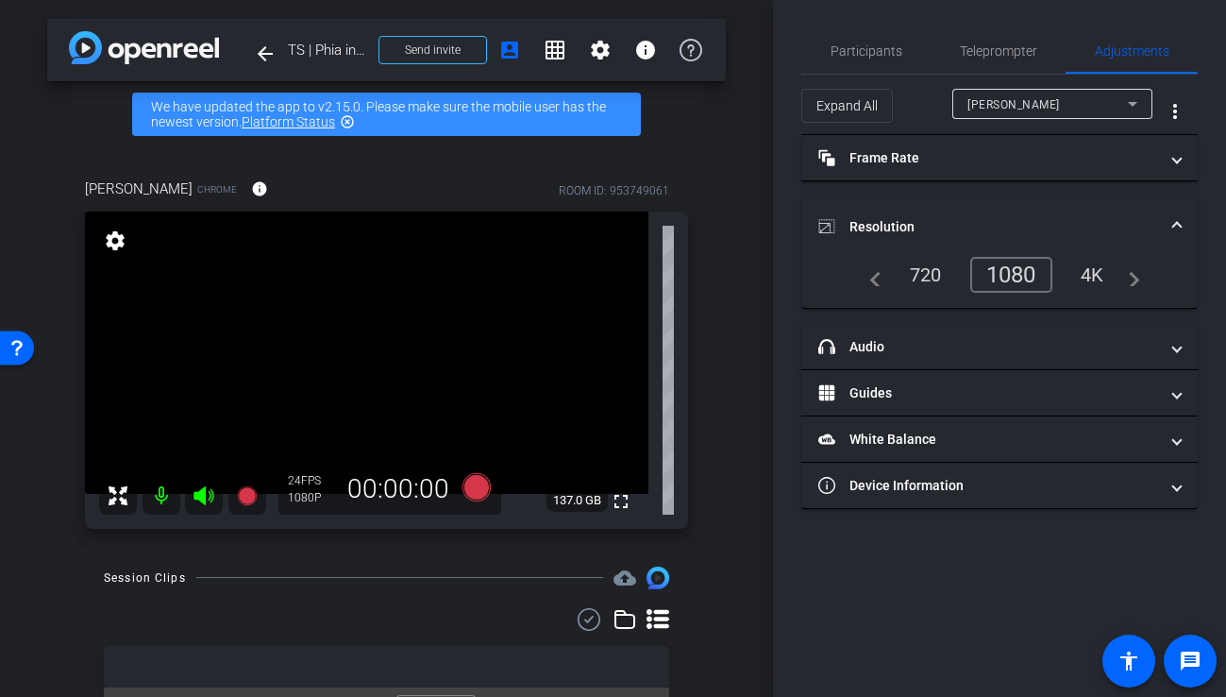
click at [661, 617] on icon at bounding box center [658, 619] width 23 height 20
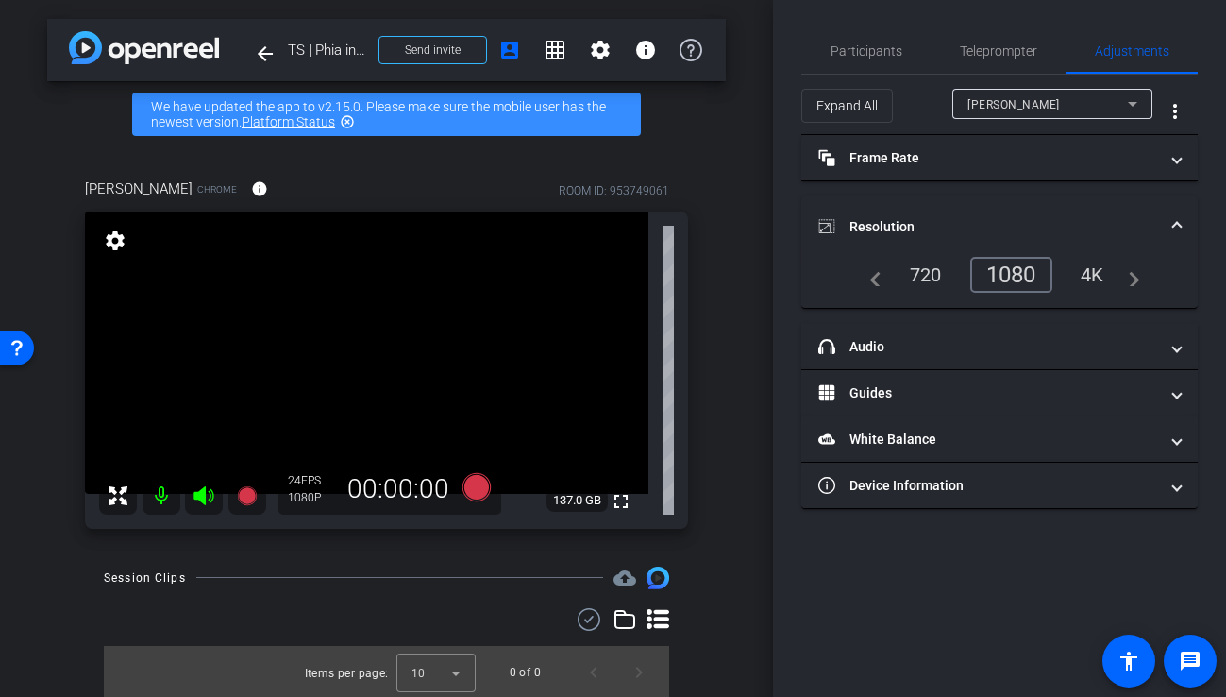
click at [733, 552] on div "arrow_back TS | Phia intro, weekly news + outro Back to project Send invite acc…" at bounding box center [386, 348] width 773 height 697
click at [118, 237] on mat-icon "settings" at bounding box center [115, 240] width 26 height 23
click at [119, 230] on mat-icon "settings" at bounding box center [115, 240] width 26 height 23
click at [117, 239] on mat-icon "settings" at bounding box center [115, 240] width 26 height 23
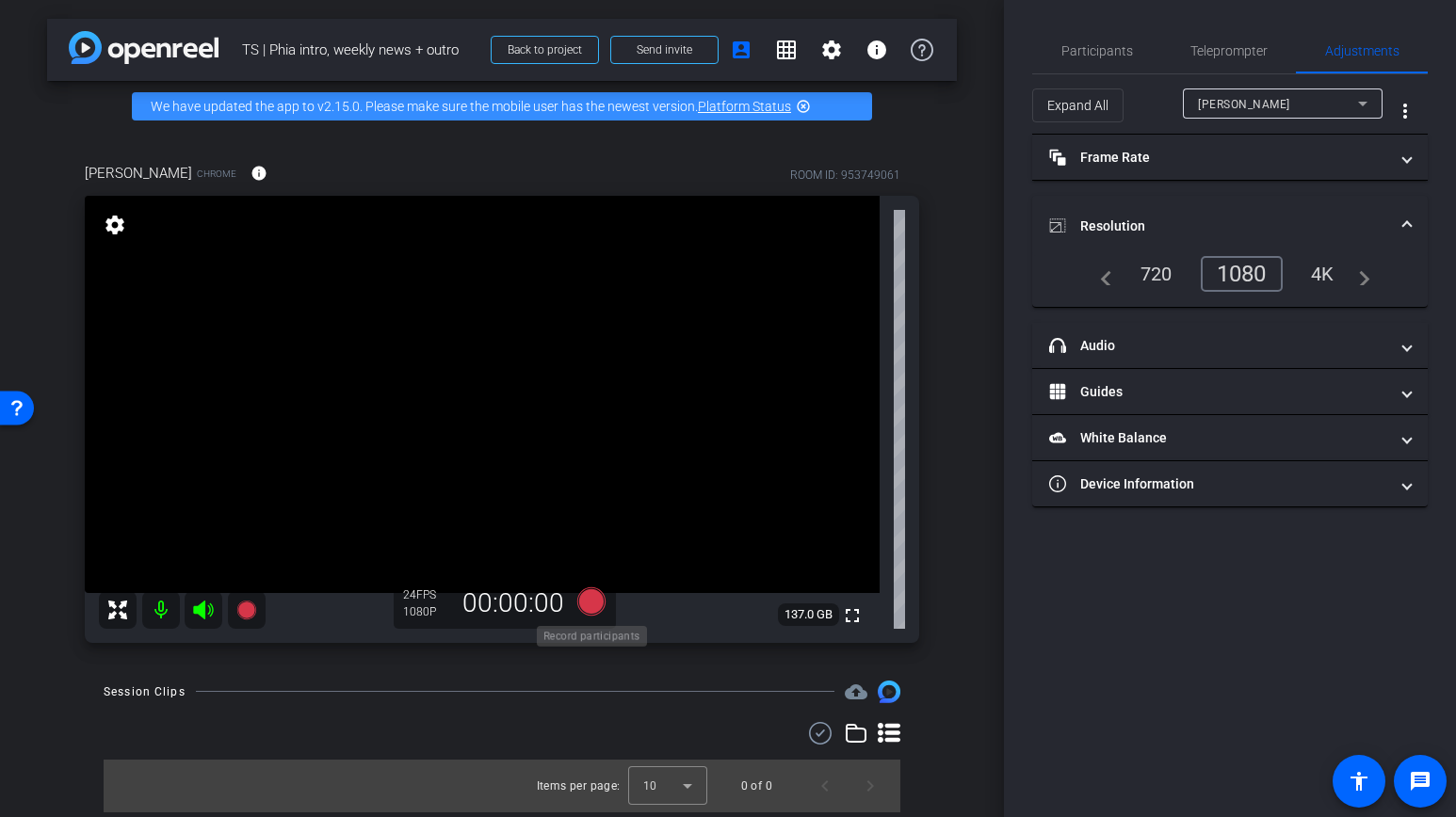
click at [598, 607] on icon at bounding box center [592, 602] width 28 height 28
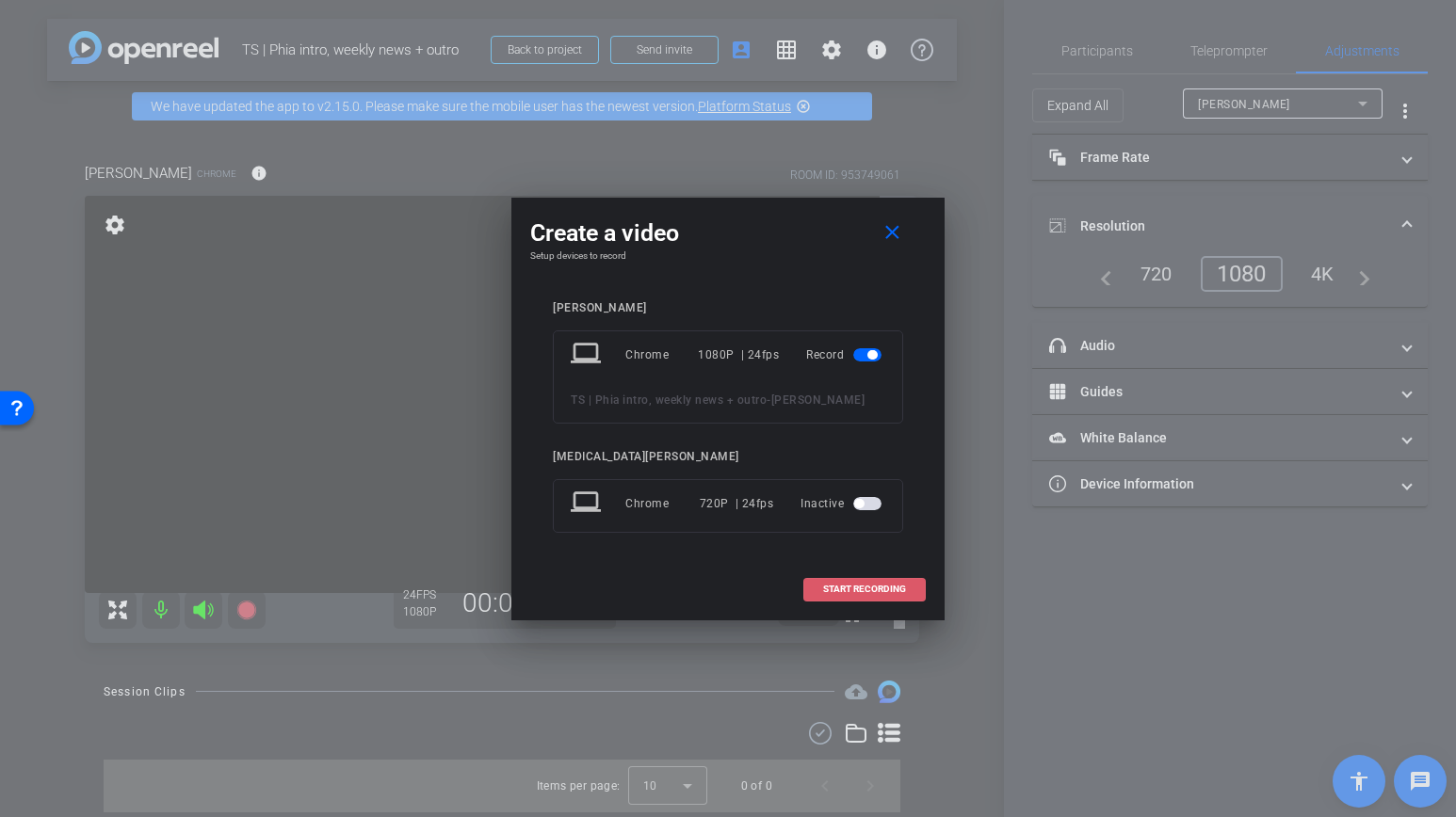
click at [835, 591] on span "START RECORDING" at bounding box center [864, 589] width 83 height 9
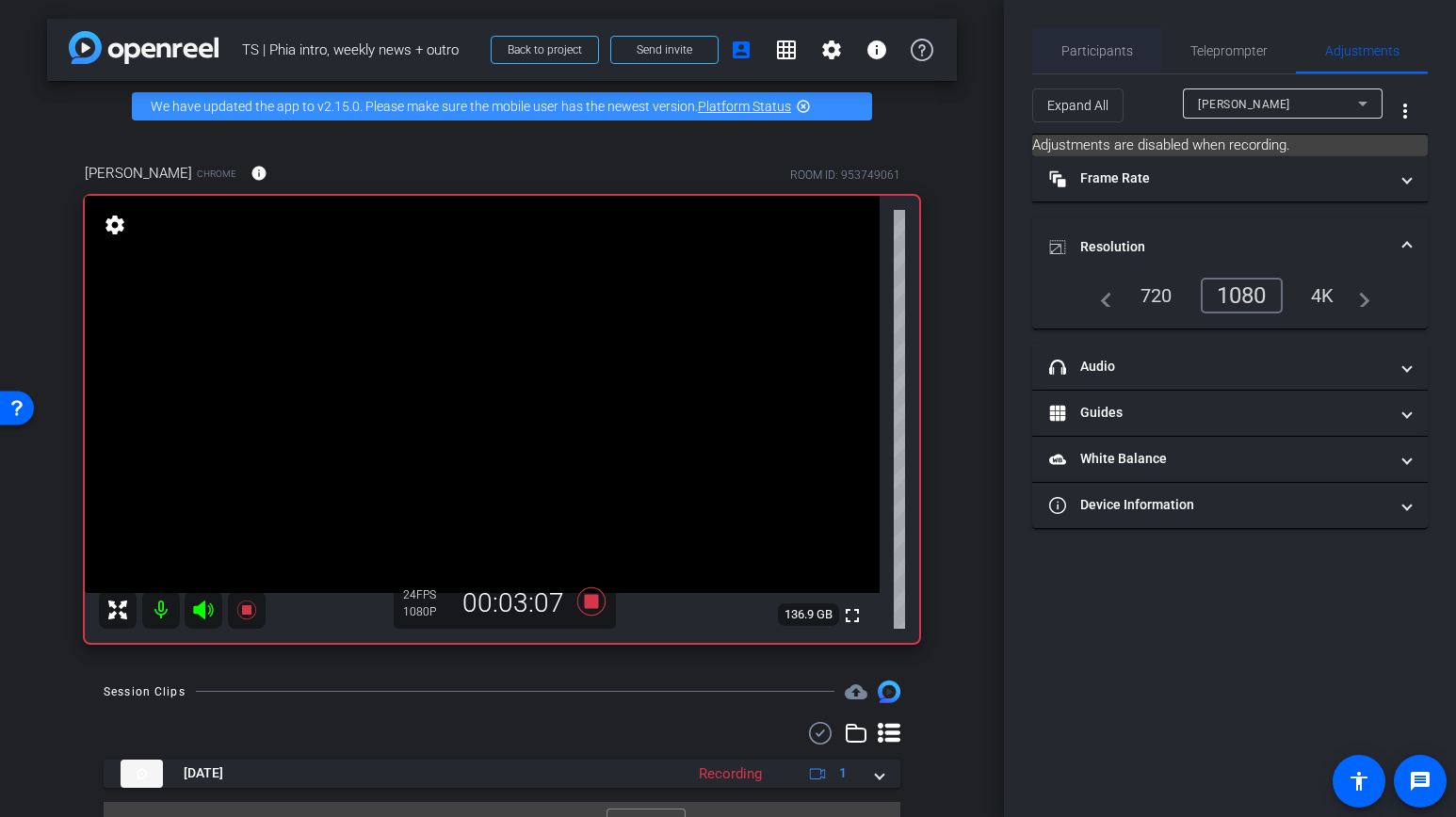
click at [1108, 44] on span "Participants" at bounding box center [1098, 50] width 72 height 13
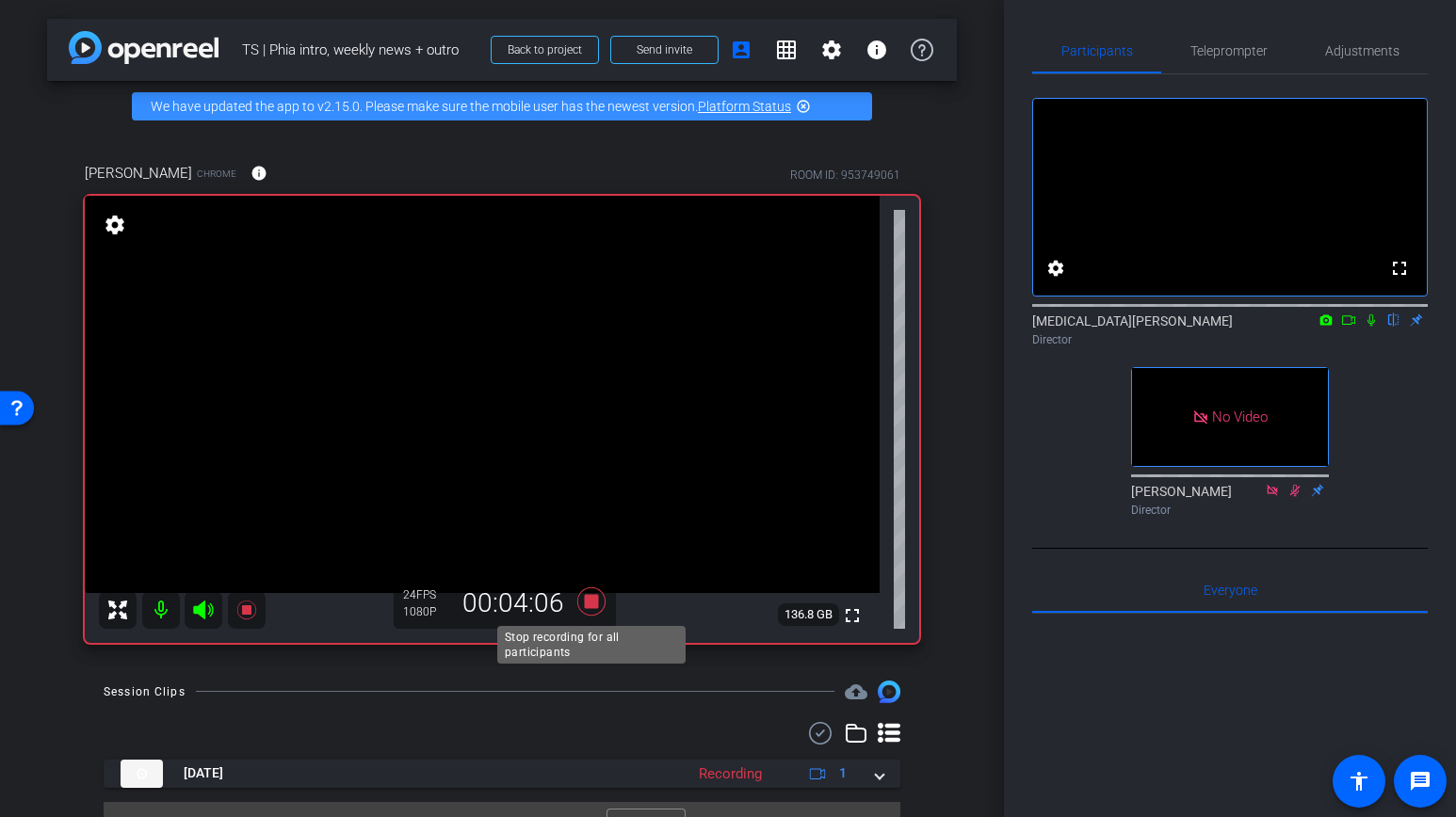
click at [598, 630] on div "Stop recording for all participants" at bounding box center [591, 645] width 189 height 38
click at [590, 609] on icon at bounding box center [592, 602] width 28 height 28
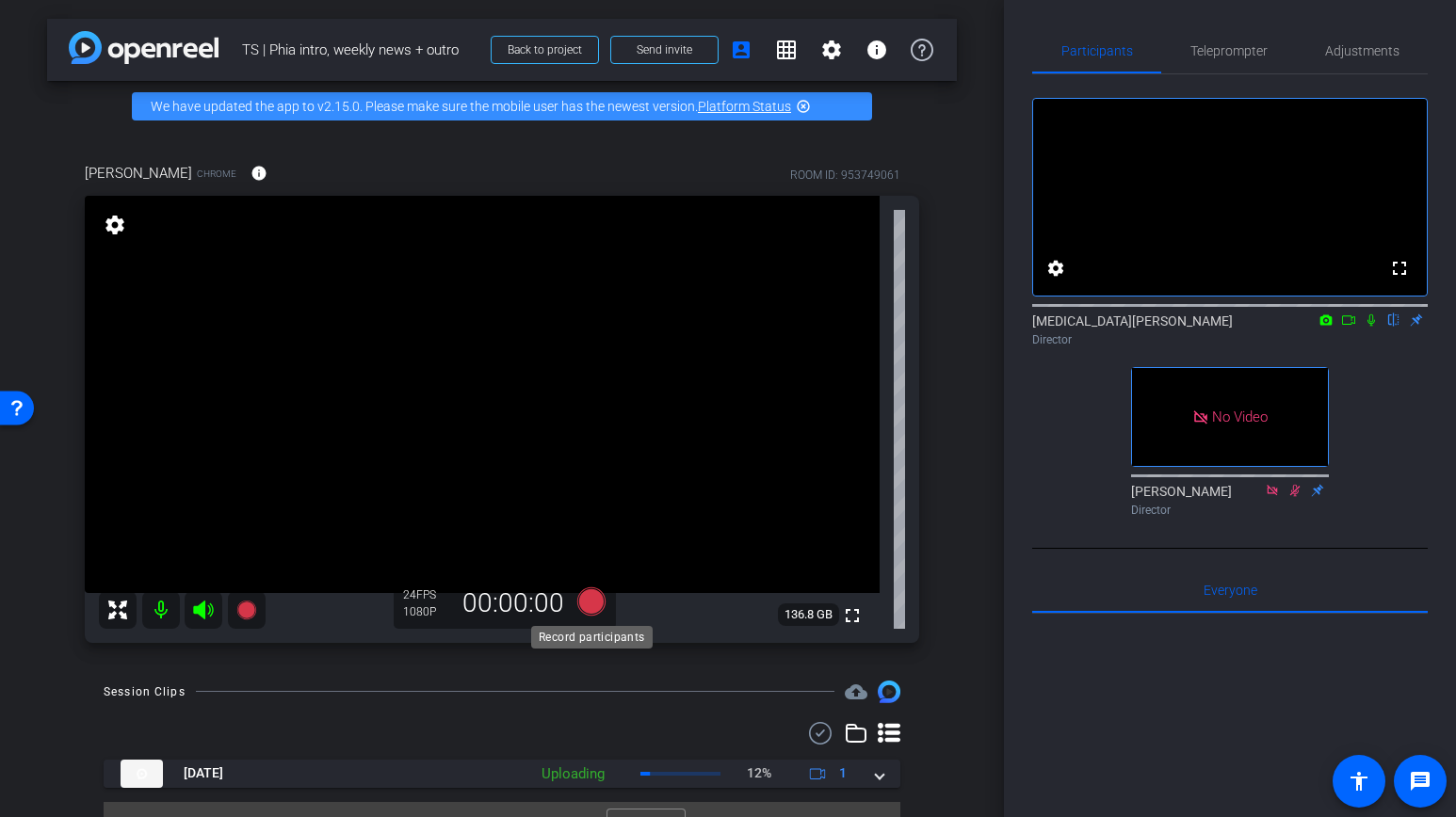
click at [587, 609] on icon at bounding box center [592, 602] width 28 height 28
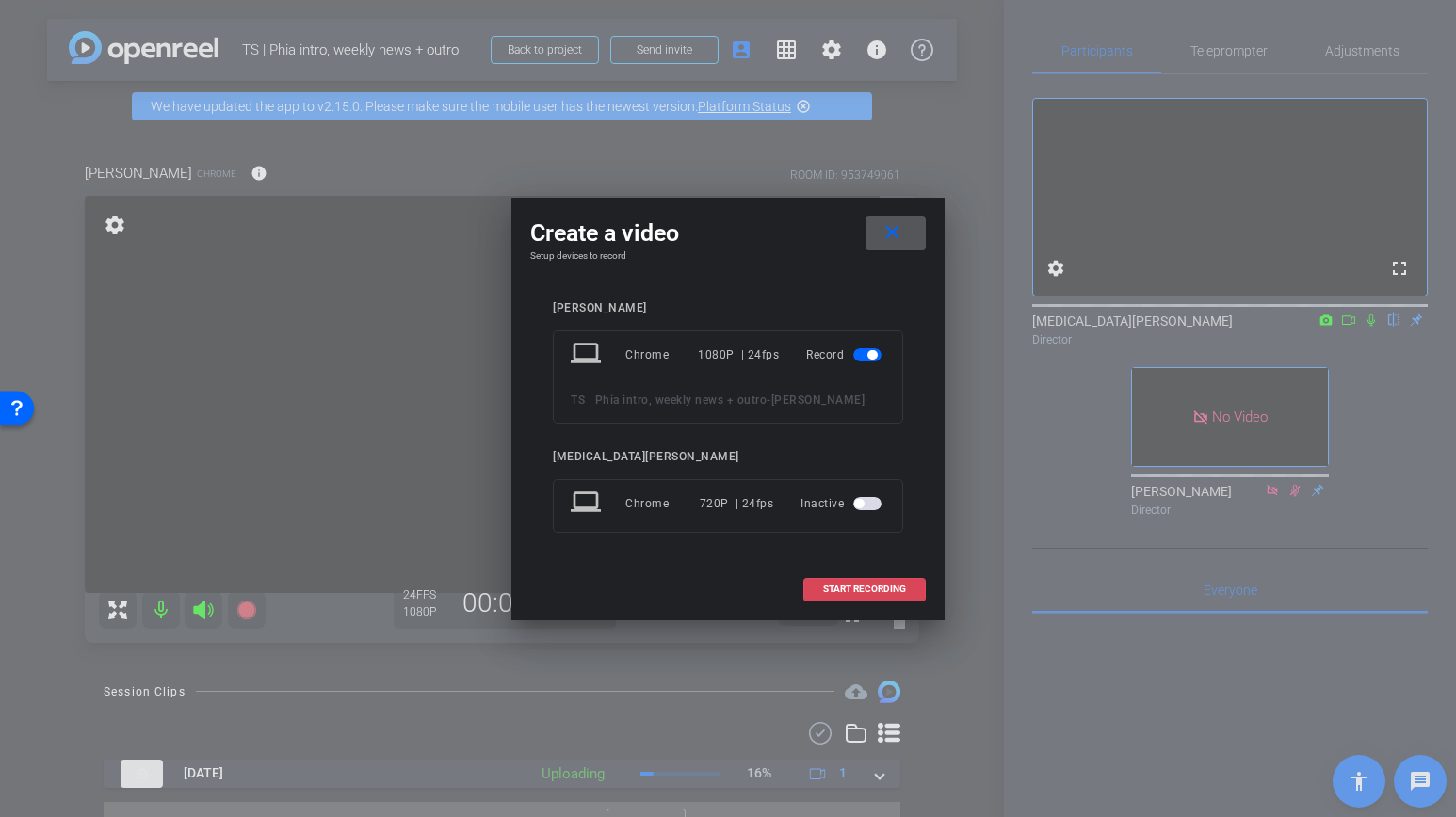
click at [853, 595] on span "START RECORDING" at bounding box center [864, 589] width 83 height 9
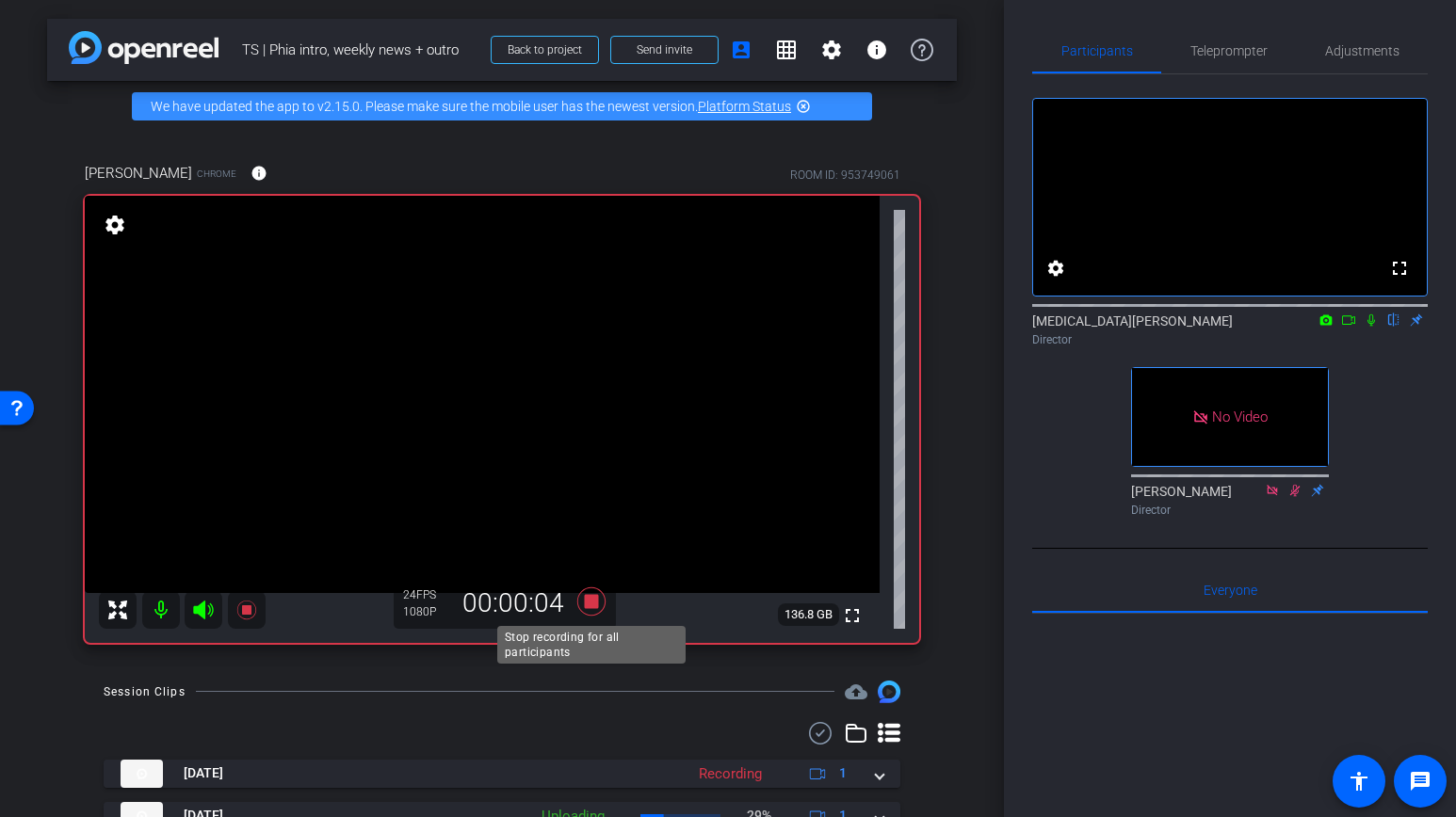
click at [592, 605] on icon at bounding box center [592, 602] width 28 height 28
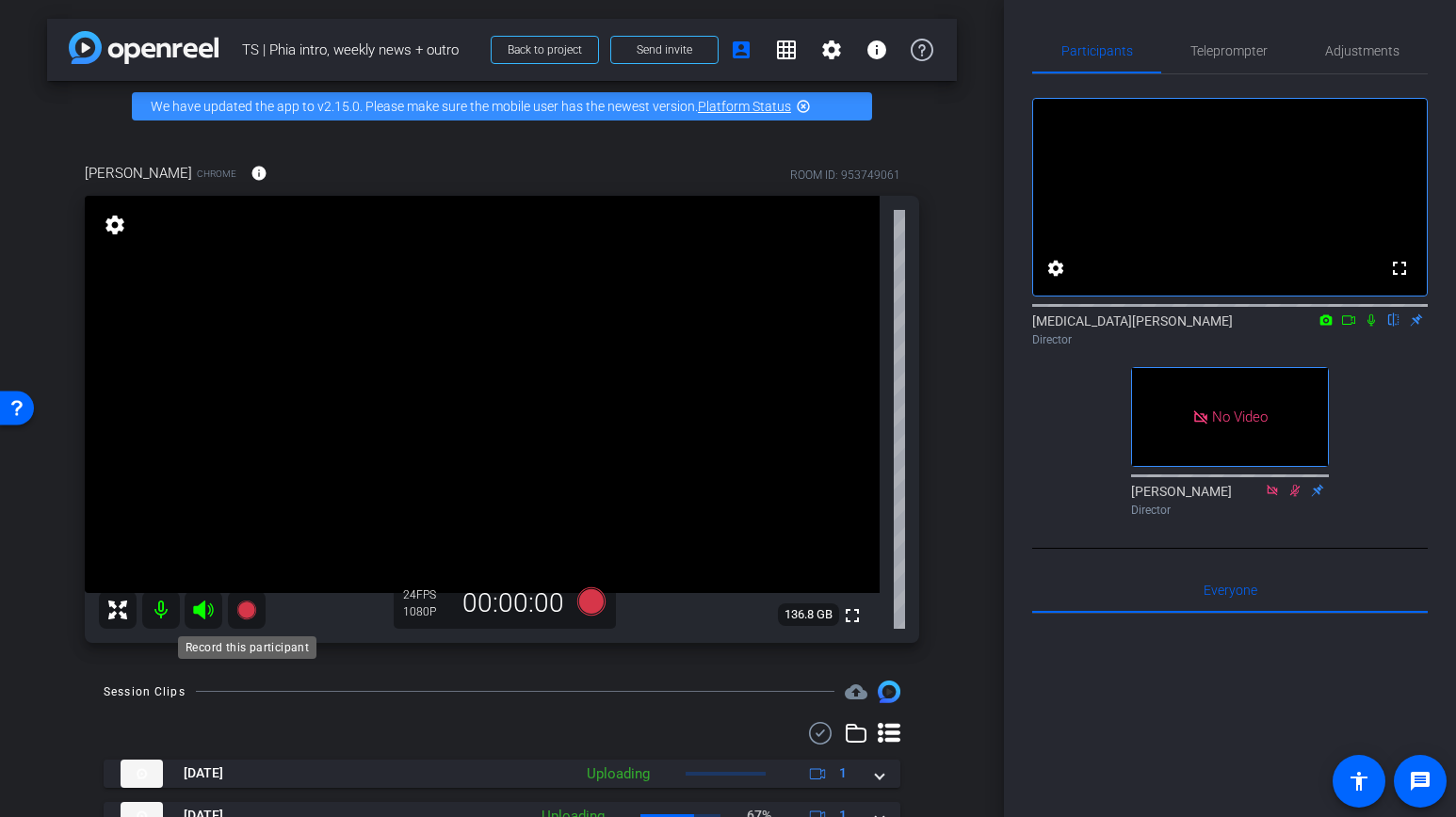
click at [245, 609] on icon at bounding box center [245, 610] width 19 height 19
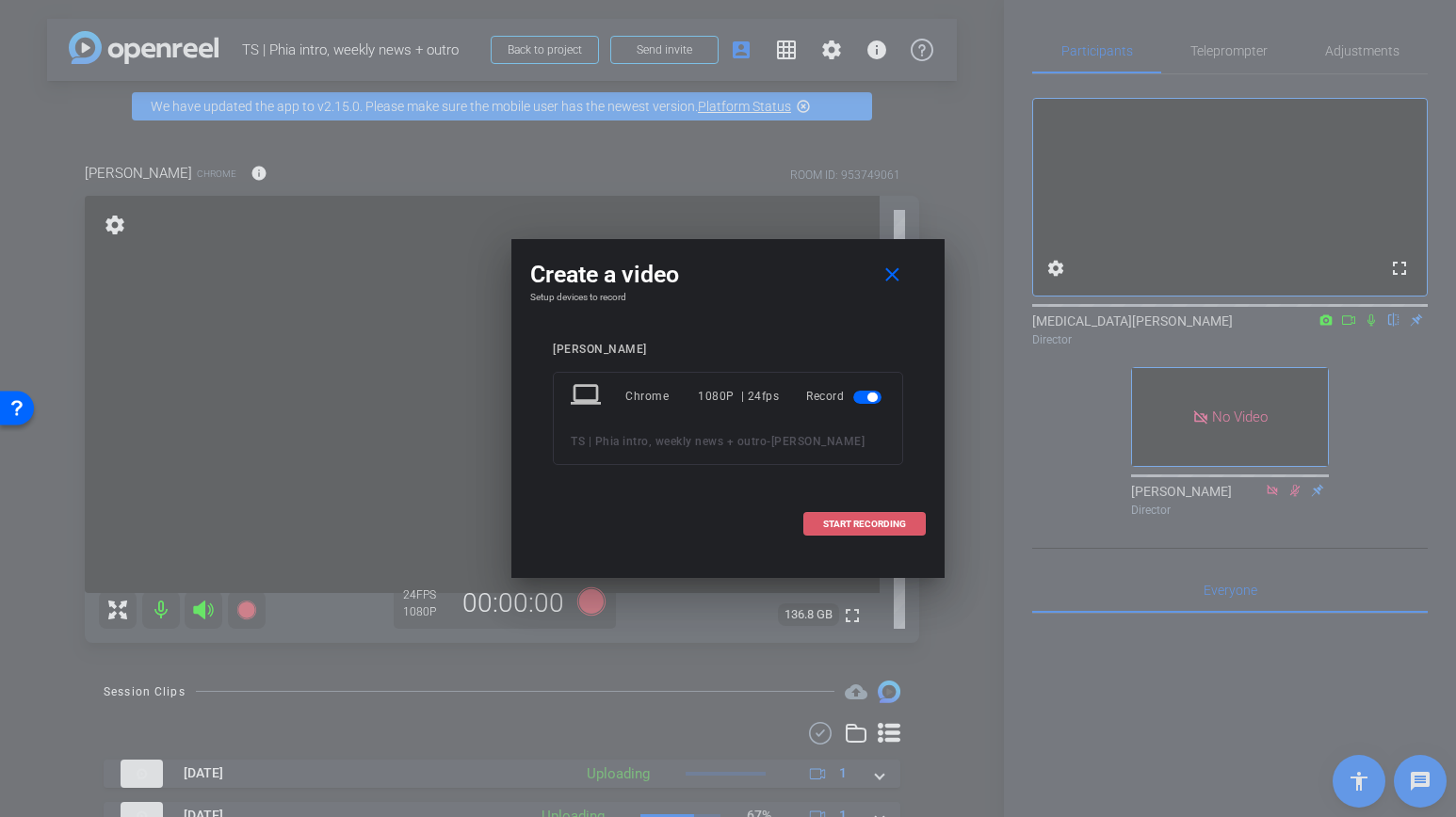
click at [829, 526] on span "START RECORDING" at bounding box center [864, 524] width 83 height 9
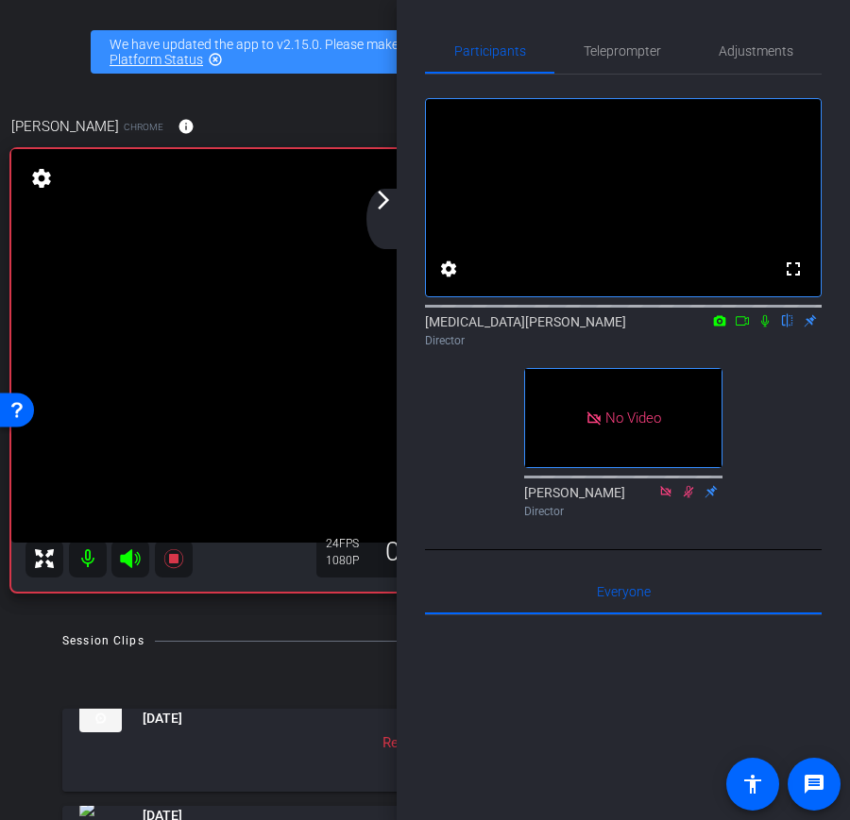
click at [378, 199] on mat-icon "arrow_forward_ios" at bounding box center [383, 200] width 23 height 23
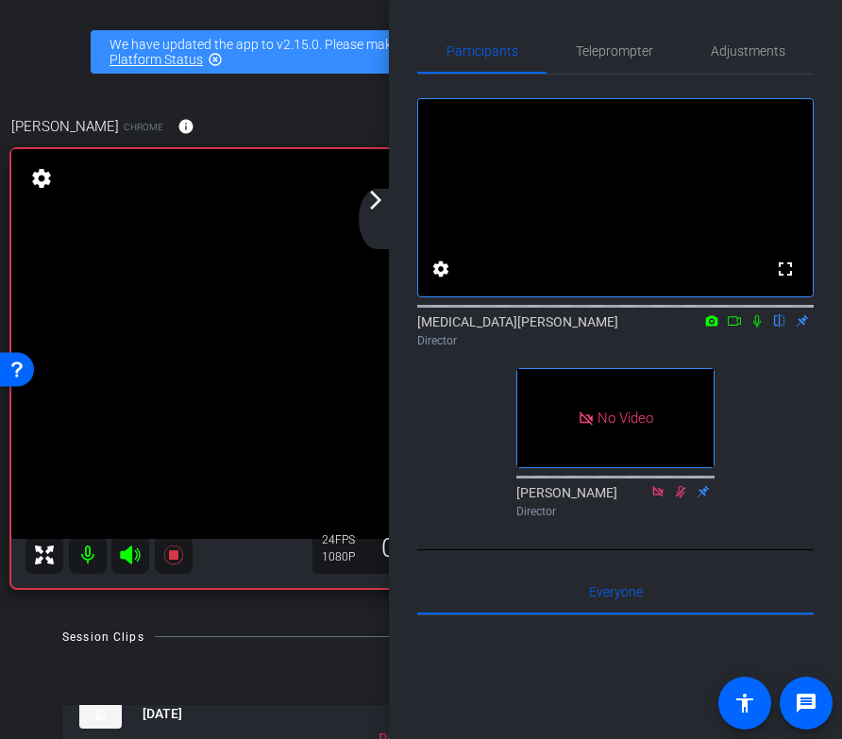
click at [371, 207] on mat-icon "arrow_forward_ios" at bounding box center [375, 200] width 23 height 23
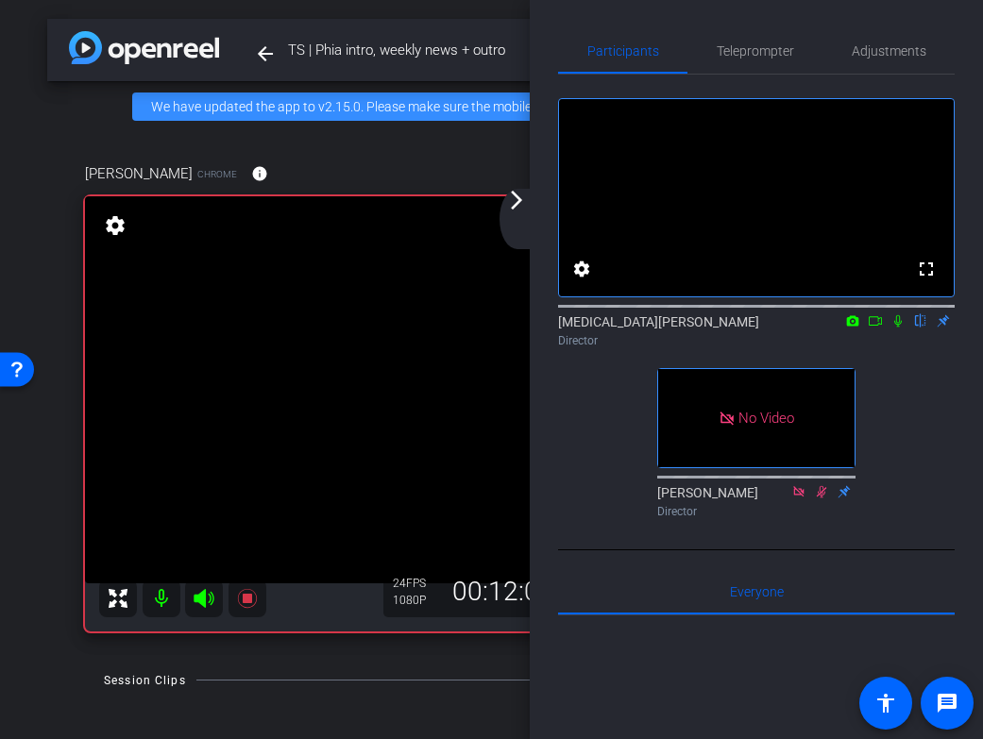
click at [519, 200] on mat-icon "arrow_forward_ios" at bounding box center [516, 200] width 23 height 23
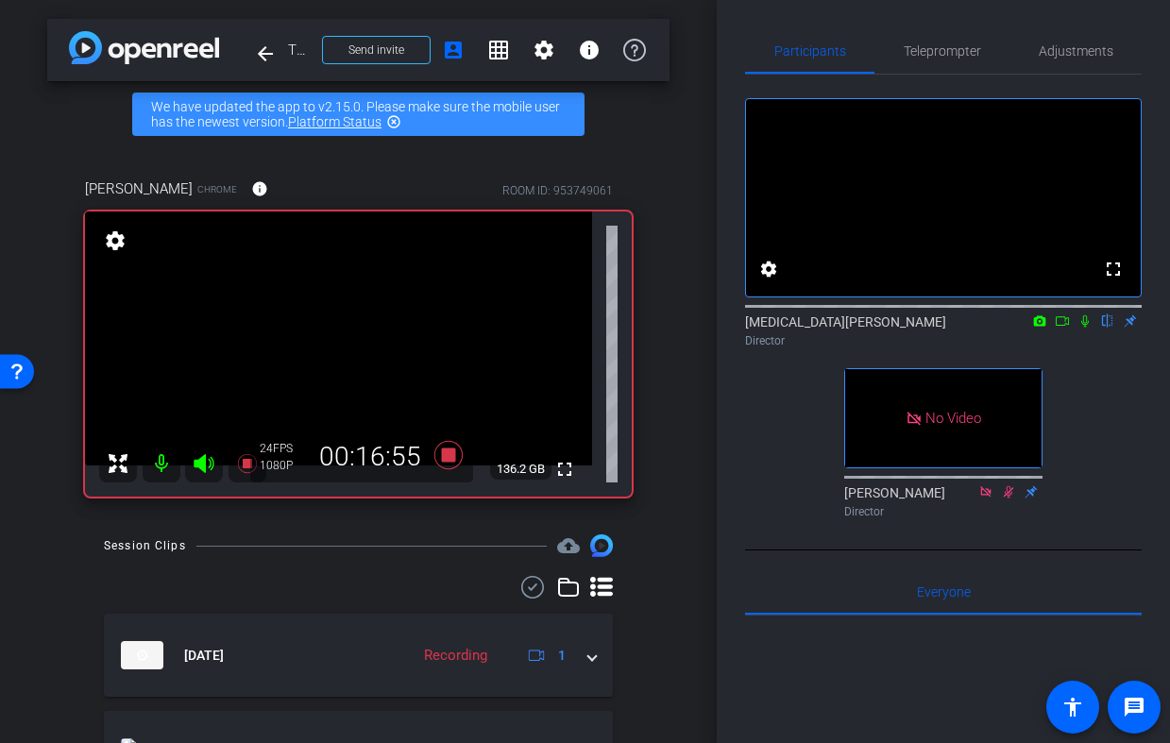
click at [1080, 328] on icon at bounding box center [1084, 320] width 15 height 13
click at [1084, 328] on icon at bounding box center [1084, 320] width 15 height 13
click at [444, 458] on icon at bounding box center [447, 455] width 28 height 28
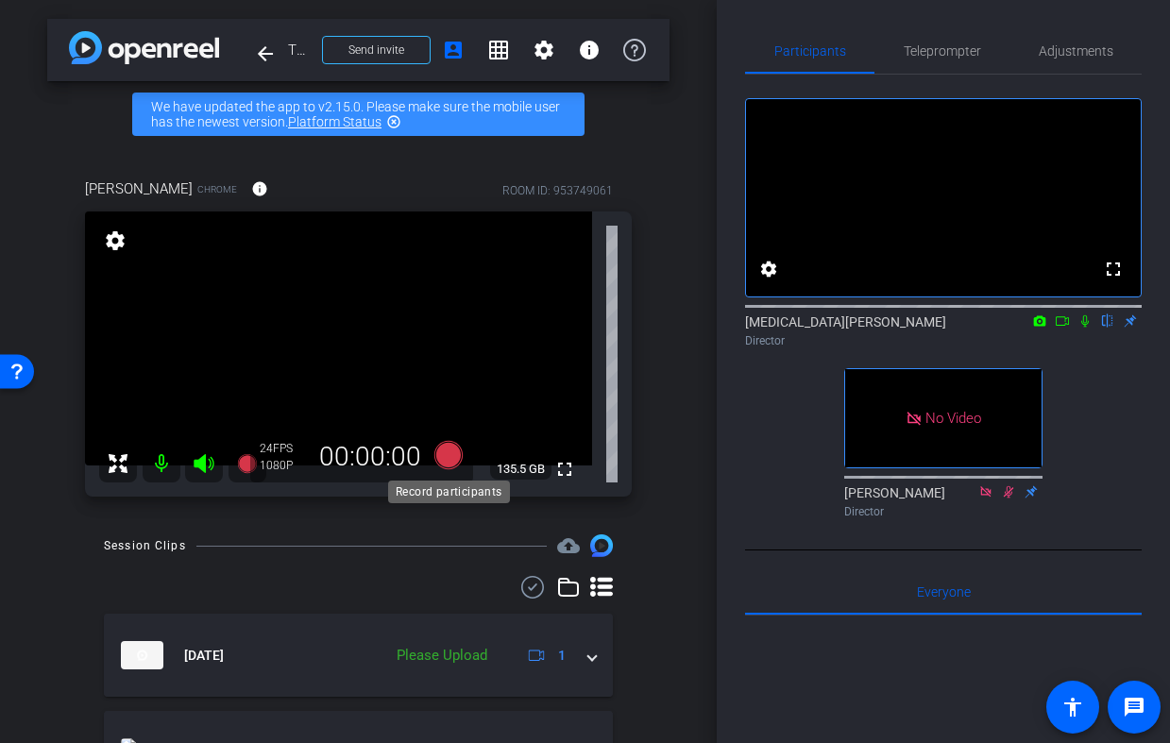
click at [450, 452] on icon at bounding box center [447, 455] width 28 height 28
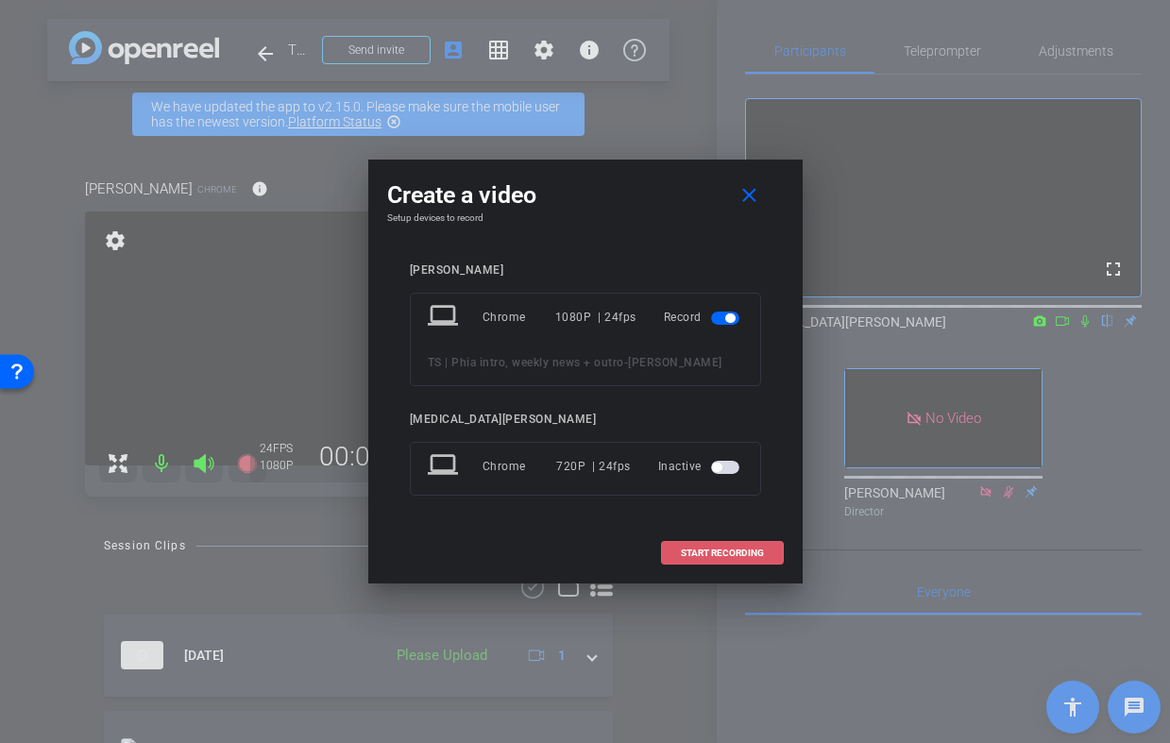
click at [726, 554] on span "START RECORDING" at bounding box center [722, 552] width 83 height 9
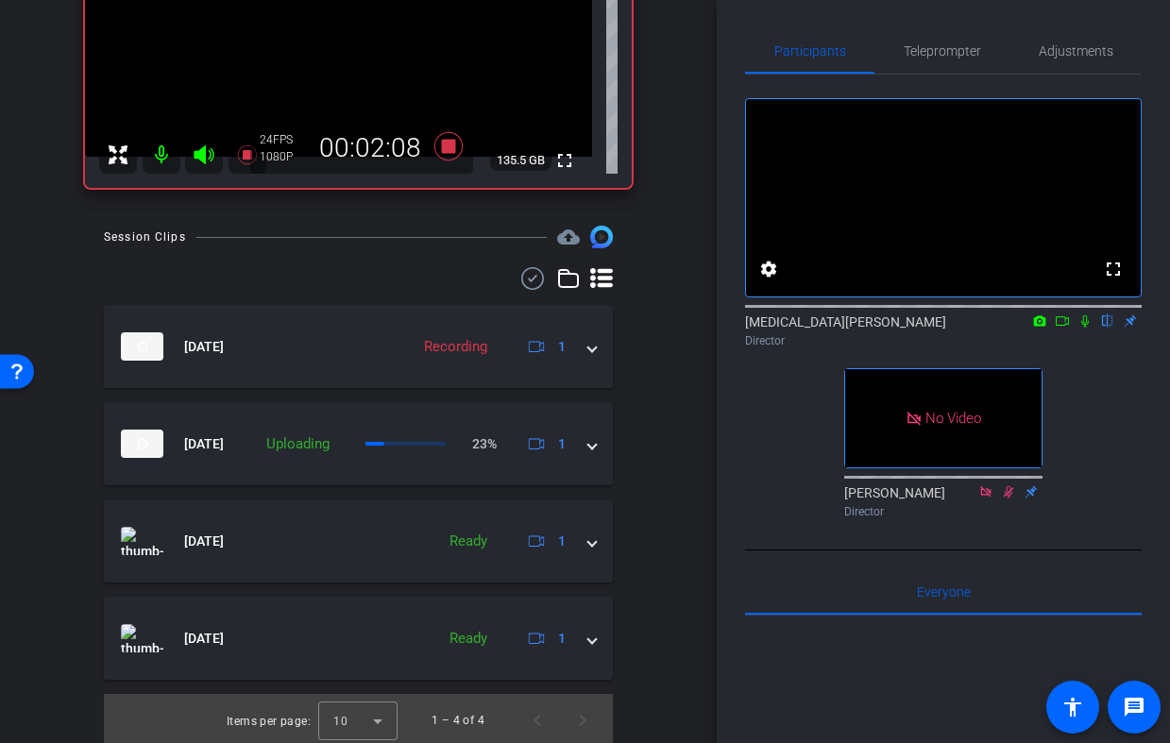
scroll to position [307, 0]
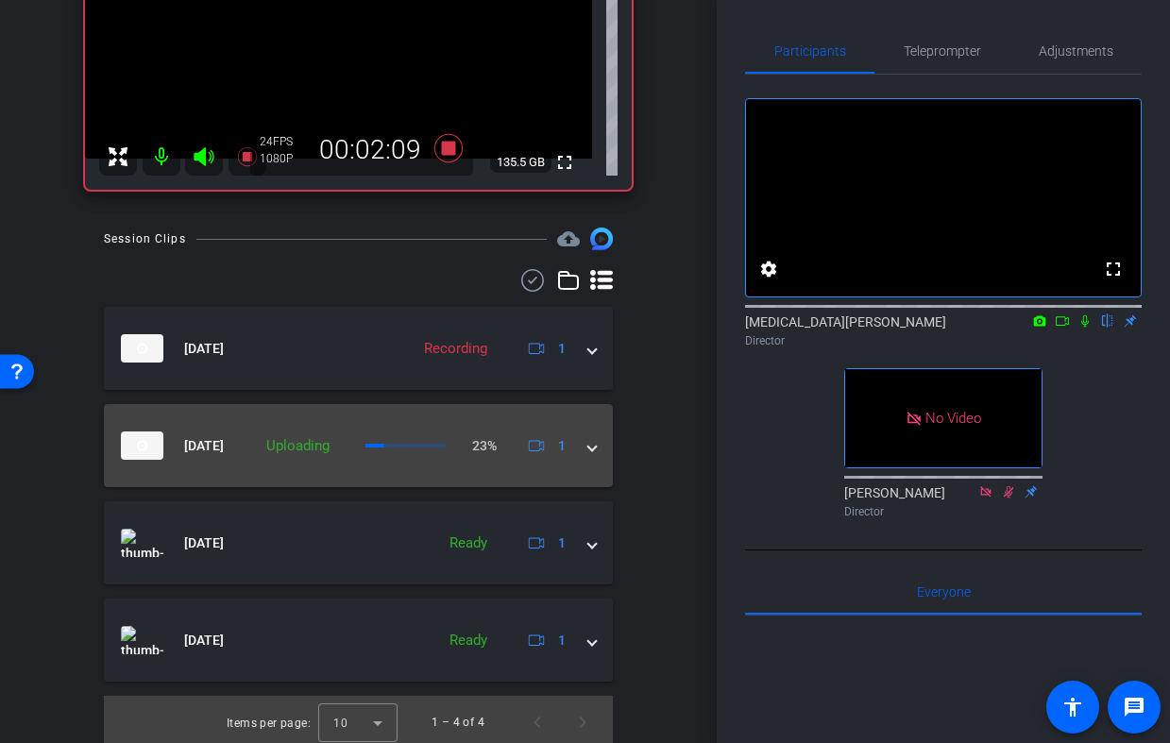
click at [595, 447] on span at bounding box center [592, 446] width 8 height 20
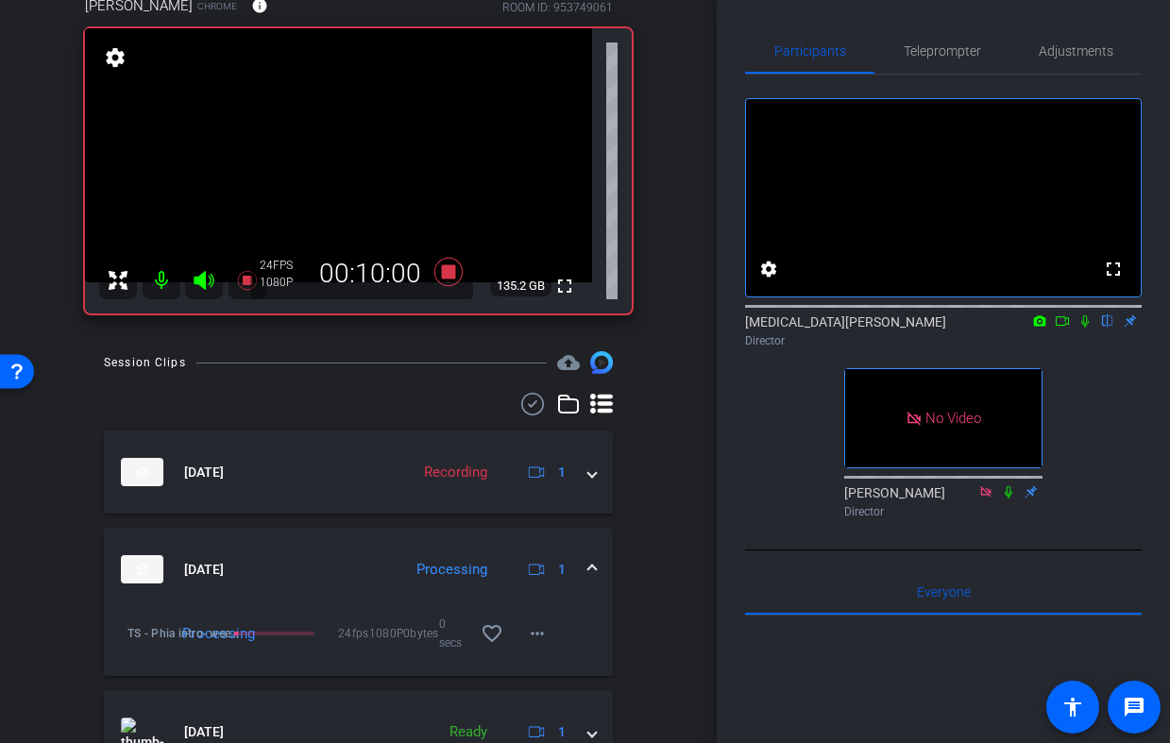
scroll to position [185, 0]
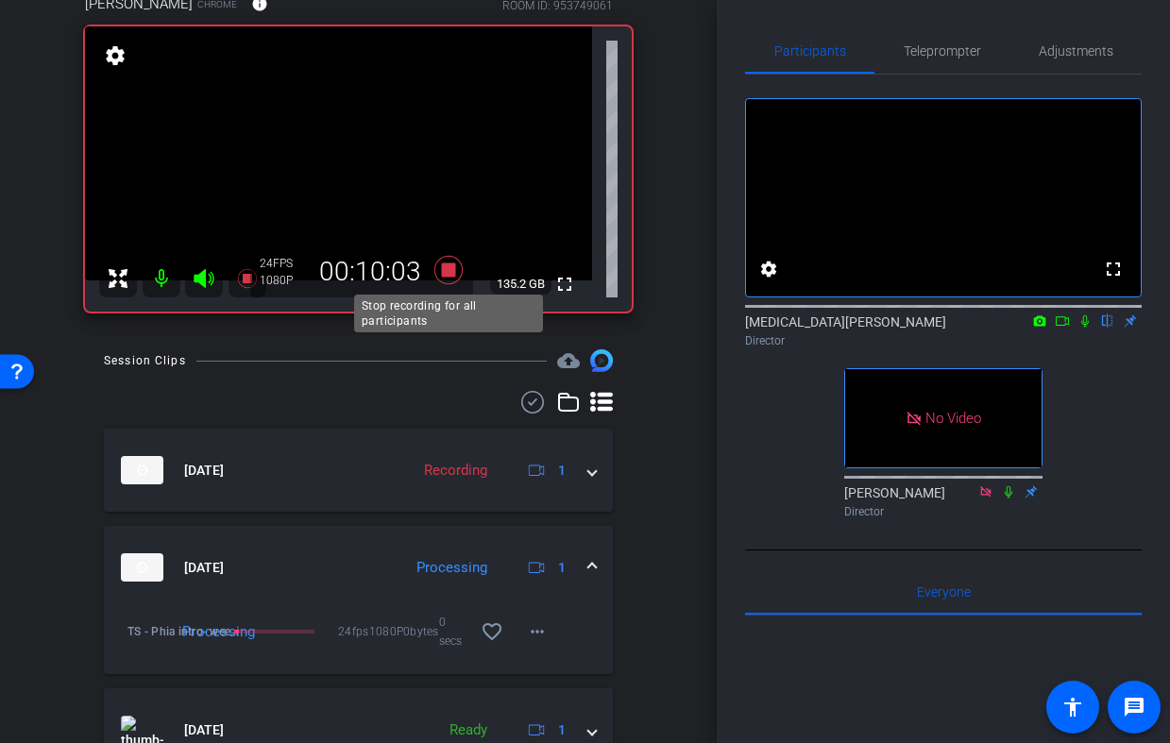
click at [444, 271] on icon at bounding box center [447, 270] width 28 height 28
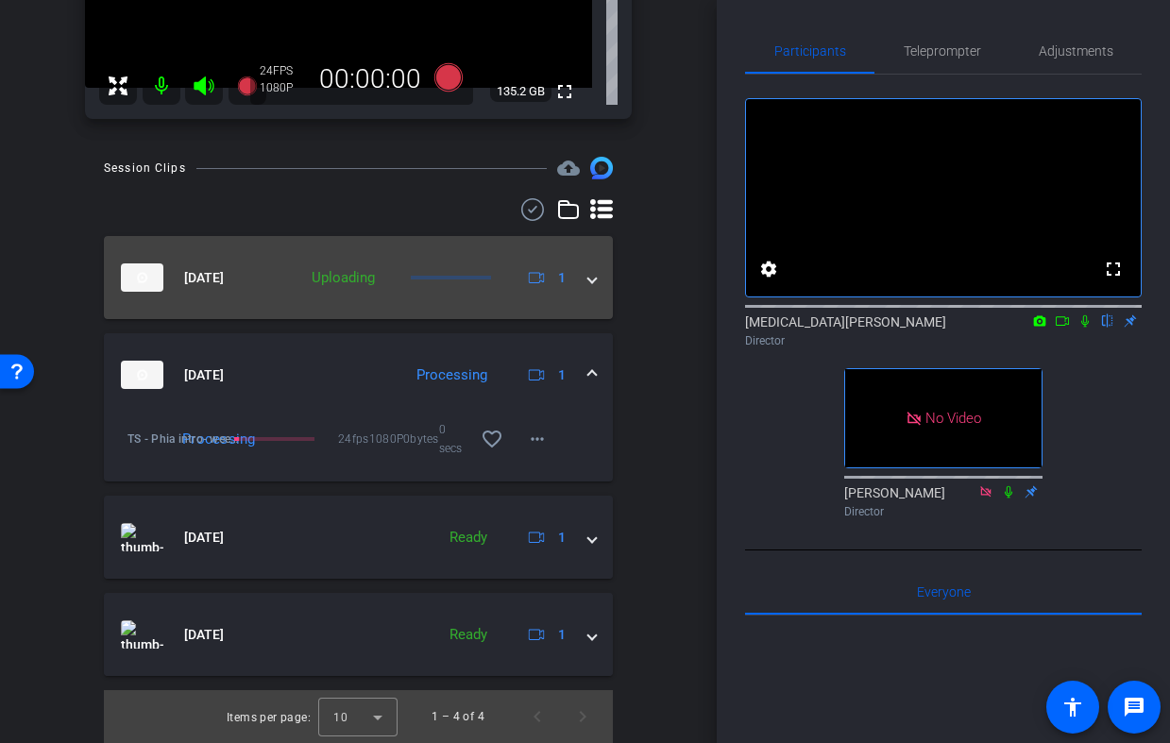
scroll to position [375, 0]
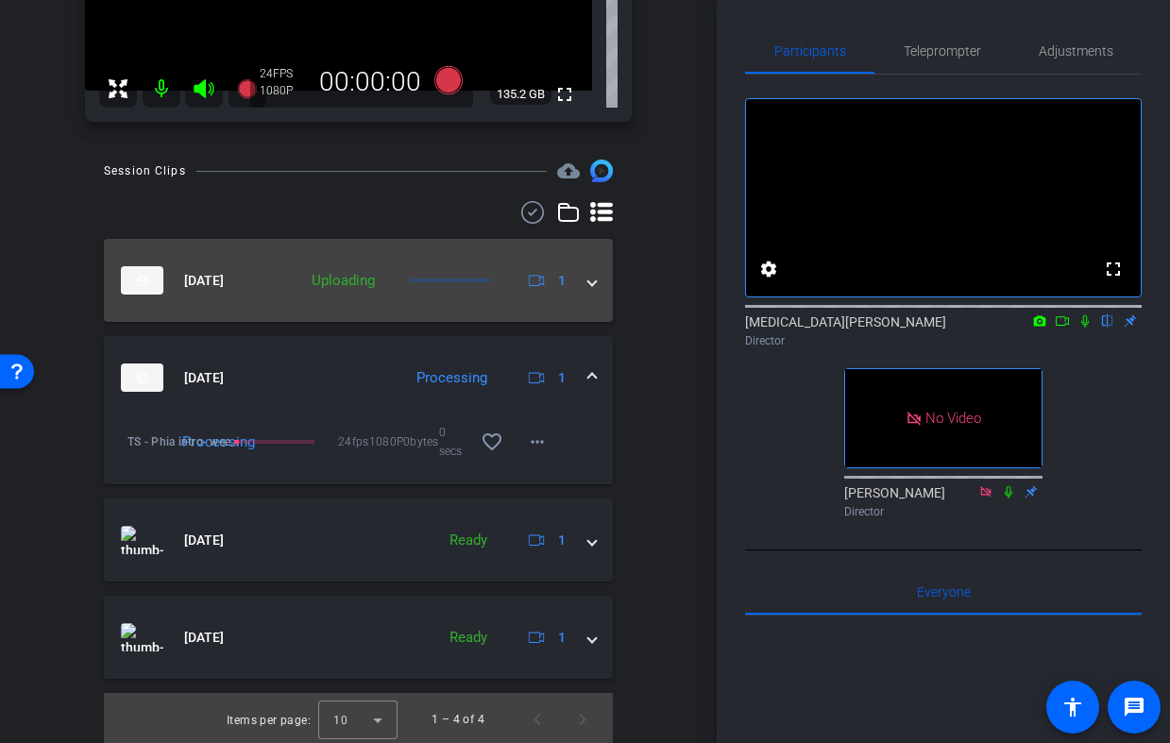
click at [477, 283] on mat-panel-description "Uploading 1" at bounding box center [437, 280] width 271 height 28
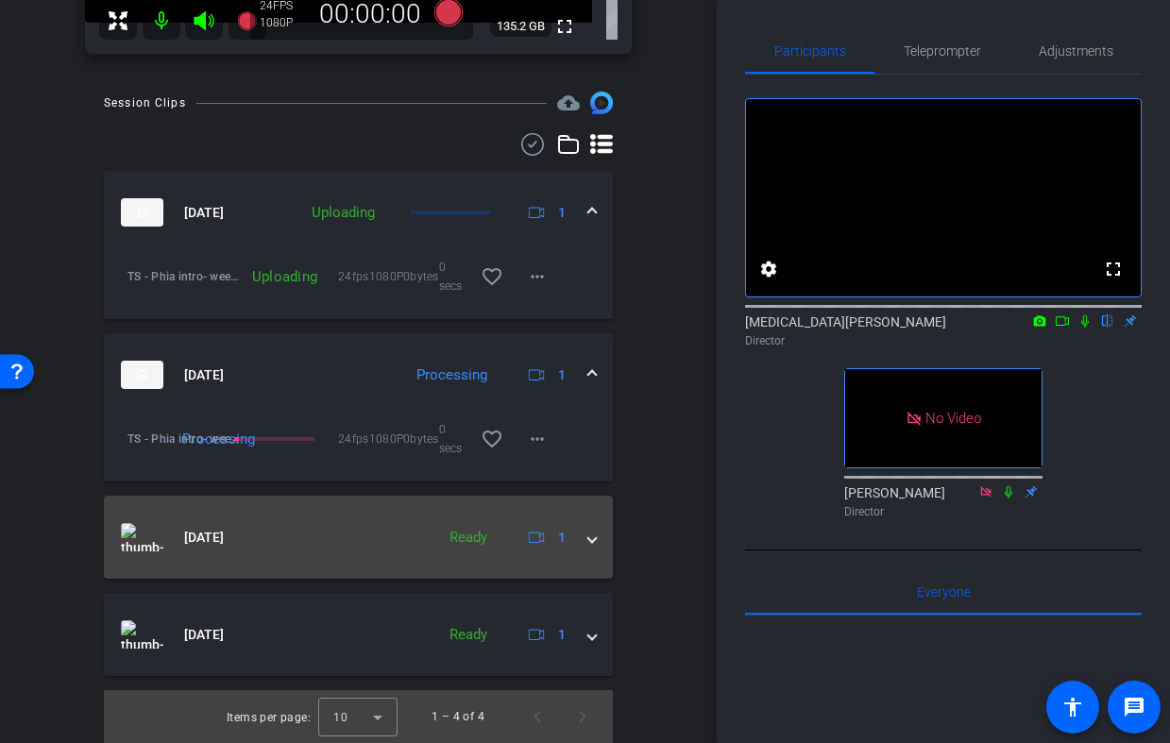
scroll to position [441, 0]
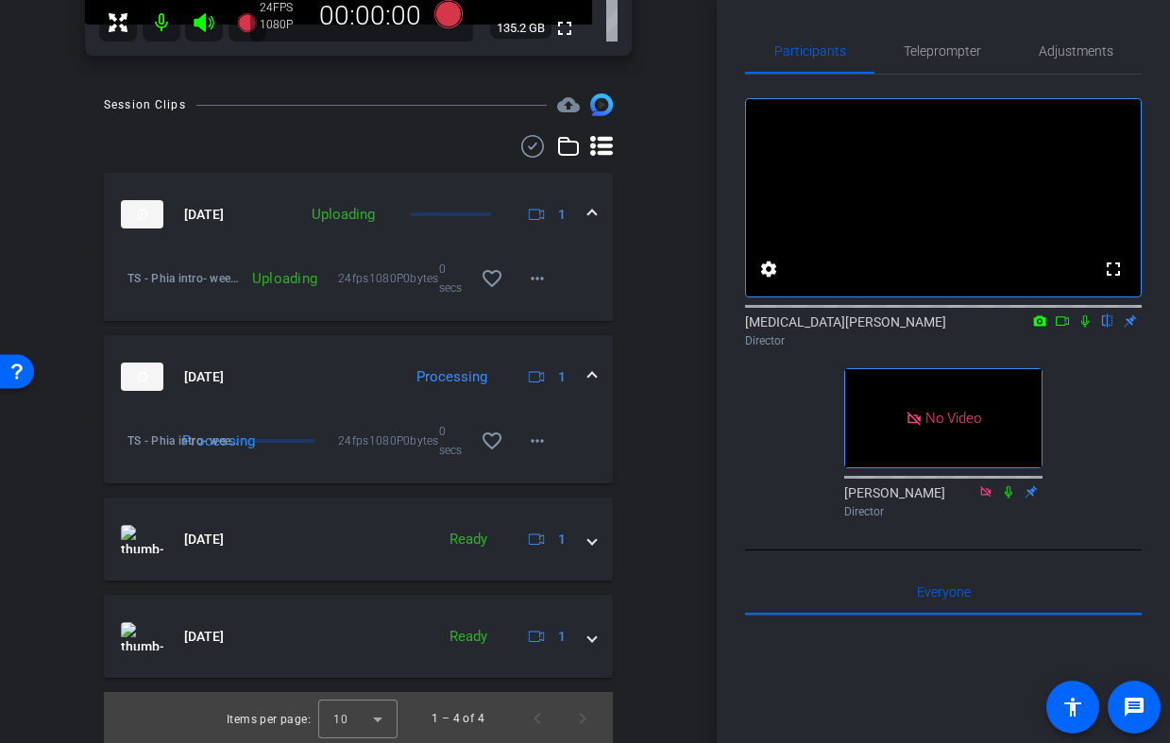
click at [340, 400] on mat-expansion-panel-header "Sep 15, 2025 Processing 1" at bounding box center [358, 376] width 509 height 83
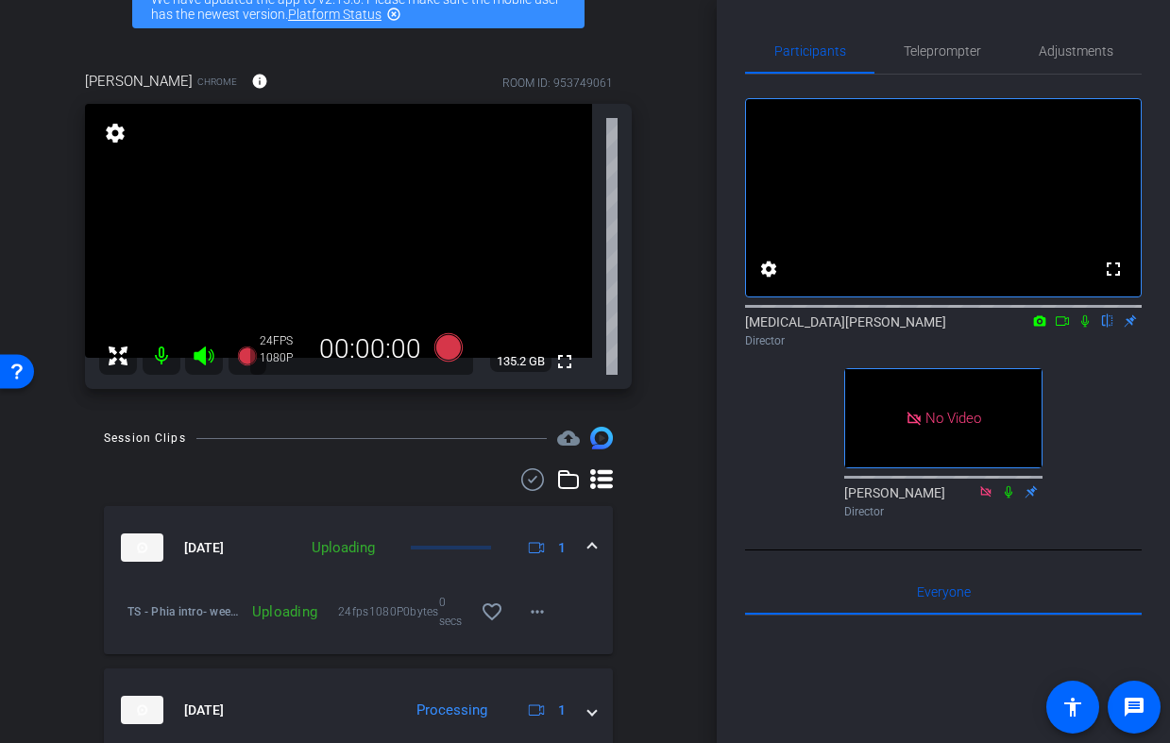
scroll to position [105, 0]
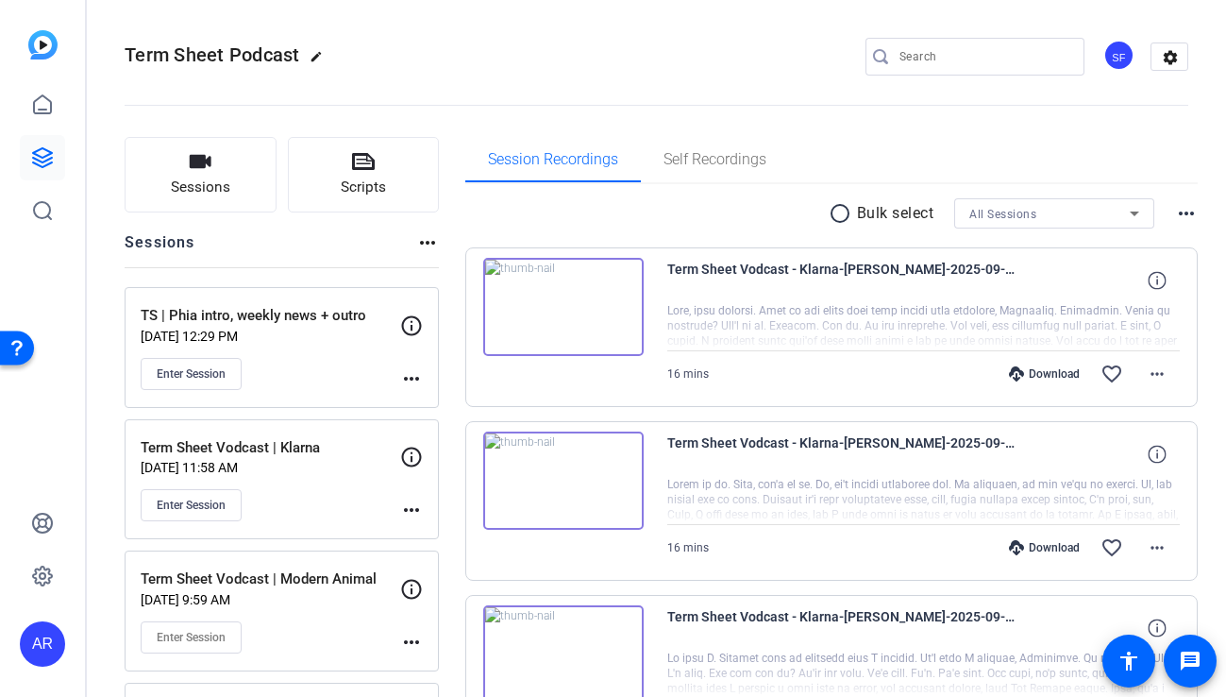
click at [414, 372] on mat-icon "more_horiz" at bounding box center [411, 378] width 23 height 23
click at [414, 372] on div at bounding box center [613, 348] width 1226 height 697
click at [410, 378] on mat-icon "more_horiz" at bounding box center [411, 378] width 23 height 23
click at [417, 400] on span "Edit Session" at bounding box center [458, 406] width 86 height 23
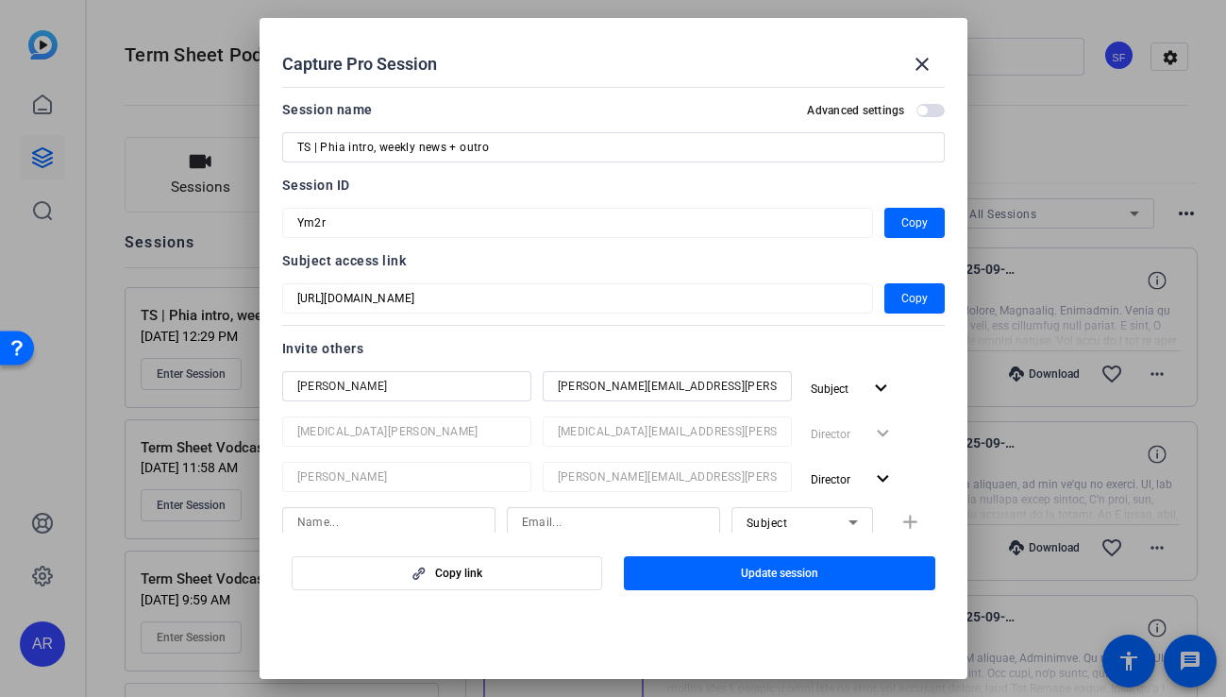
click at [925, 110] on span "button" at bounding box center [922, 110] width 9 height 9
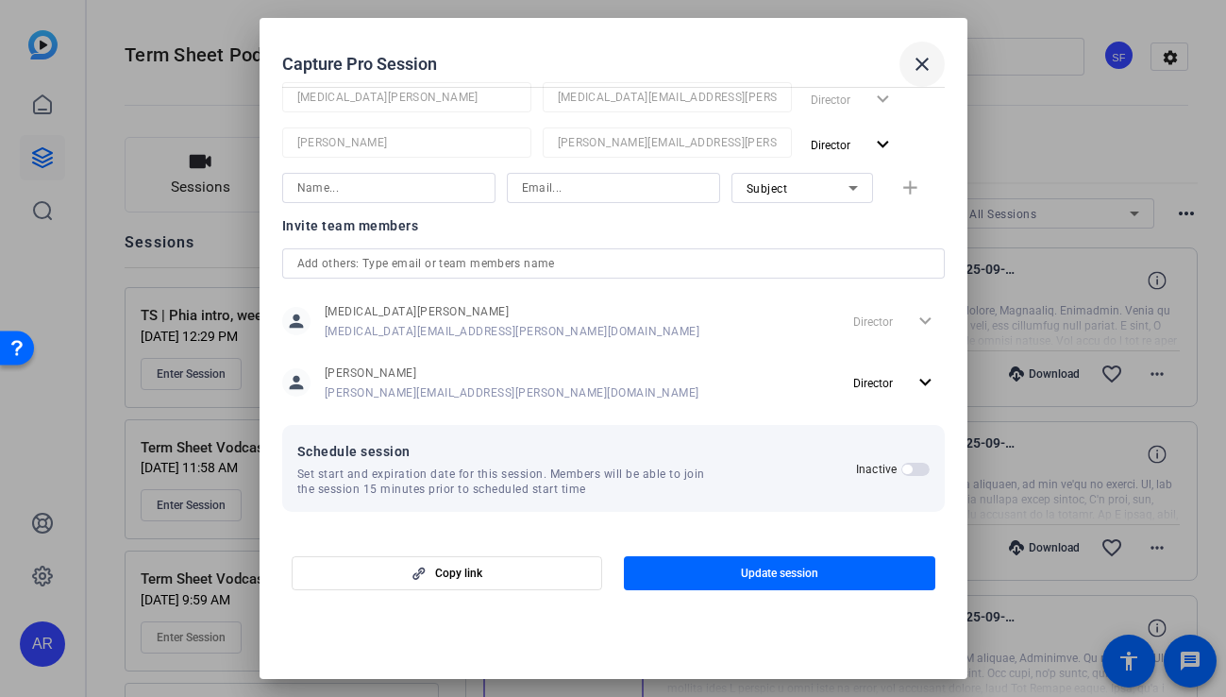
click at [935, 72] on span at bounding box center [922, 64] width 45 height 45
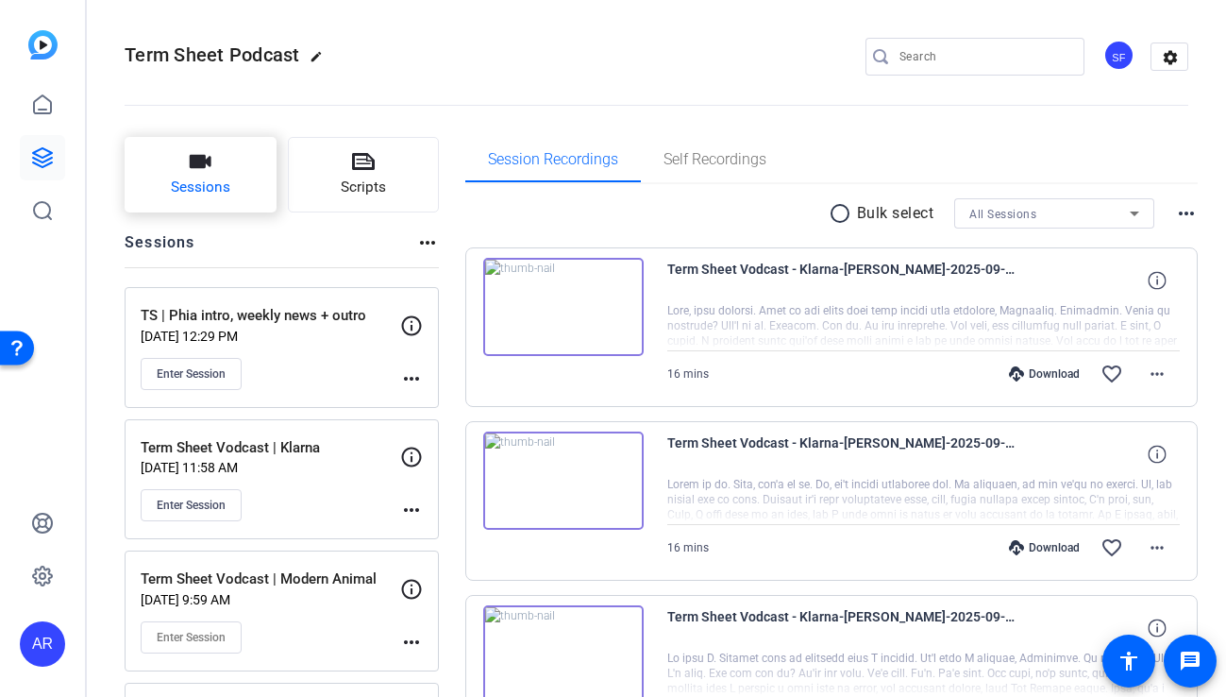
click at [197, 186] on span "Sessions" at bounding box center [200, 188] width 59 height 22
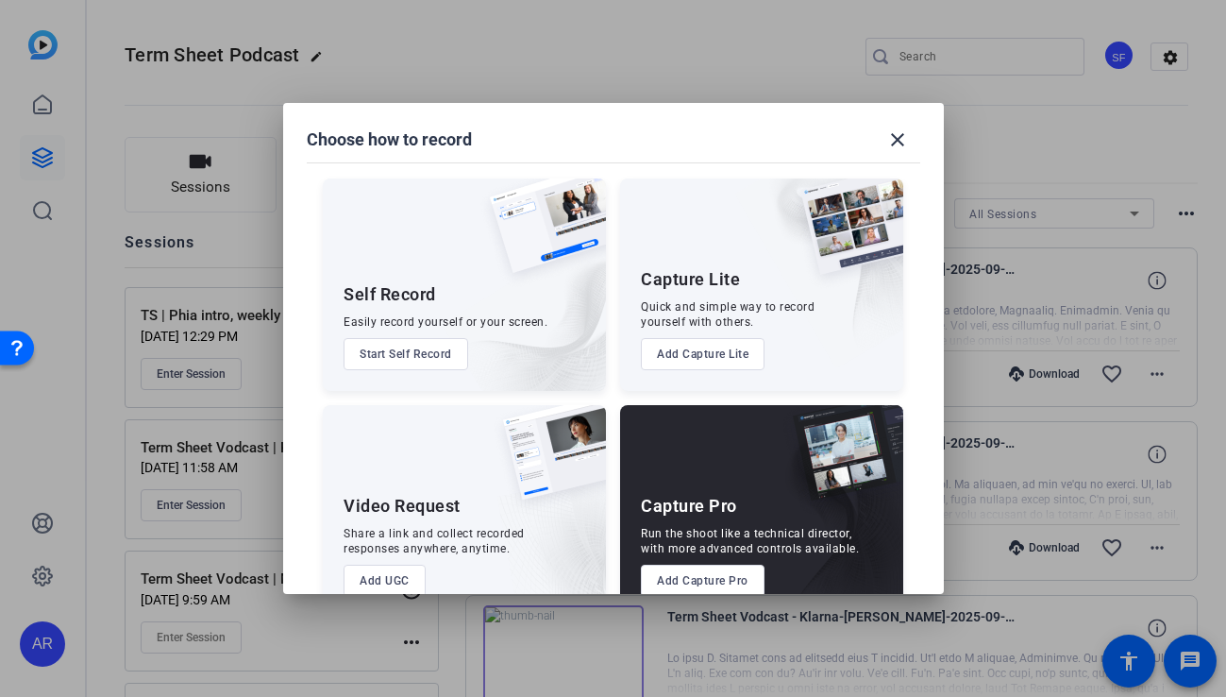
click at [666, 569] on button "Add Capture Pro" at bounding box center [703, 581] width 124 height 32
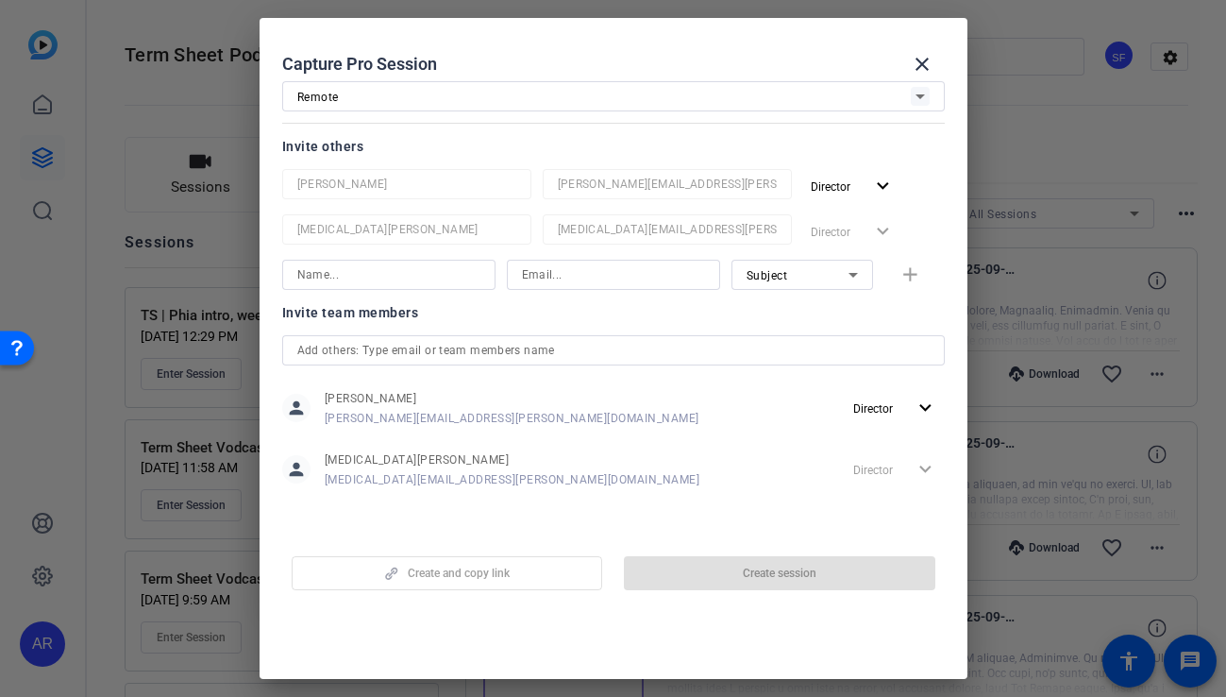
scroll to position [0, 0]
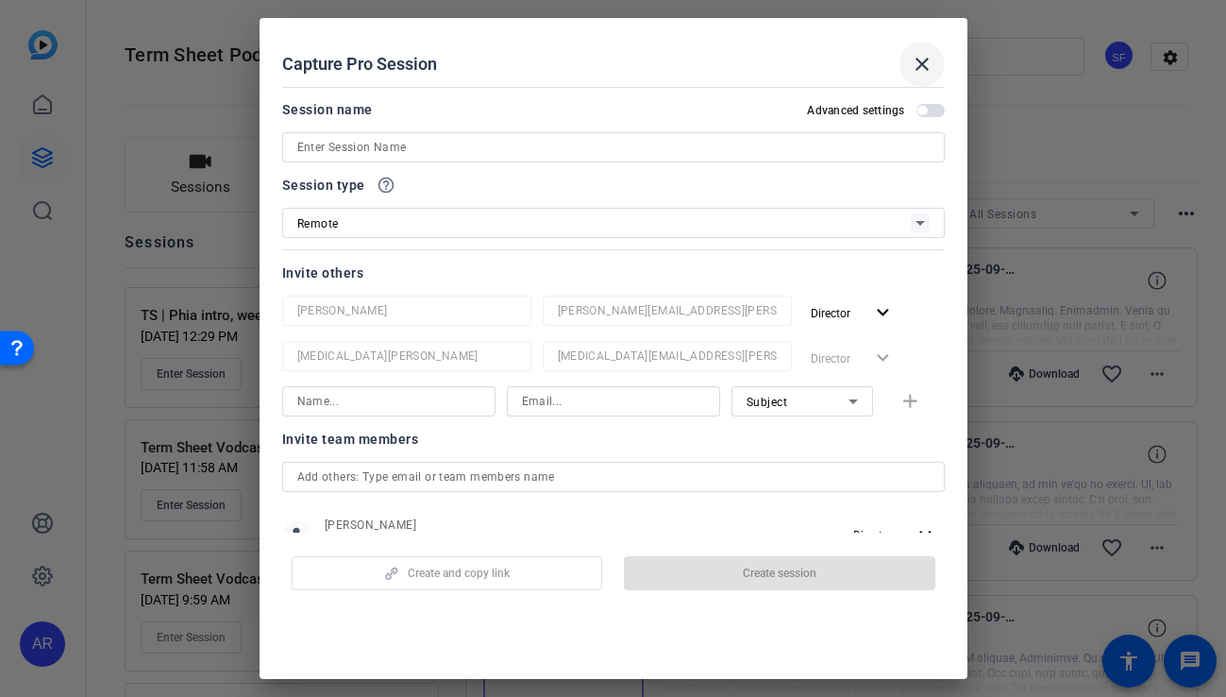
click at [927, 64] on mat-icon "close" at bounding box center [922, 64] width 23 height 23
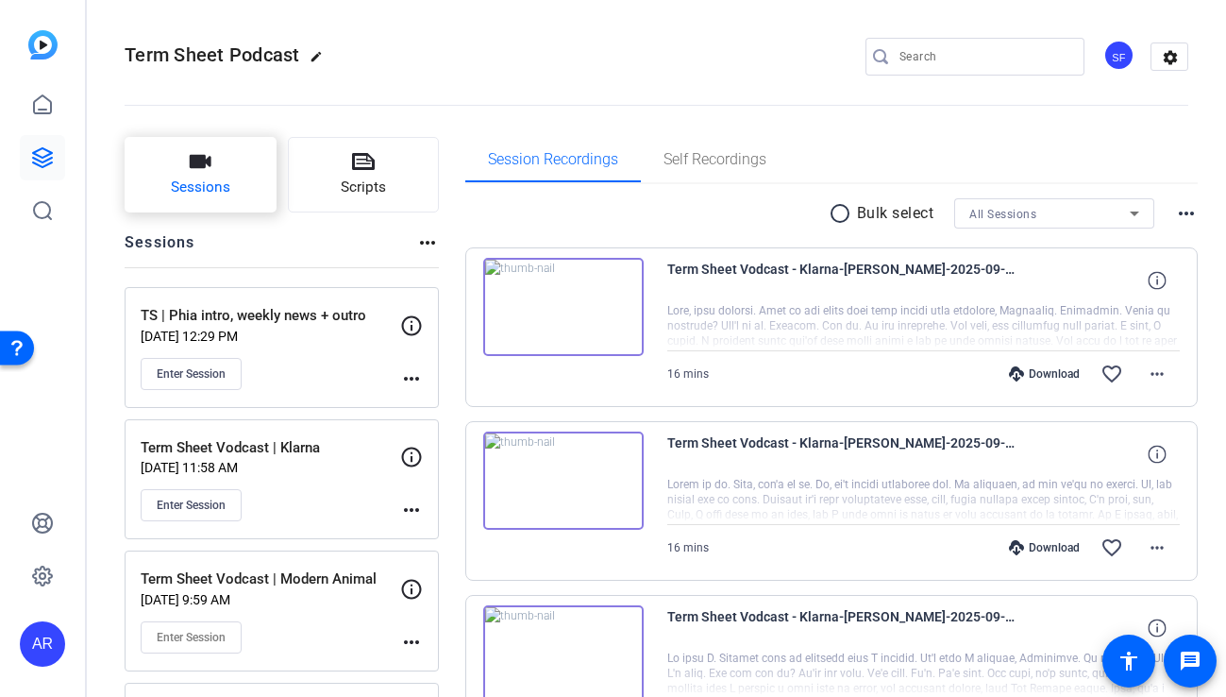
click at [211, 154] on icon "button" at bounding box center [200, 161] width 23 height 23
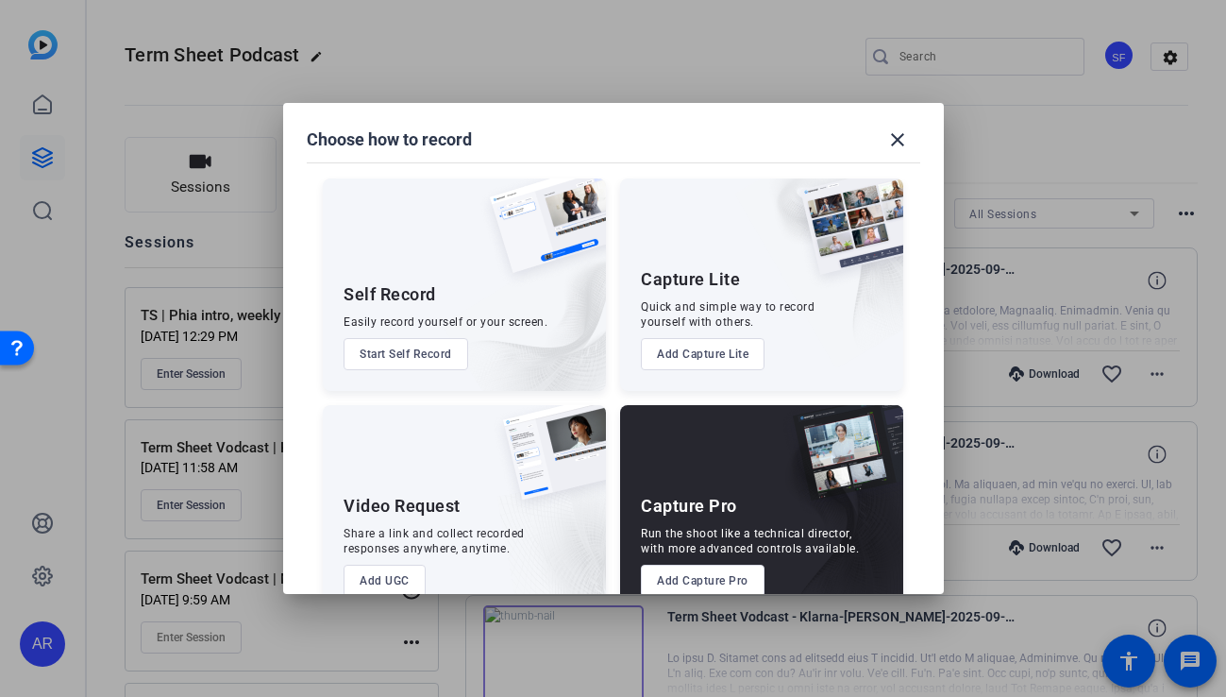
click at [690, 581] on button "Add Capture Pro" at bounding box center [703, 581] width 124 height 32
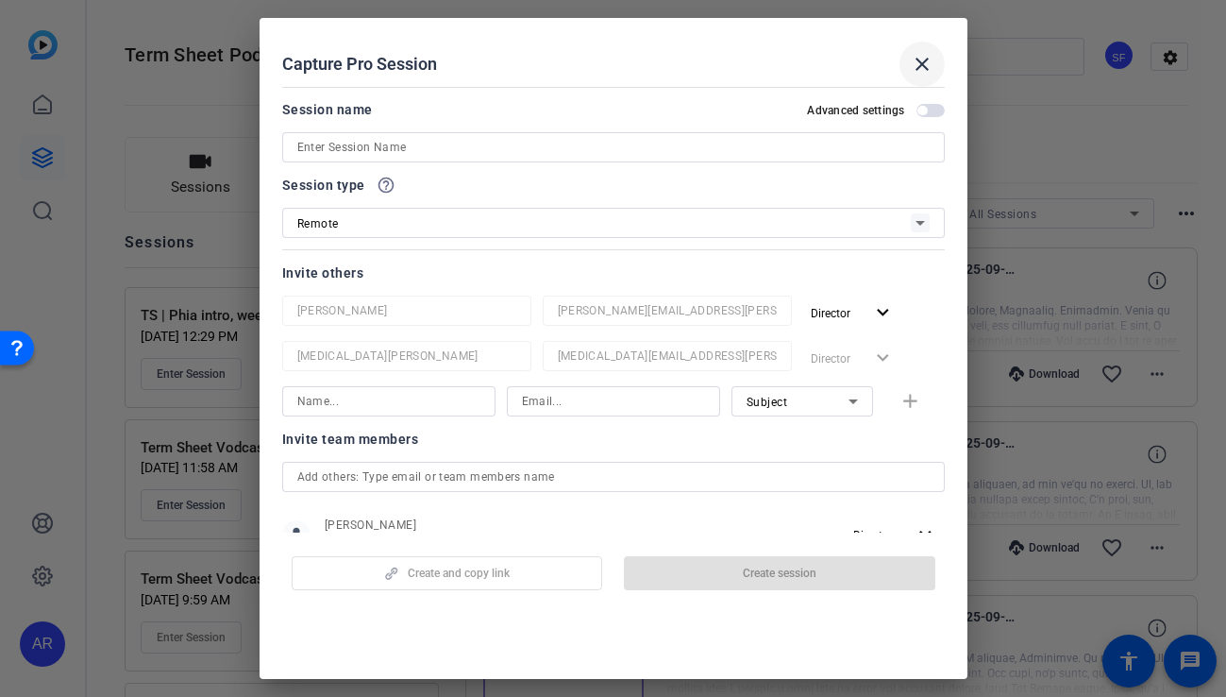
click at [931, 49] on span at bounding box center [922, 64] width 45 height 45
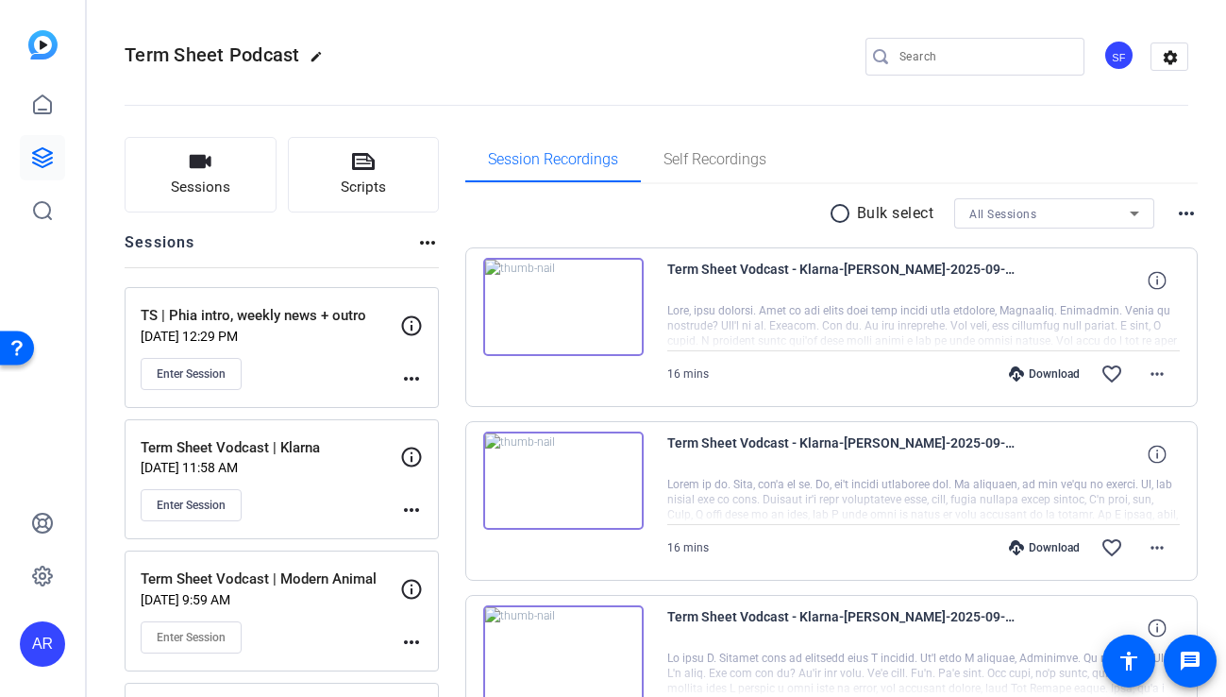
click at [1012, 211] on span "All Sessions" at bounding box center [1002, 214] width 67 height 13
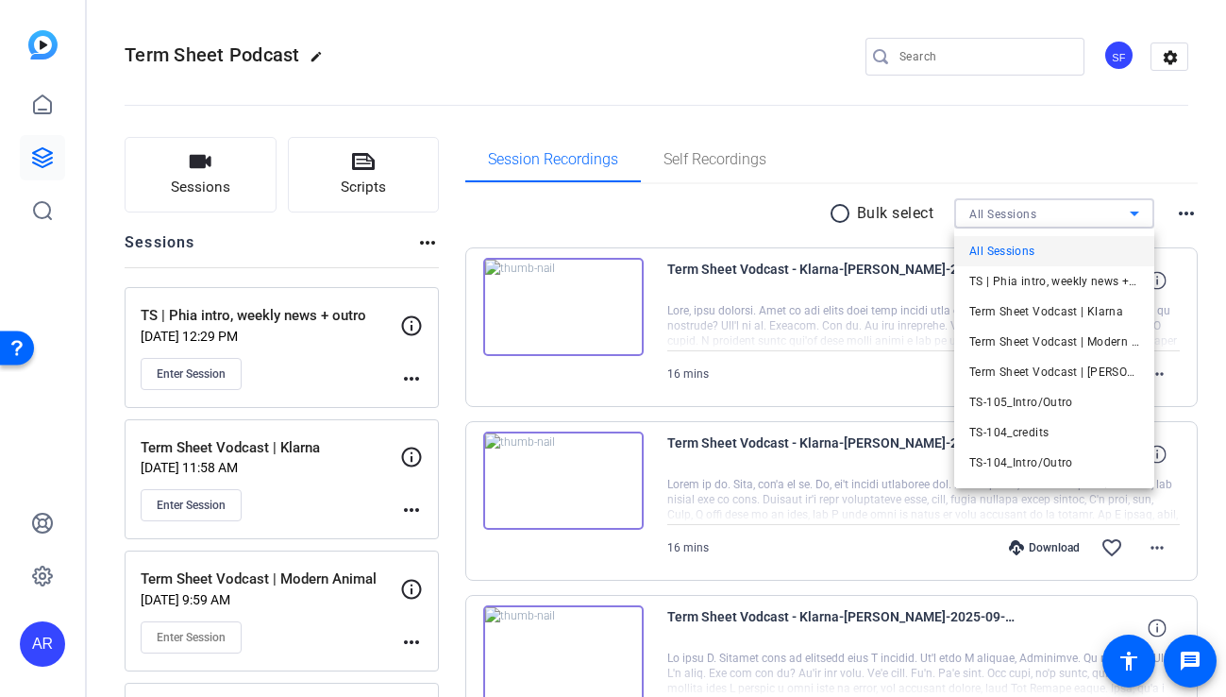
click at [1031, 96] on div at bounding box center [613, 348] width 1226 height 697
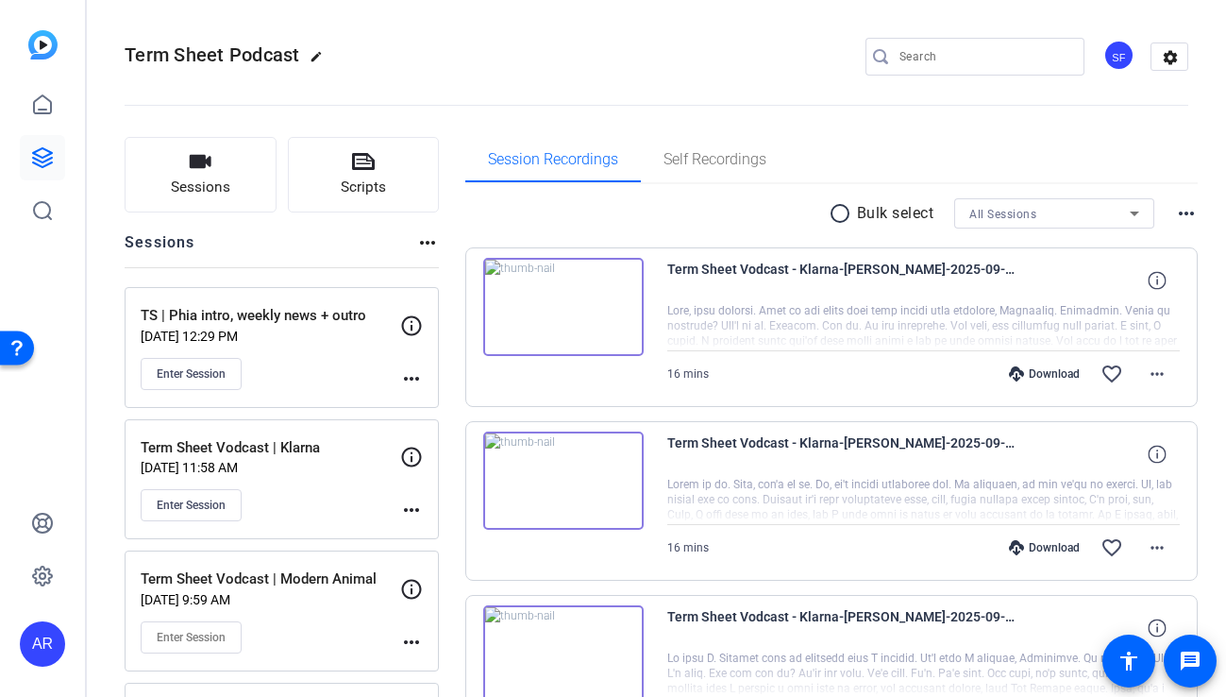
click at [423, 242] on mat-icon "more_horiz" at bounding box center [427, 242] width 23 height 23
click at [423, 242] on div at bounding box center [613, 348] width 1226 height 697
click at [1173, 44] on mat-icon "settings" at bounding box center [1171, 57] width 38 height 28
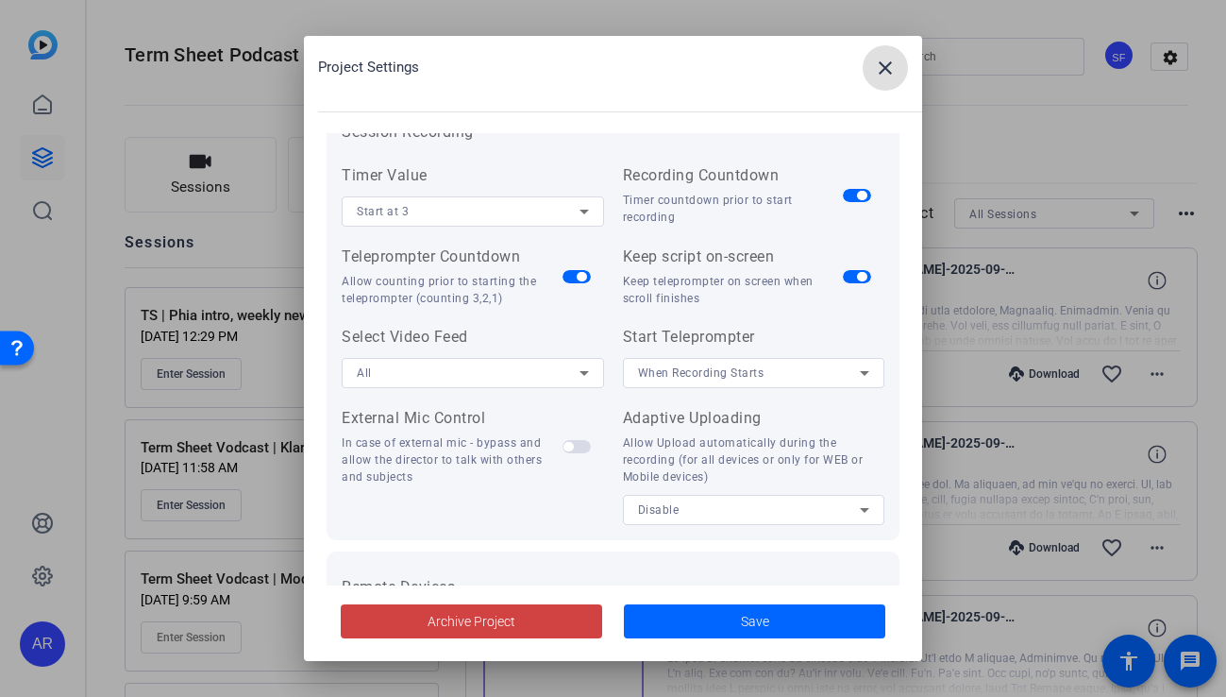
scroll to position [223, 0]
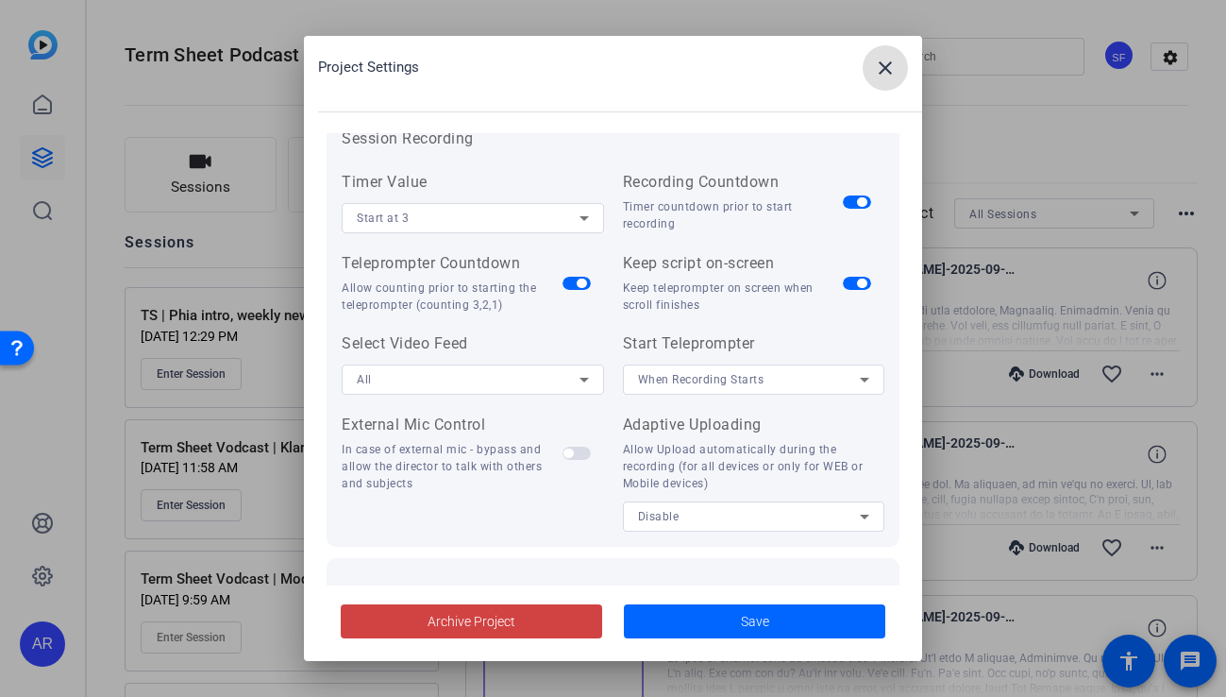
click at [883, 69] on mat-icon "close" at bounding box center [885, 68] width 23 height 23
